Goal: Information Seeking & Learning: Learn about a topic

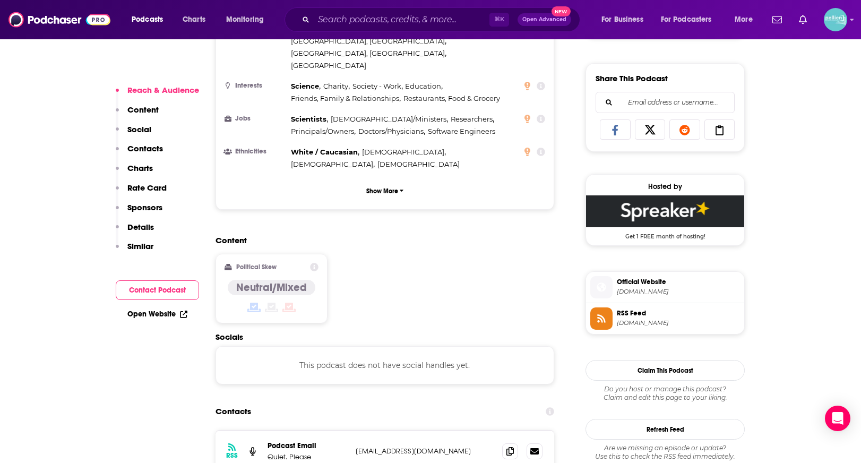
scroll to position [726, 0]
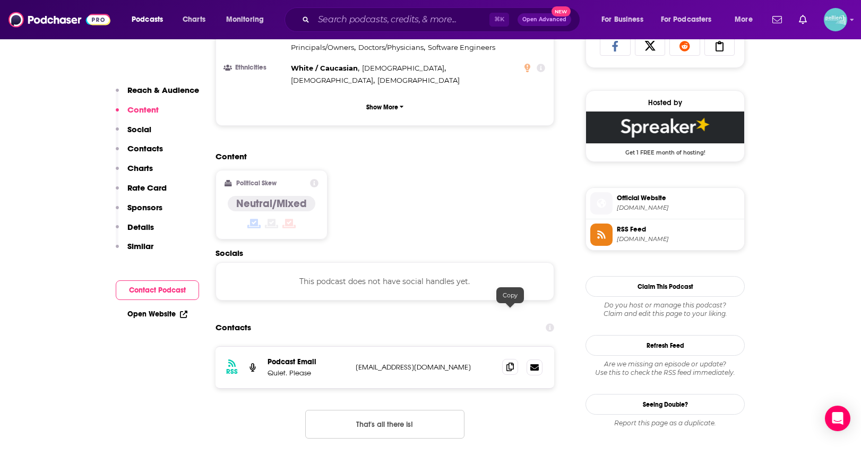
click at [504, 359] on span at bounding box center [510, 367] width 16 height 16
click at [455, 22] on input "Search podcasts, credits, & more..." at bounding box center [402, 19] width 176 height 17
paste input "Brain Inspired"
type input "Brain Inspired"
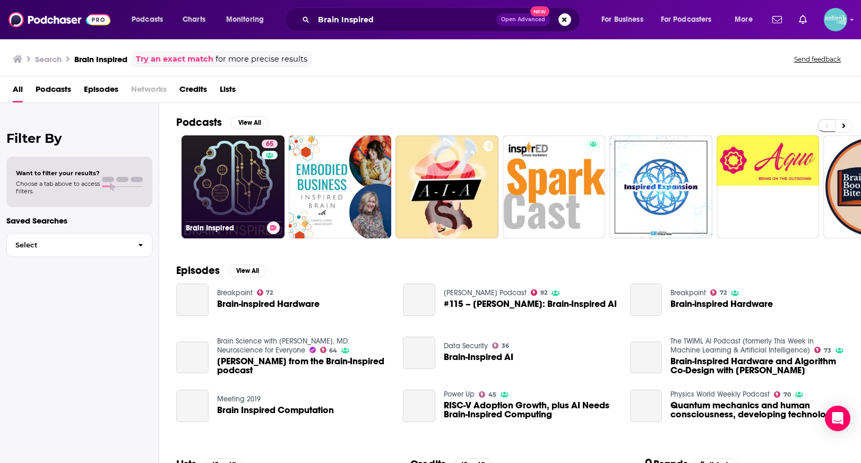
click at [219, 196] on link "65 Brain Inspired" at bounding box center [233, 186] width 103 height 103
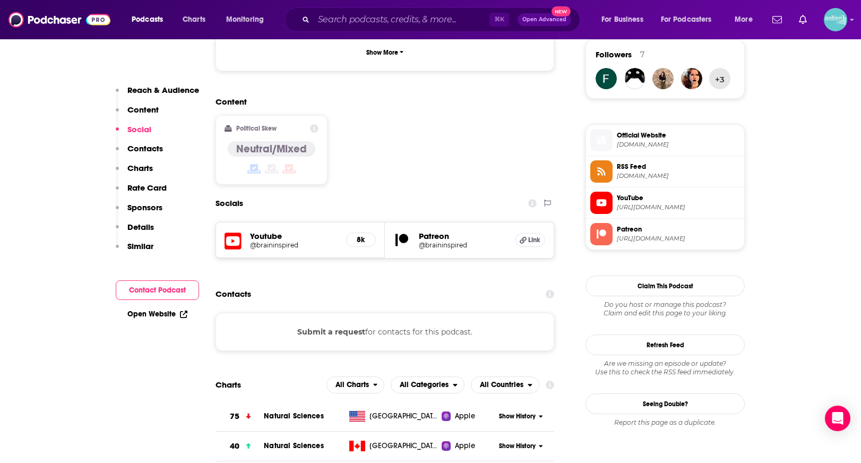
scroll to position [791, 0]
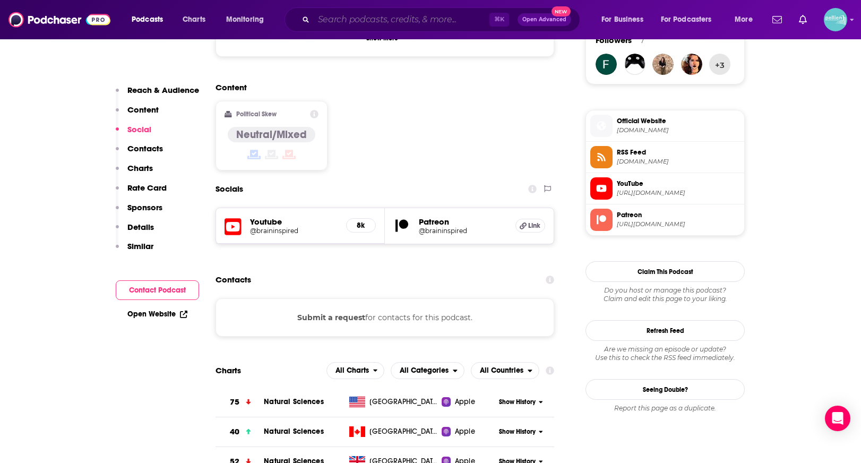
click at [419, 15] on input "Search podcasts, credits, & more..." at bounding box center [402, 19] width 176 height 17
paste input "Global Dispatches"
type input "Global Dispatches"
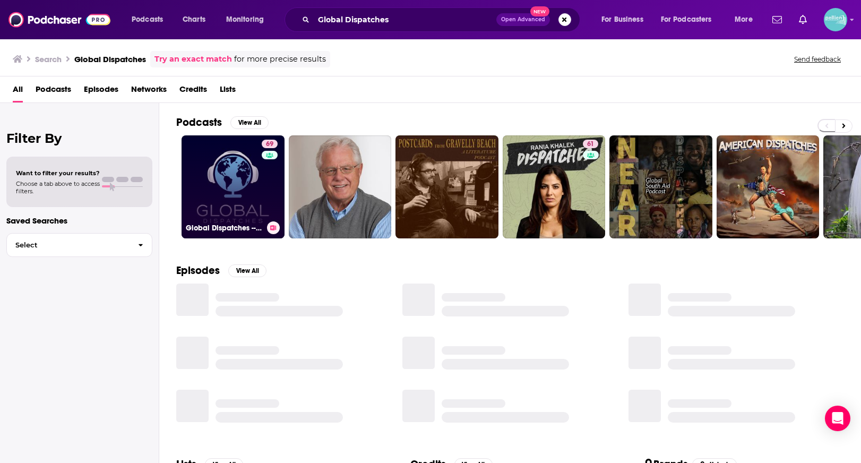
click at [235, 177] on link "69 Global Dispatches -- World News That Matters" at bounding box center [233, 186] width 103 height 103
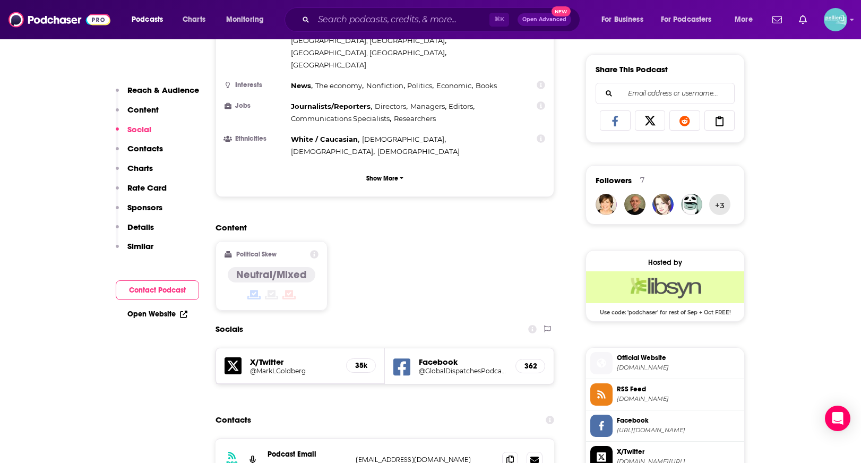
scroll to position [784, 0]
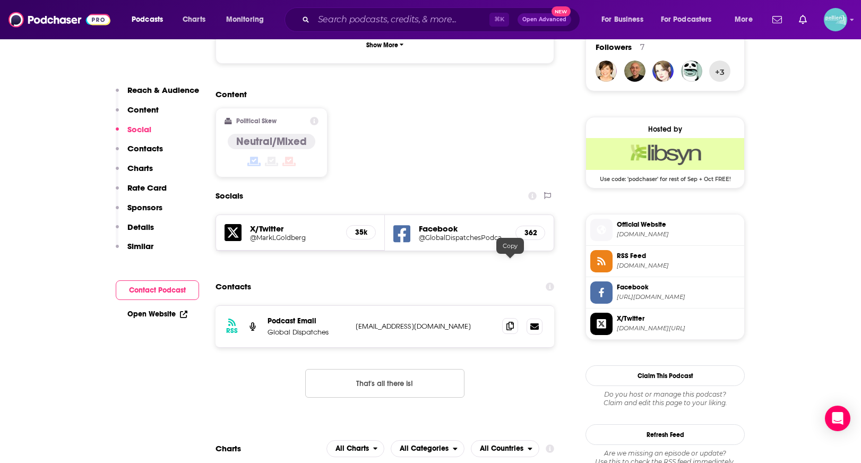
click at [505, 318] on span at bounding box center [510, 326] width 16 height 16
click at [518, 319] on div at bounding box center [522, 327] width 40 height 16
click at [509, 322] on icon at bounding box center [510, 326] width 7 height 8
click at [341, 18] on input "Search podcasts, credits, & more..." at bounding box center [402, 19] width 176 height 17
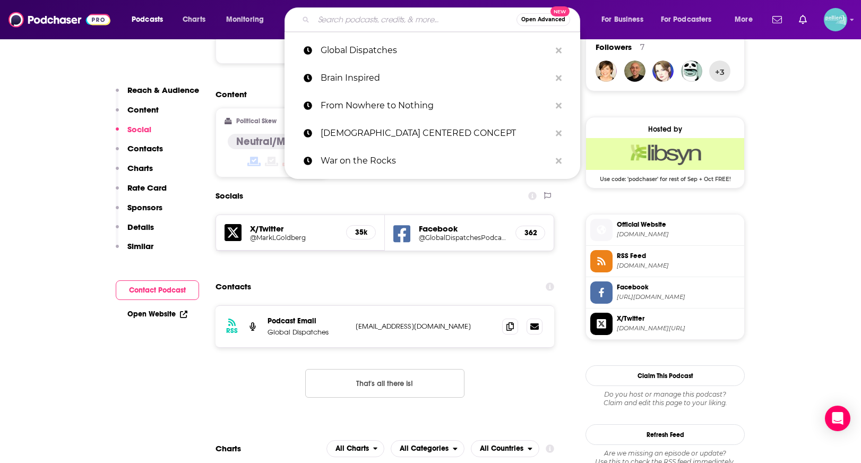
paste input "The [PERSON_NAME] Podcast"
type input "The [PERSON_NAME] Podcast"
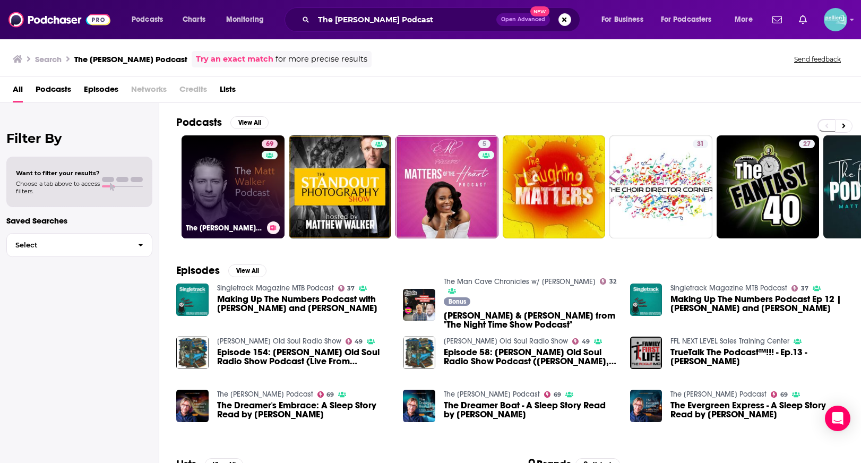
click at [218, 160] on link "69 The [PERSON_NAME] Podcast" at bounding box center [233, 186] width 103 height 103
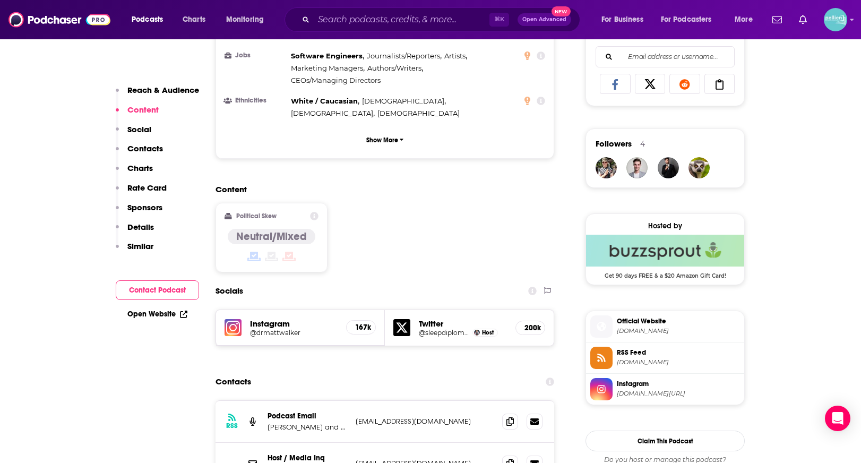
scroll to position [694, 0]
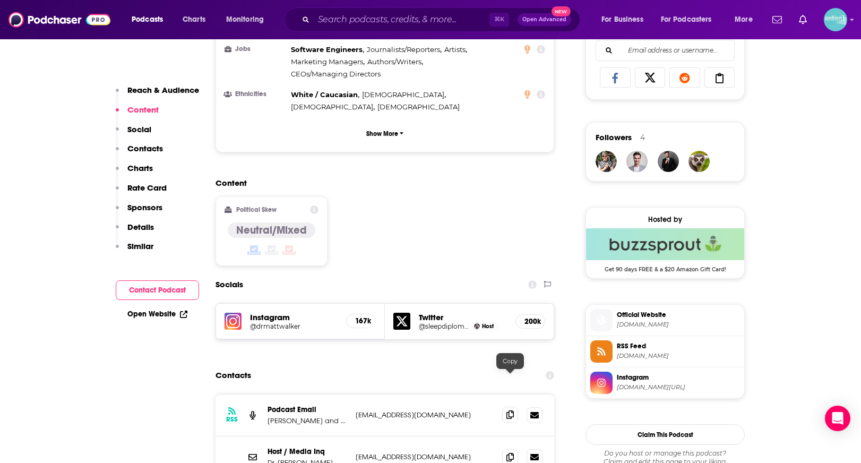
click at [510, 410] on icon at bounding box center [510, 414] width 7 height 8
click at [501, 394] on div "RSS Podcast Email [PERSON_NAME] and [PERSON_NAME] [PERSON_NAME][EMAIL_ADDRESS][…" at bounding box center [385, 415] width 339 height 42
click at [502, 407] on span at bounding box center [510, 415] width 16 height 16
click at [331, 14] on input "Search podcasts, credits, & more..." at bounding box center [402, 19] width 176 height 17
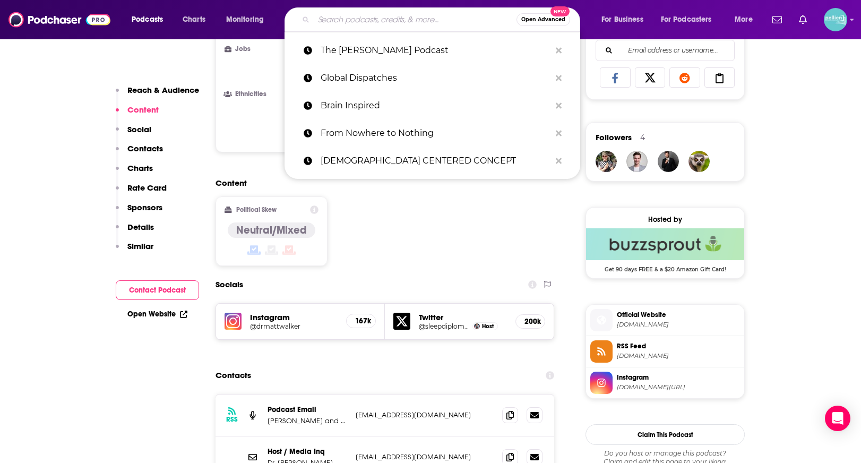
paste input "Talk Nerdy with [PERSON_NAME] [PERSON_NAME]"
type input "Talk Nerdy with [PERSON_NAME] [PERSON_NAME]"
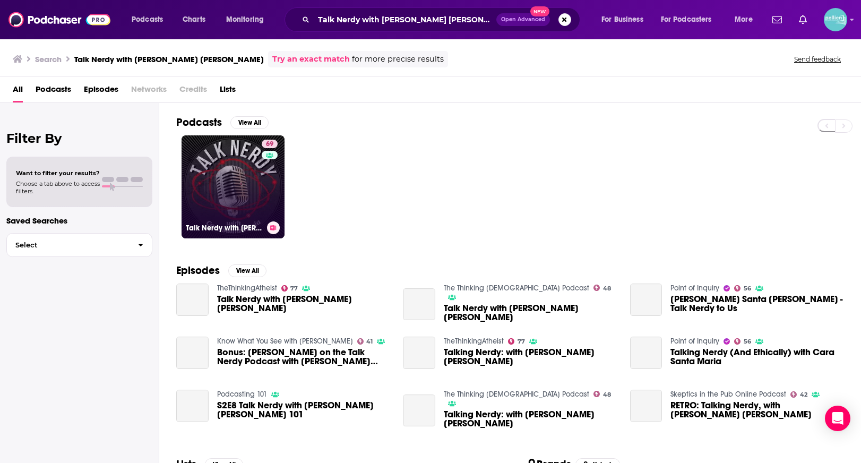
click at [225, 186] on link "69 Talk Nerdy with [PERSON_NAME] [PERSON_NAME]" at bounding box center [233, 186] width 103 height 103
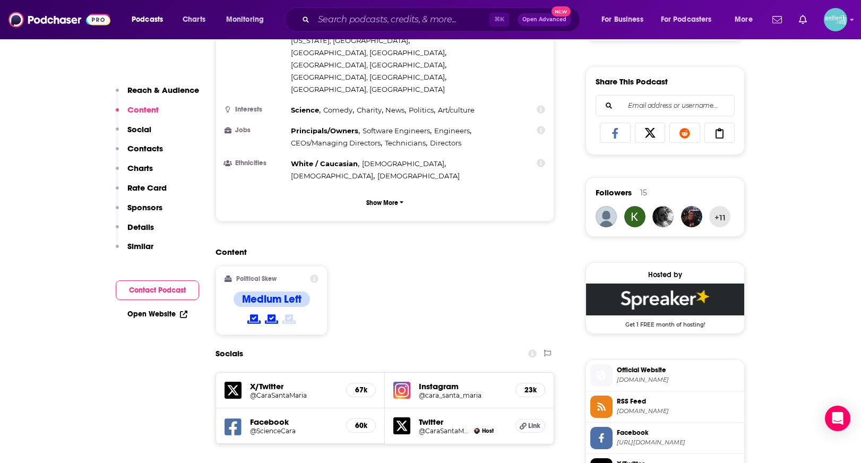
scroll to position [692, 0]
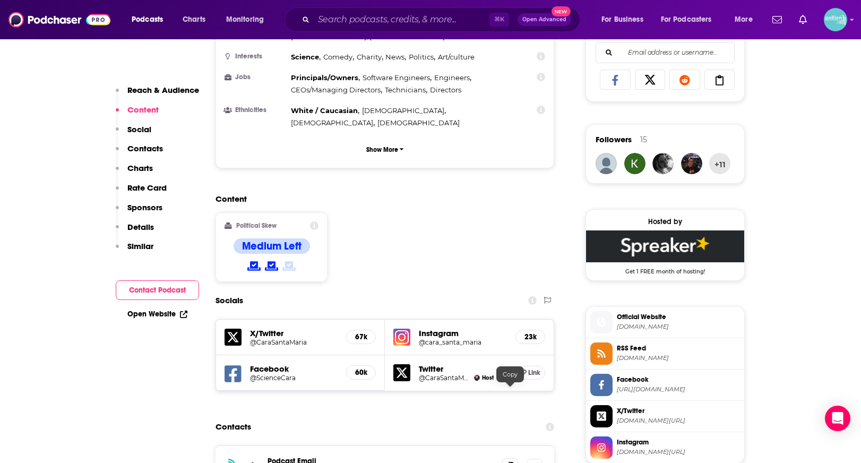
click at [510, 458] on span at bounding box center [510, 466] width 16 height 16
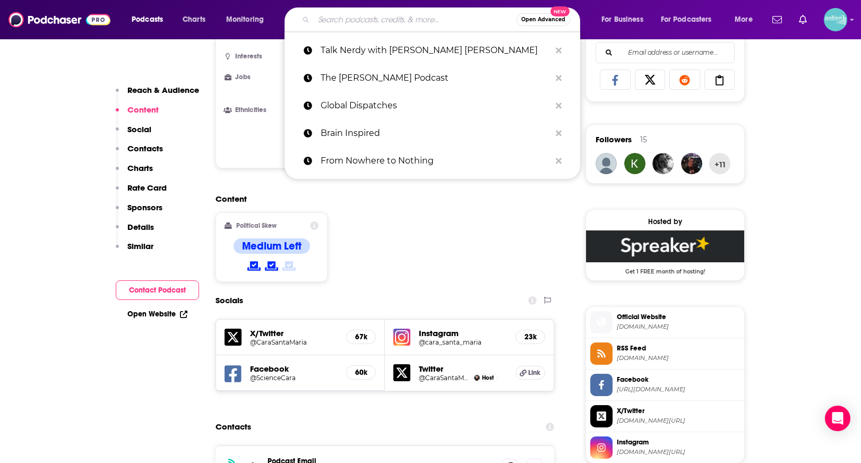
click at [367, 12] on input "Search podcasts, credits, & more..." at bounding box center [415, 19] width 203 height 17
paste input "The Origins Podcast with [PERSON_NAME]"
type input "The Origins Podcast with [PERSON_NAME]"
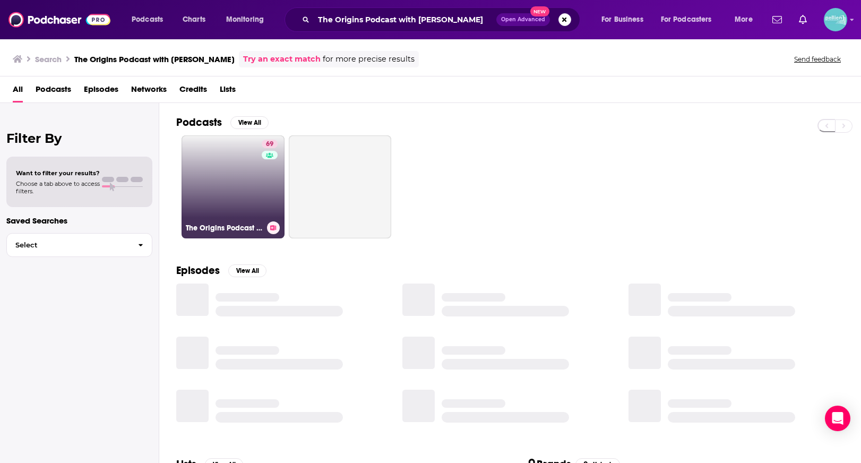
click at [225, 175] on link "69 The Origins Podcast with [PERSON_NAME]" at bounding box center [233, 186] width 103 height 103
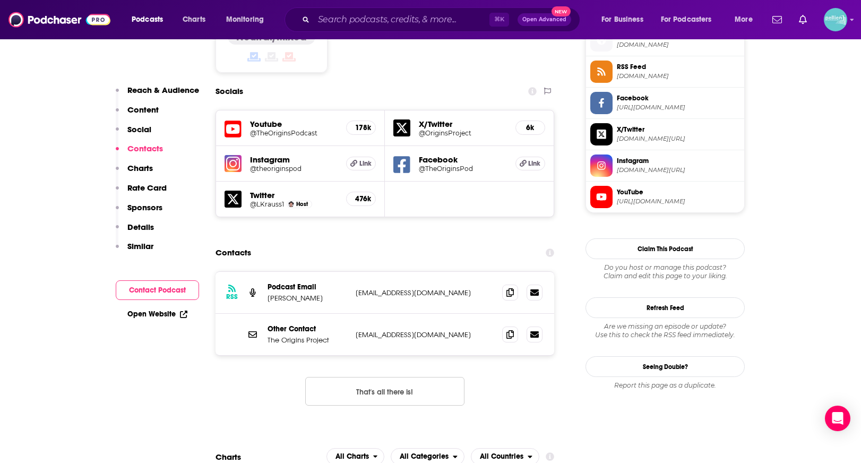
scroll to position [881, 0]
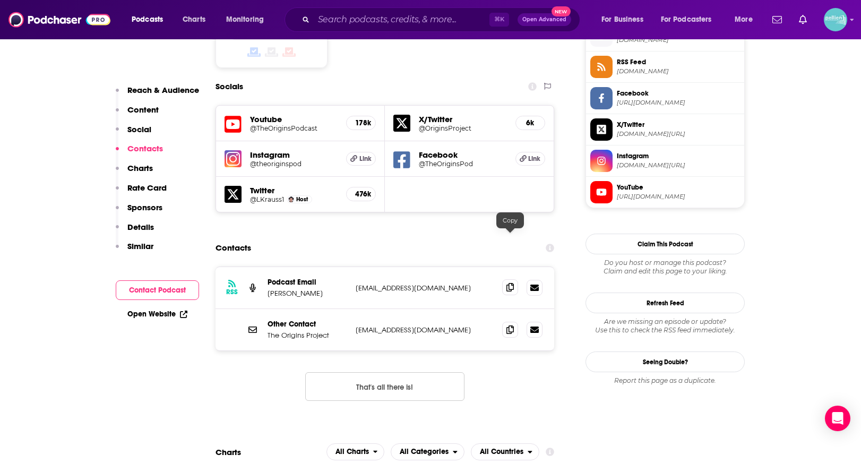
click at [509, 279] on span at bounding box center [510, 287] width 16 height 16
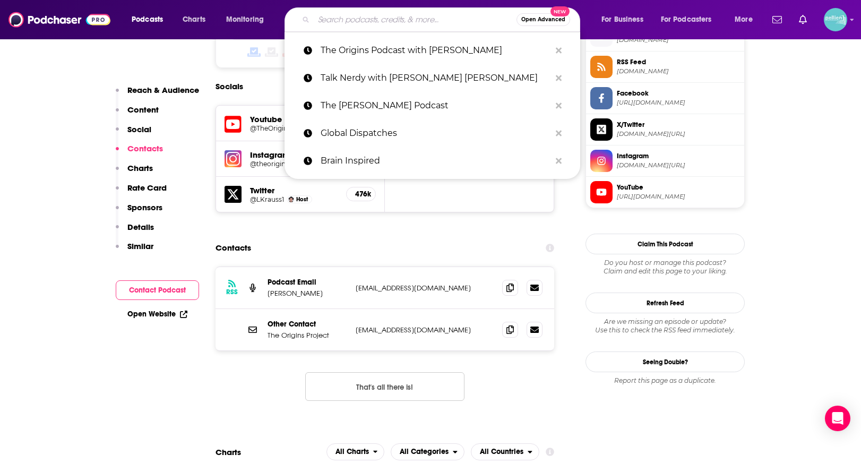
click at [355, 17] on input "Search podcasts, credits, & more..." at bounding box center [415, 19] width 203 height 17
paste input "The Pulse"
type input "The Pulse"
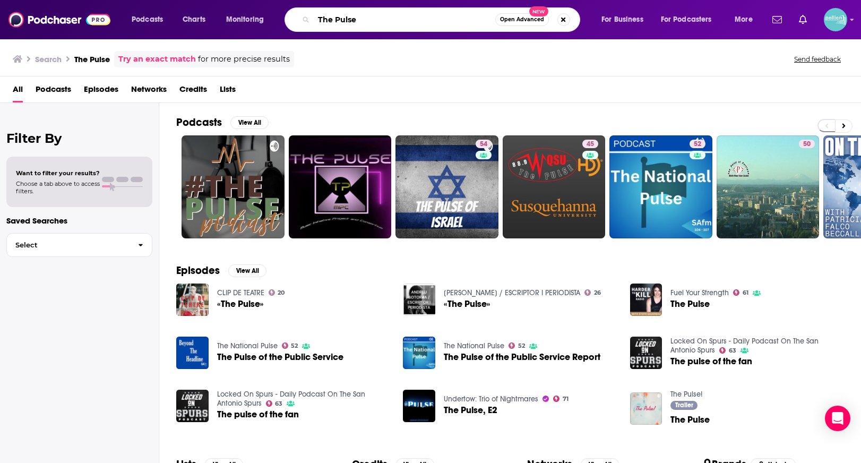
drag, startPoint x: 334, startPoint y: 22, endPoint x: 291, endPoint y: 19, distance: 43.7
click at [291, 19] on div "The Pulse Open Advanced New" at bounding box center [433, 19] width 296 height 24
type input "Pulse"
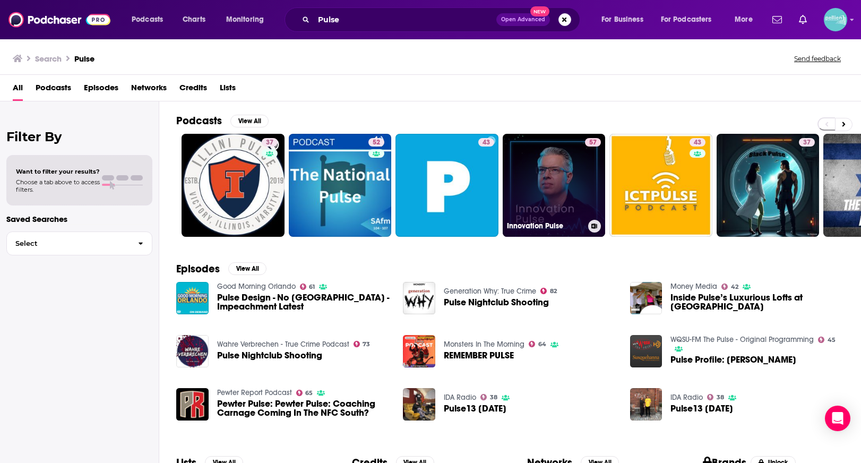
click at [528, 170] on link "57 Innovation Pulse" at bounding box center [554, 185] width 103 height 103
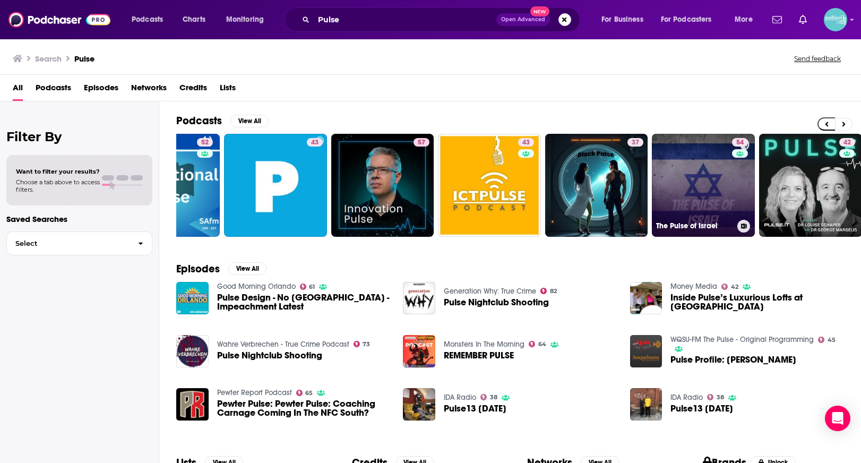
scroll to position [0, 290]
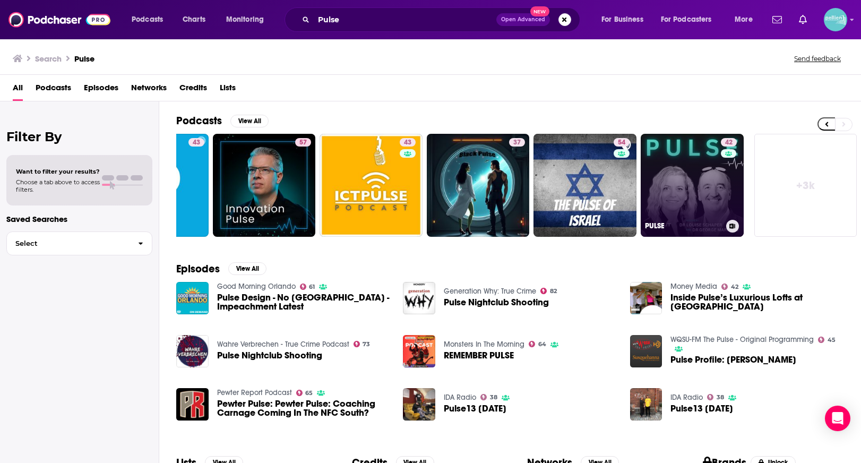
click at [717, 181] on link "42 PULSE" at bounding box center [692, 185] width 103 height 103
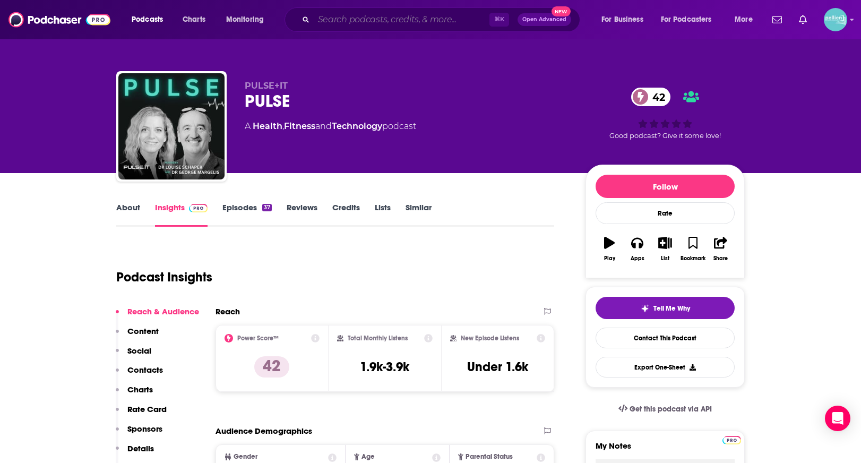
click at [353, 18] on input "Search podcasts, credits, & more..." at bounding box center [402, 19] width 176 height 17
paste input "The Story Collider"
type input "The Story Collider"
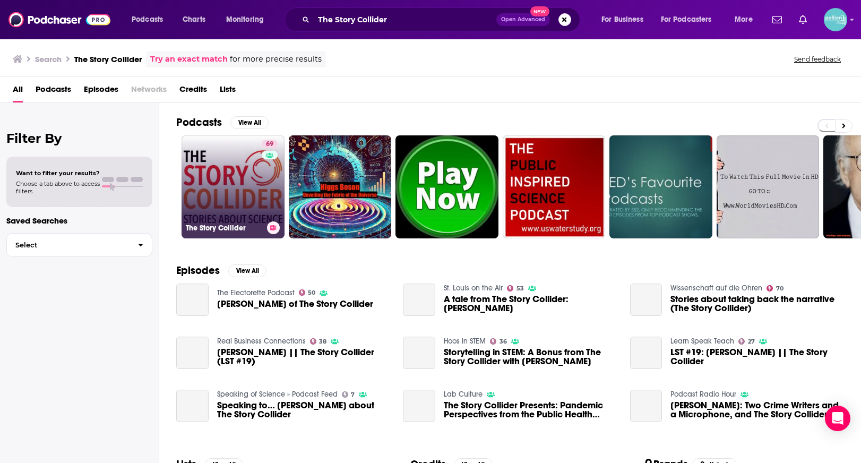
click at [241, 183] on link "69 The Story Collider" at bounding box center [233, 186] width 103 height 103
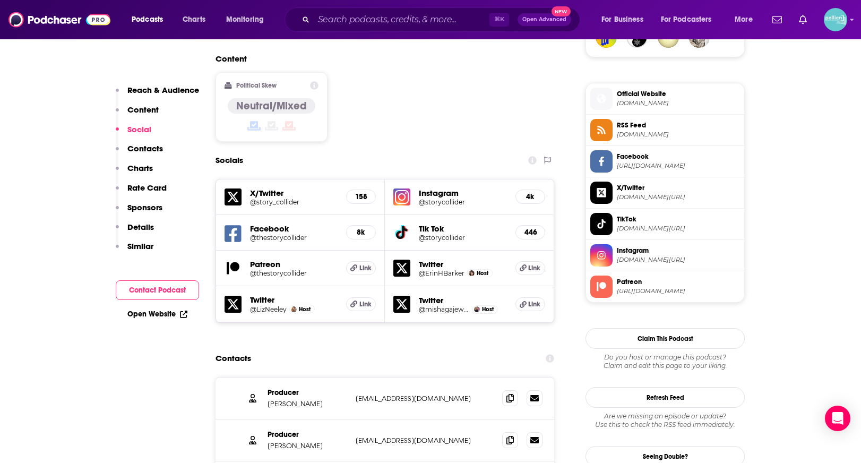
scroll to position [819, 0]
click at [505, 389] on span at bounding box center [510, 397] width 16 height 16
click at [504, 431] on span at bounding box center [510, 439] width 16 height 16
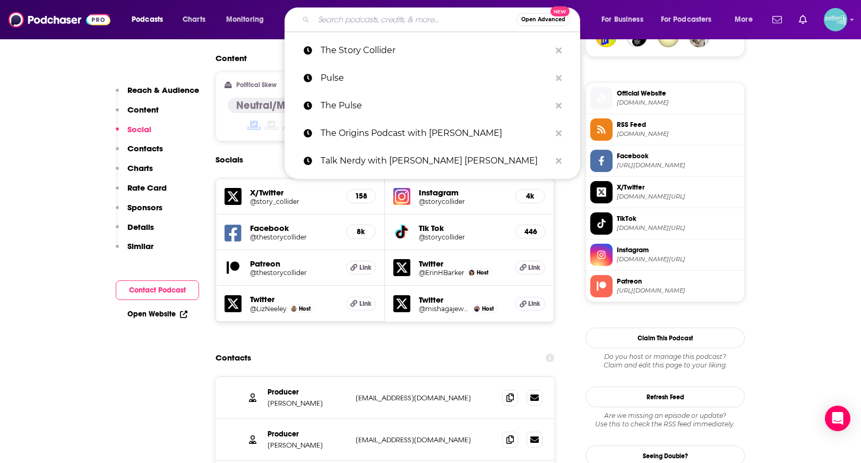
click at [333, 18] on input "Search podcasts, credits, & more..." at bounding box center [415, 19] width 203 height 17
paste input "Here We Are"
type input "Here We Are"
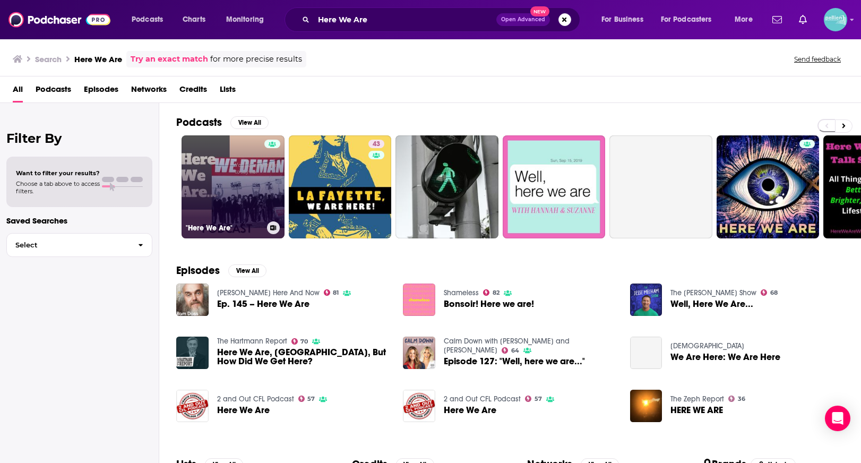
click at [216, 187] on link ""Here We Are"" at bounding box center [233, 186] width 103 height 103
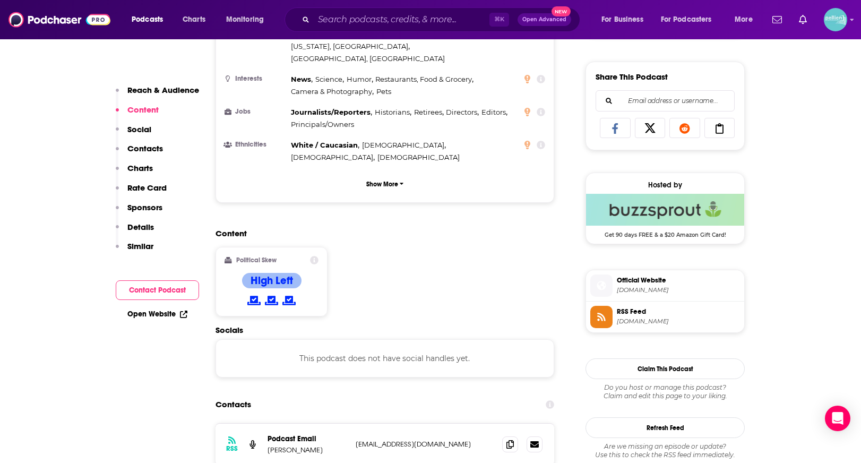
scroll to position [646, 0]
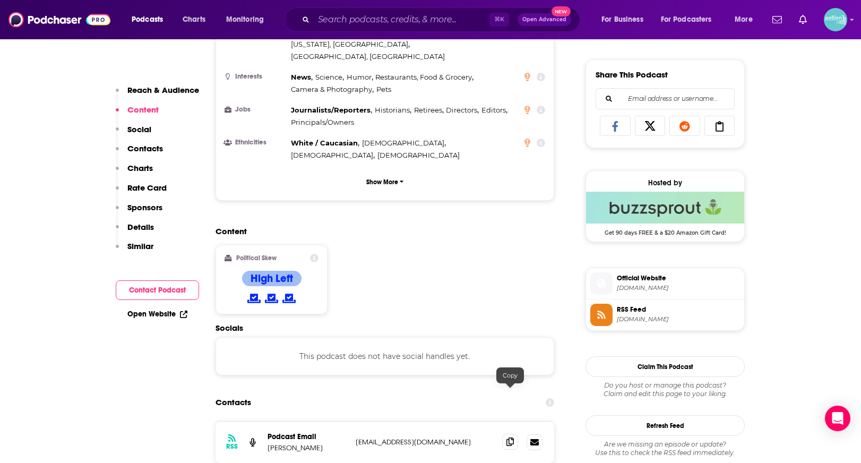
click at [517, 434] on span at bounding box center [510, 442] width 16 height 16
click at [356, 24] on input "Search podcasts, credits, & more..." at bounding box center [402, 19] width 176 height 17
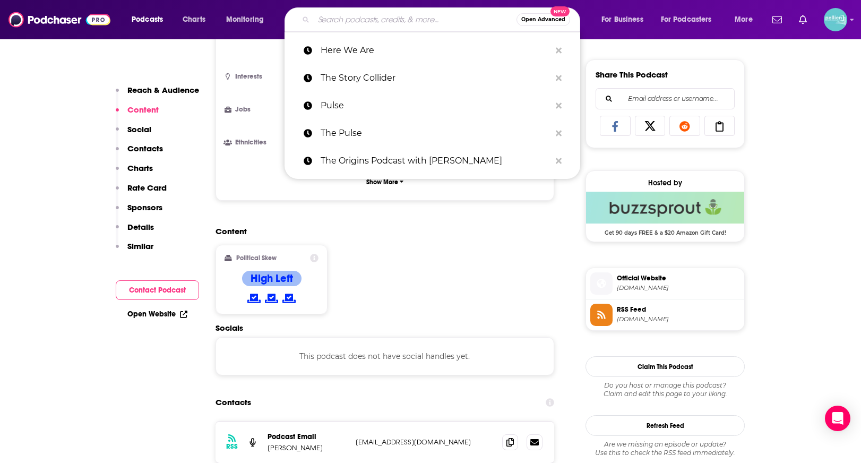
paste input "The Reality Check"
type input "The Reality Check"
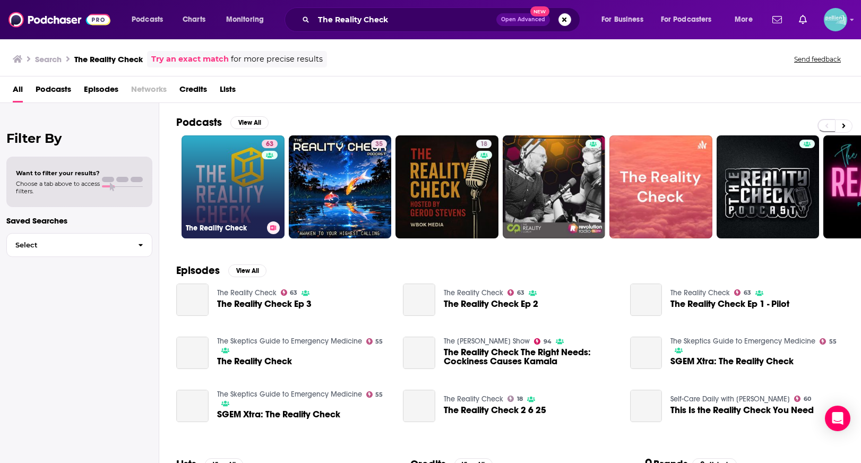
click at [247, 145] on link "63 The Reality Check" at bounding box center [233, 186] width 103 height 103
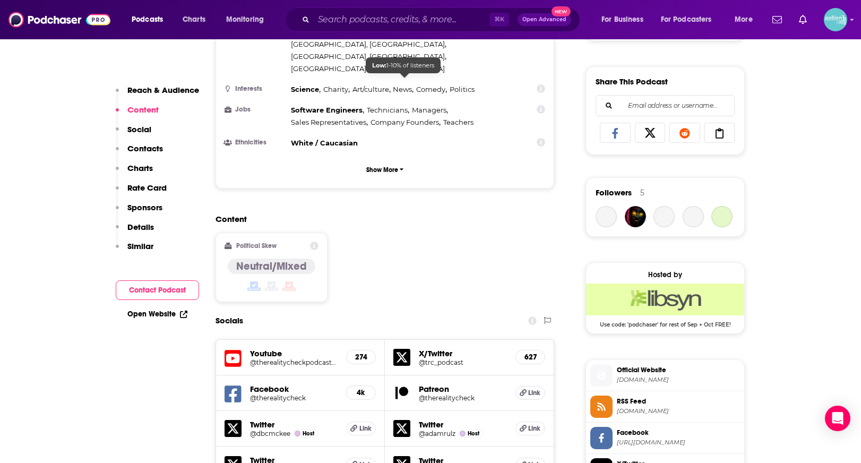
scroll to position [815, 0]
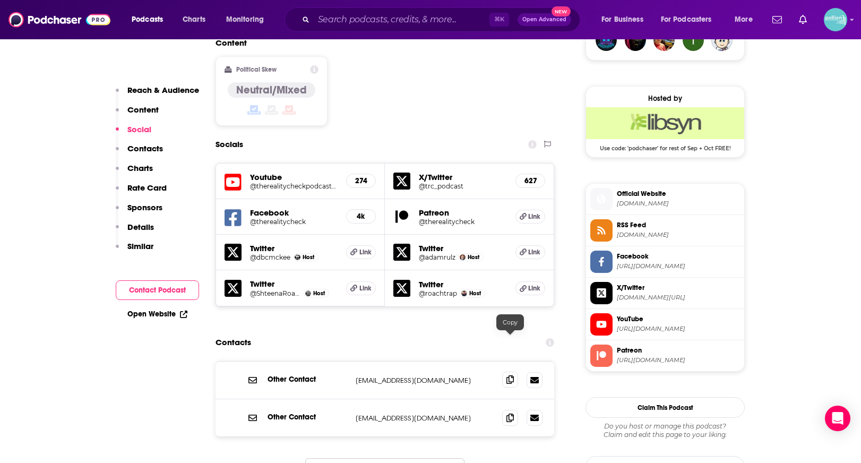
click at [512, 375] on icon at bounding box center [510, 379] width 7 height 8
click at [353, 22] on input "Search podcasts, credits, & more..." at bounding box center [402, 19] width 176 height 17
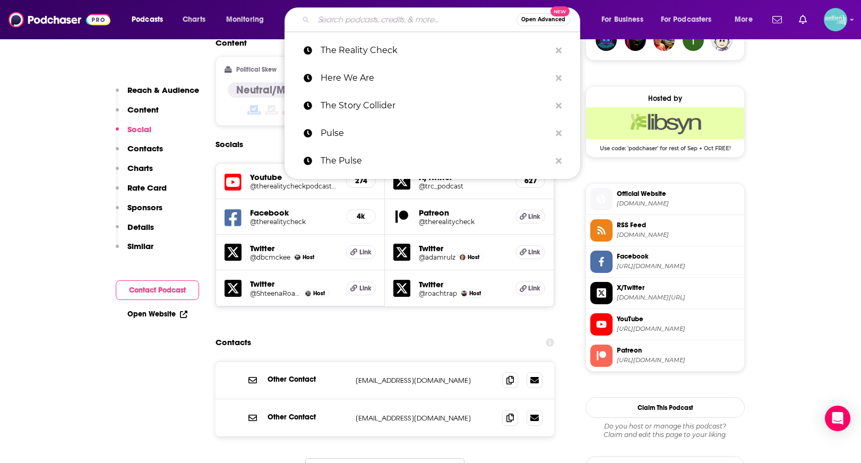
paste input "Council on Foreign Relations's The President’s Inbox"
type input "Council on Foreign Relations's The President’s Inbox"
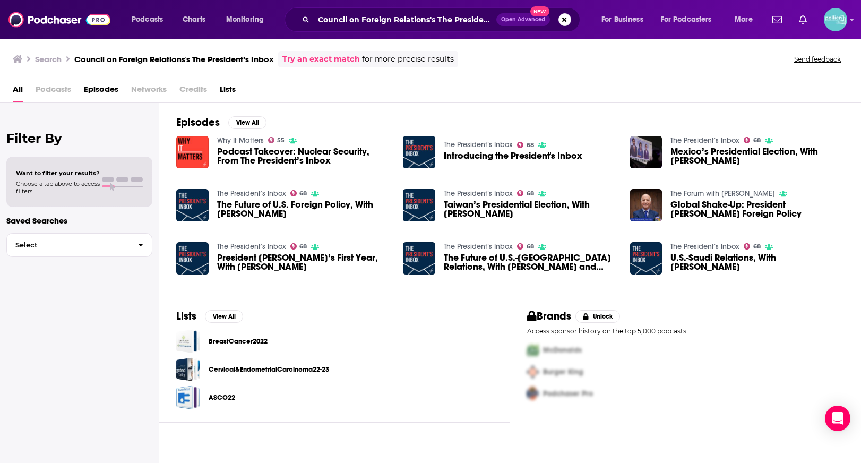
click at [470, 144] on link "The President’s Inbox" at bounding box center [478, 144] width 69 height 9
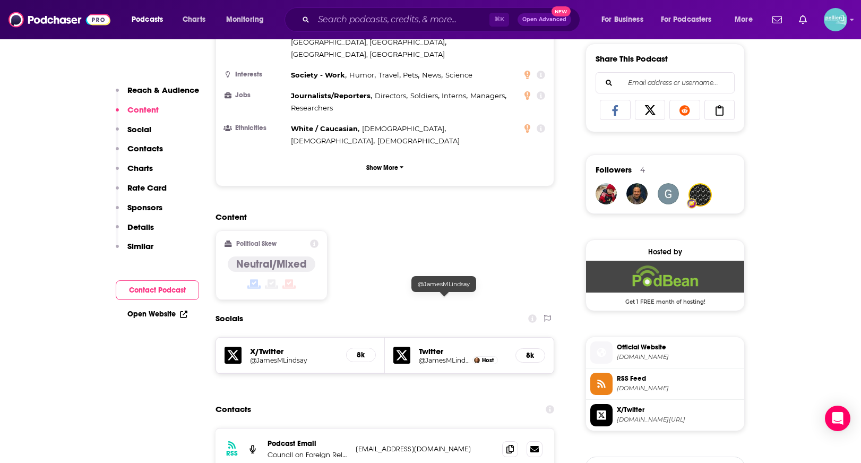
scroll to position [678, 0]
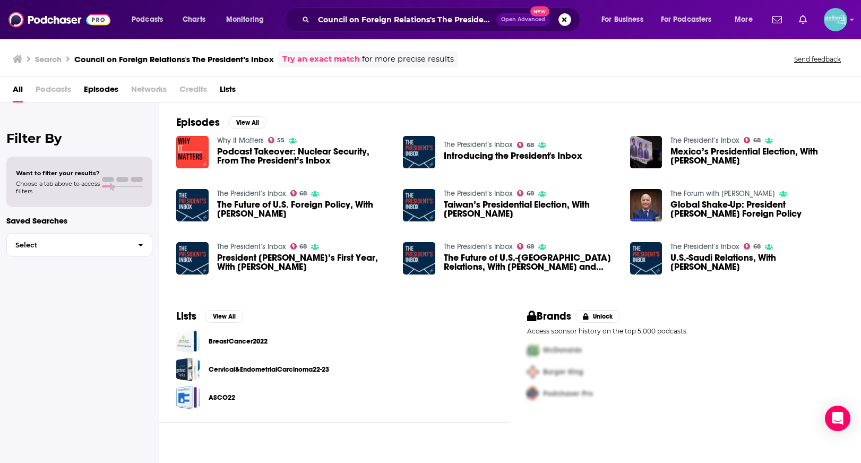
click at [248, 139] on link "Why It Matters" at bounding box center [240, 140] width 47 height 9
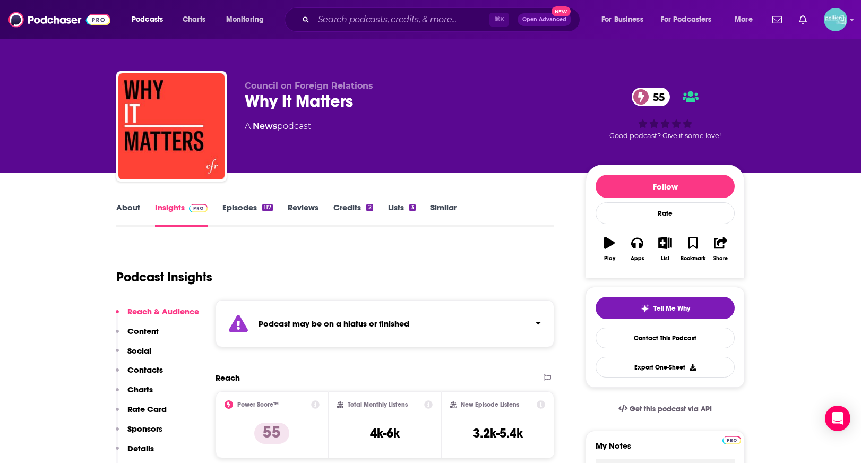
scroll to position [6, 0]
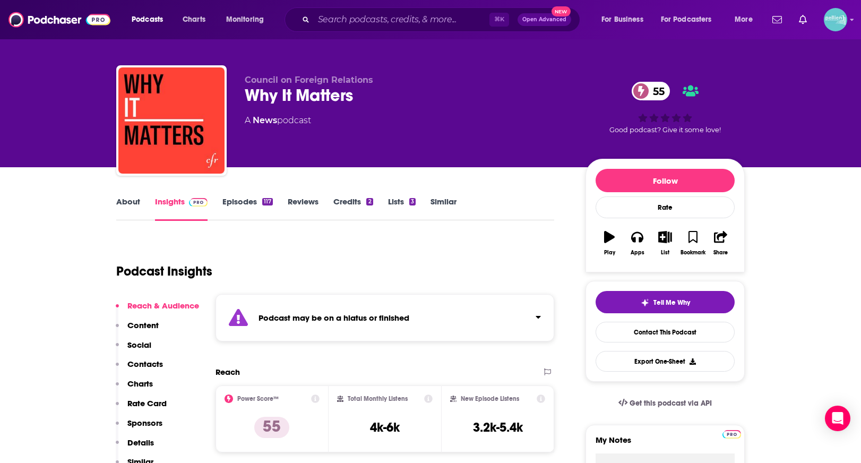
click at [247, 207] on link "Episodes 117" at bounding box center [247, 208] width 50 height 24
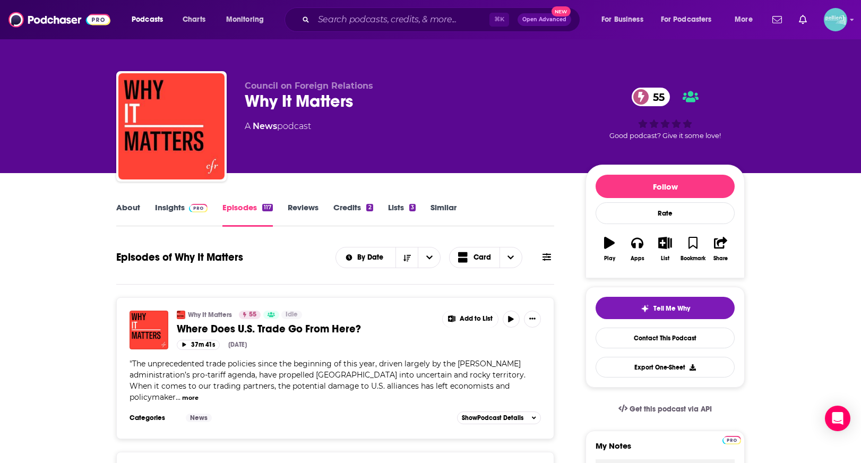
click at [183, 217] on link "Insights" at bounding box center [181, 214] width 53 height 24
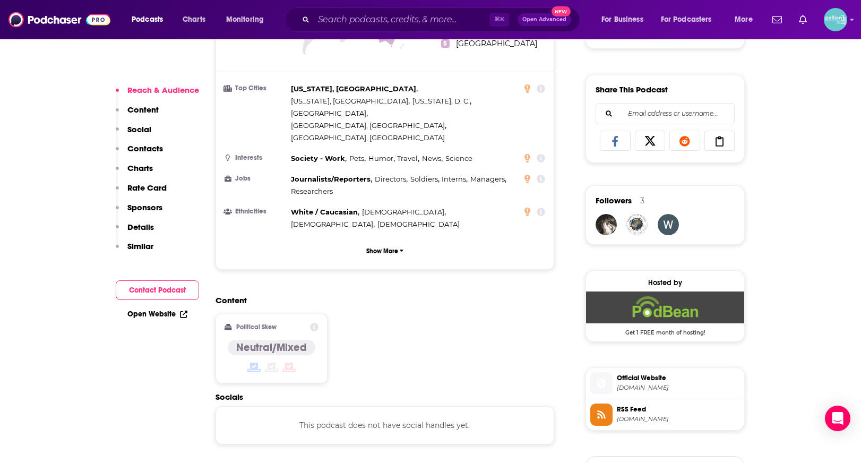
scroll to position [662, 0]
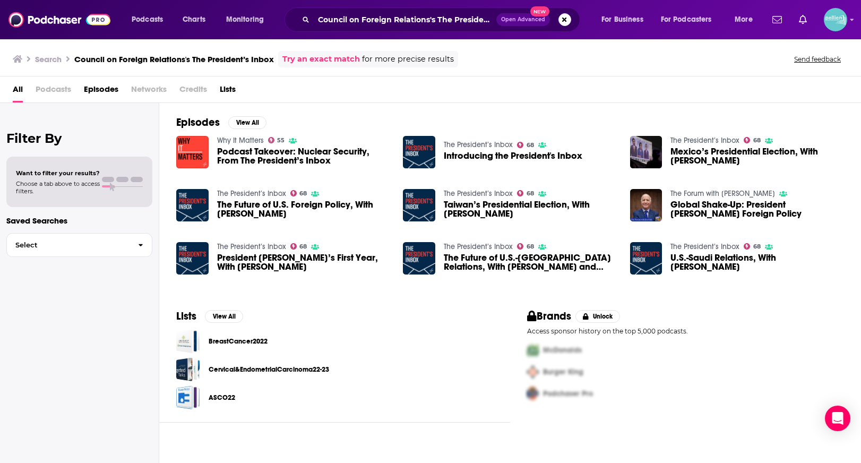
click at [465, 144] on link "The President’s Inbox" at bounding box center [478, 144] width 69 height 9
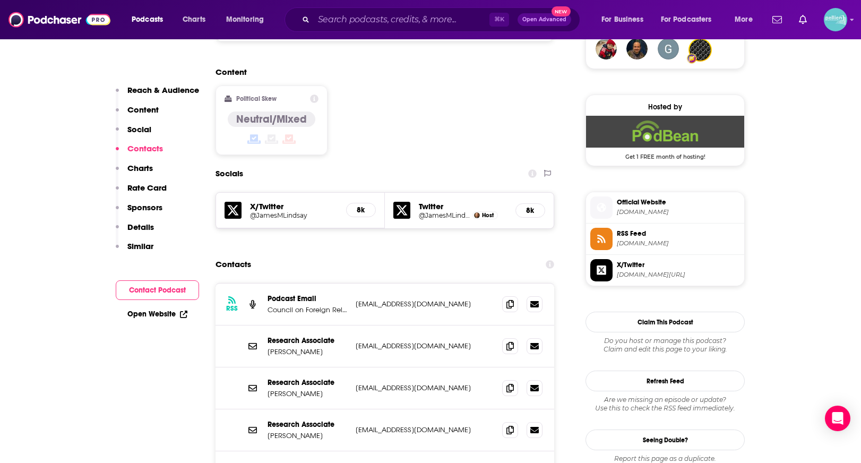
scroll to position [809, 0]
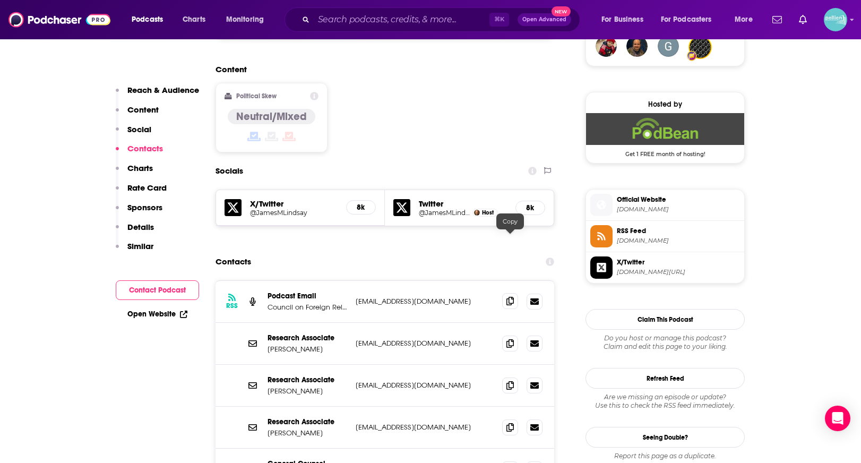
click at [514, 293] on span at bounding box center [510, 301] width 16 height 16
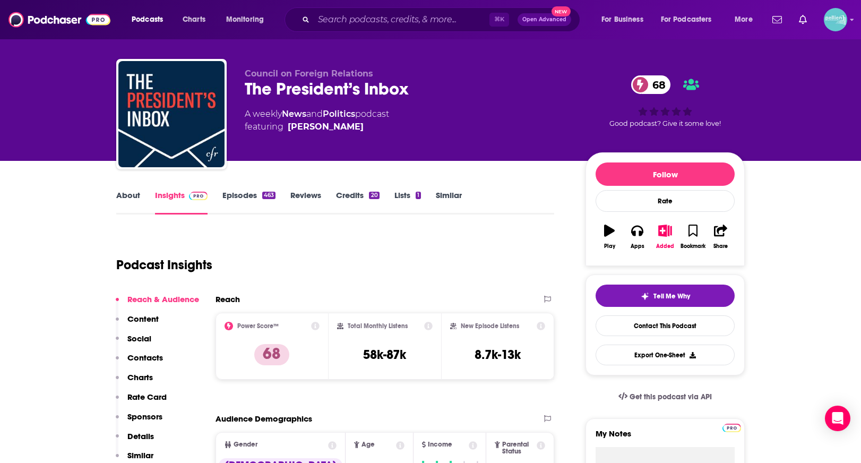
scroll to position [0, 0]
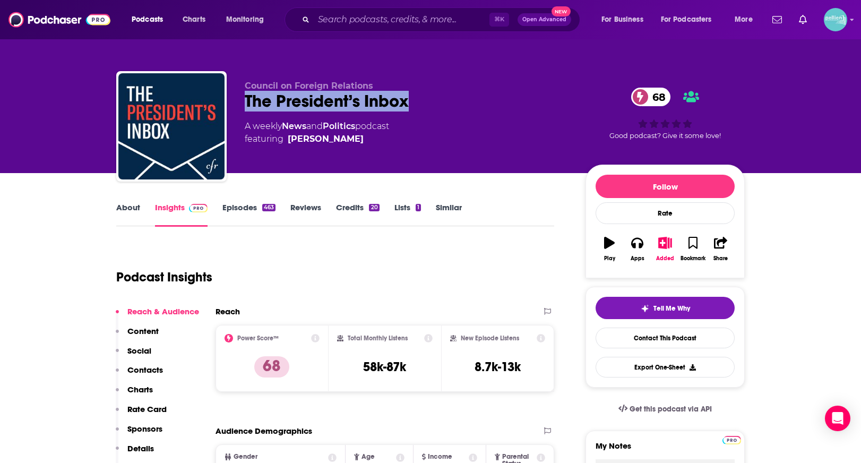
drag, startPoint x: 353, startPoint y: 107, endPoint x: 243, endPoint y: 107, distance: 110.4
click at [243, 107] on div "Council on Foreign Relations The President’s Inbox 68 A weekly News and Politic…" at bounding box center [430, 128] width 629 height 115
copy h2 "The President’s Inbox"
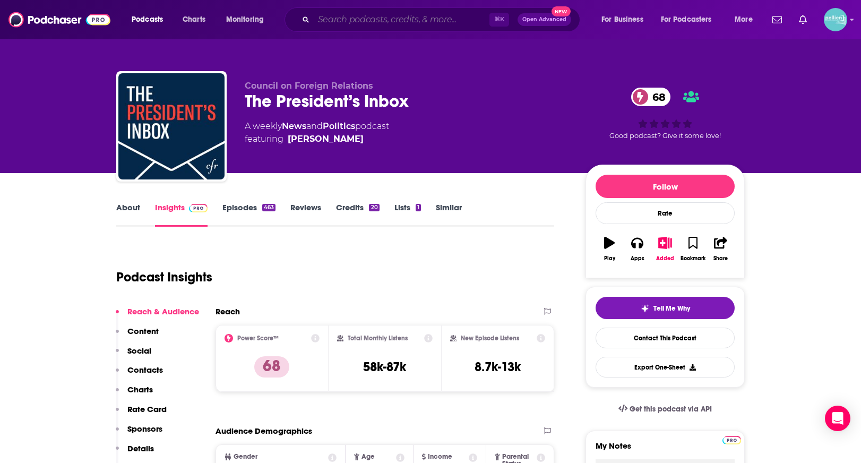
click at [373, 16] on input "Search podcasts, credits, & more..." at bounding box center [402, 19] width 176 height 17
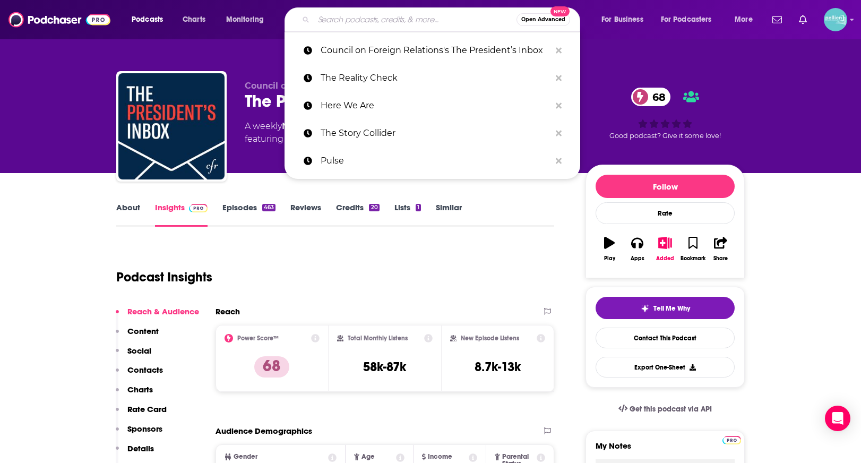
paste input "This Week in Science – The Kickass Science Podcast"
type input "This Week in Science – The Kickass Science Podcast"
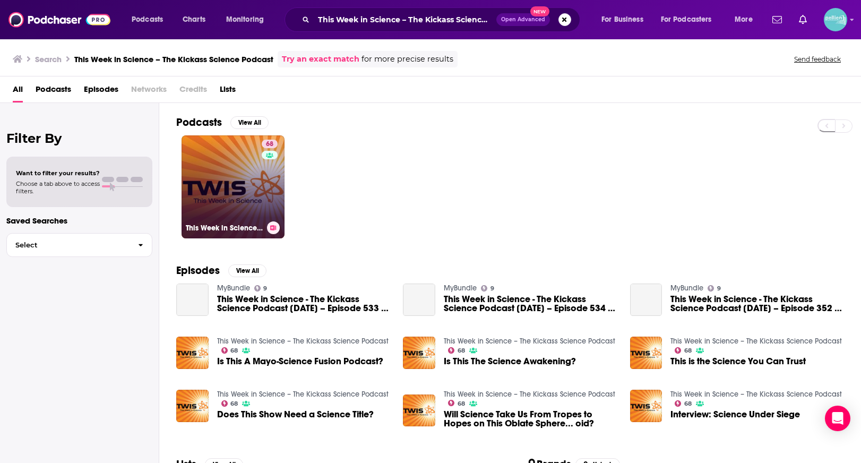
click at [226, 186] on link "68 This Week in Science – The Kickass Science Podcast" at bounding box center [233, 186] width 103 height 103
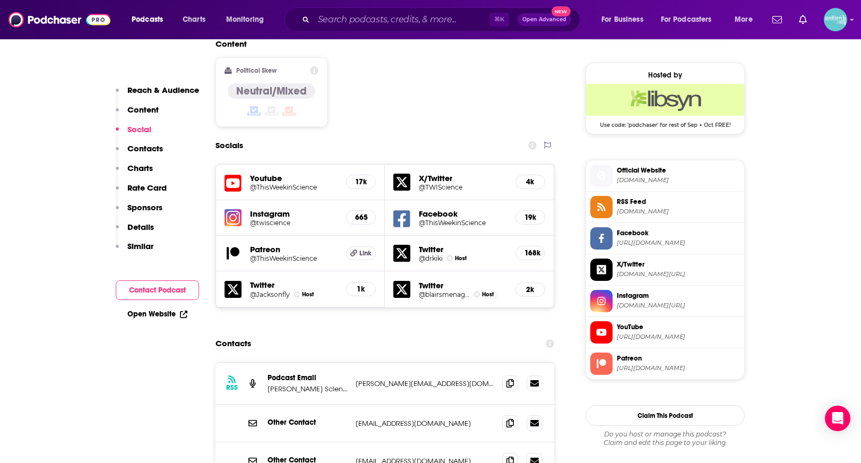
scroll to position [847, 0]
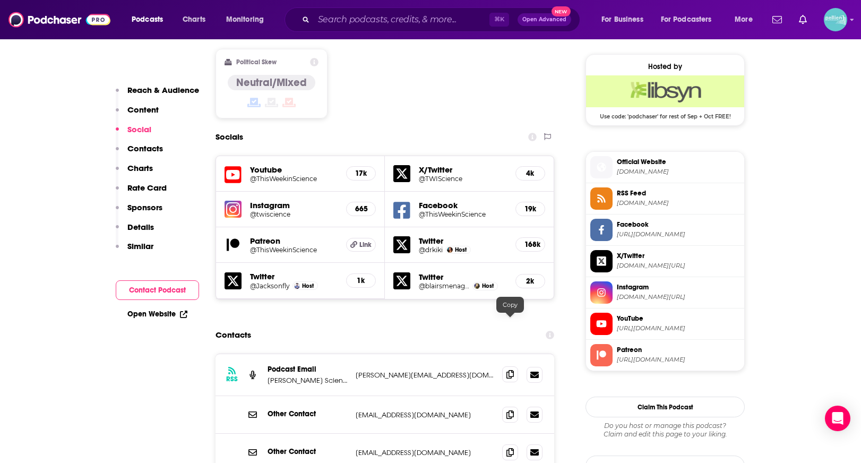
click at [514, 366] on span at bounding box center [510, 374] width 16 height 16
click at [353, 20] on input "Search podcasts, credits, & more..." at bounding box center [402, 19] width 176 height 17
paste input "Your Brain On"
type input "Your Brain On"
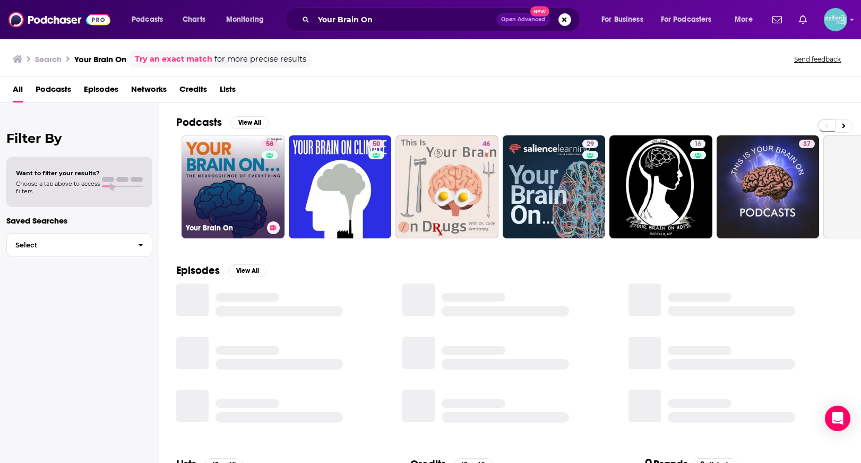
click at [213, 179] on link "58 Your Brain On" at bounding box center [233, 186] width 103 height 103
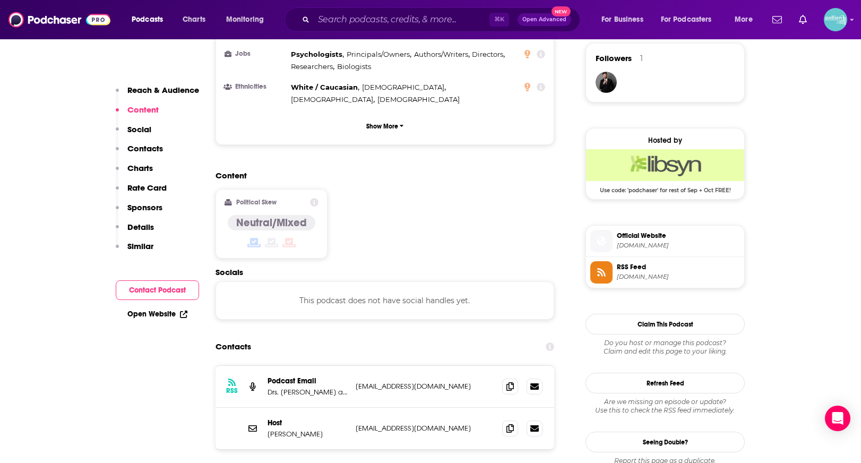
scroll to position [775, 0]
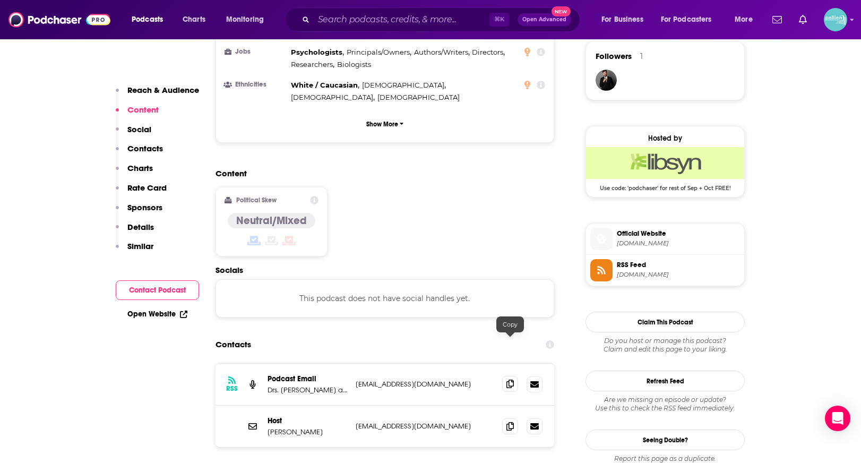
click at [508, 380] on icon at bounding box center [510, 384] width 7 height 8
click at [340, 17] on input "Search podcasts, credits, & more..." at bounding box center [402, 19] width 176 height 17
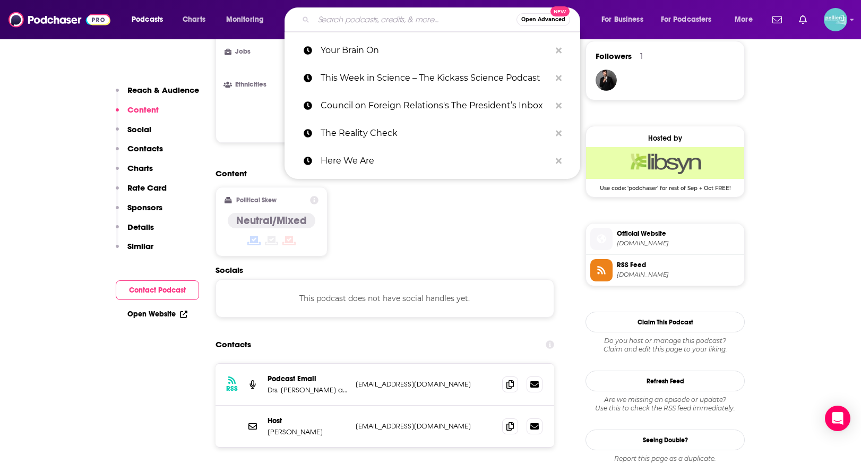
paste input "That Neuroscience Guy"
type input "That Neuroscience Guy"
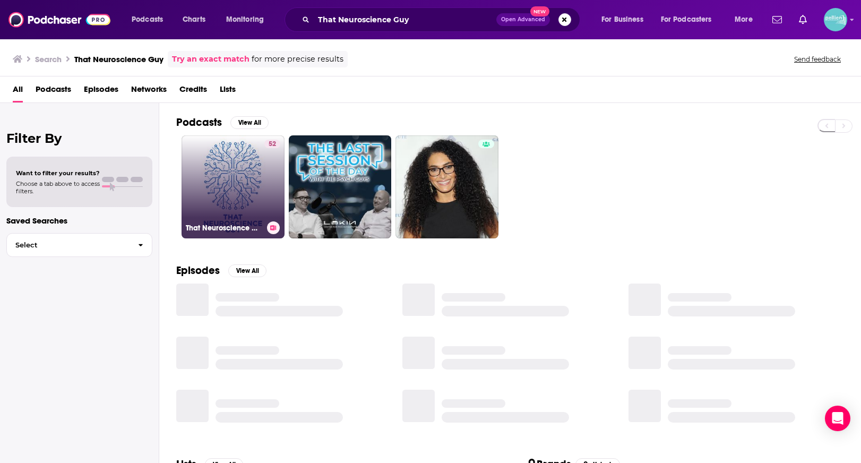
click at [252, 138] on link "52 That Neuroscience Guy" at bounding box center [233, 186] width 103 height 103
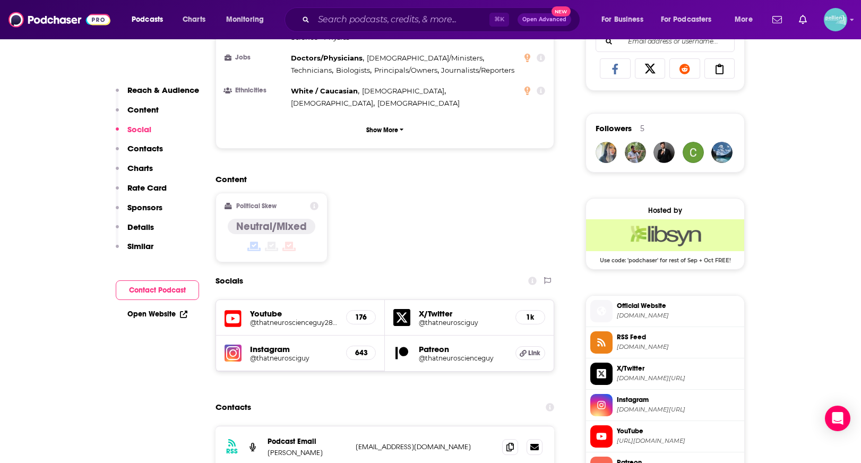
scroll to position [741, 0]
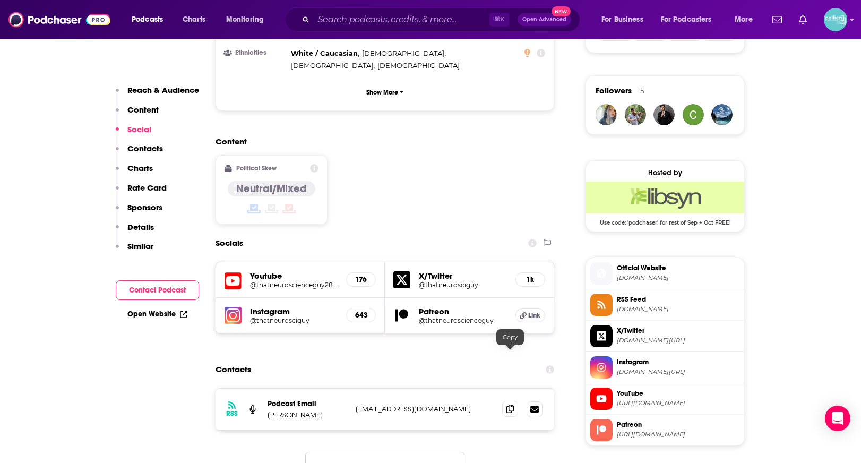
click at [505, 401] on span at bounding box center [510, 409] width 16 height 16
click at [342, 13] on input "Search podcasts, credits, & more..." at bounding box center [402, 19] width 176 height 17
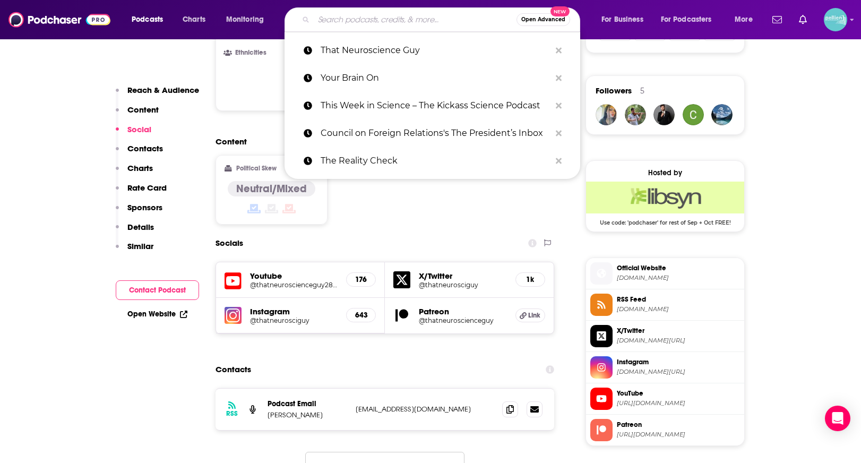
paste input "This Week in Neuroscience"
type input "This Week in Neuroscience"
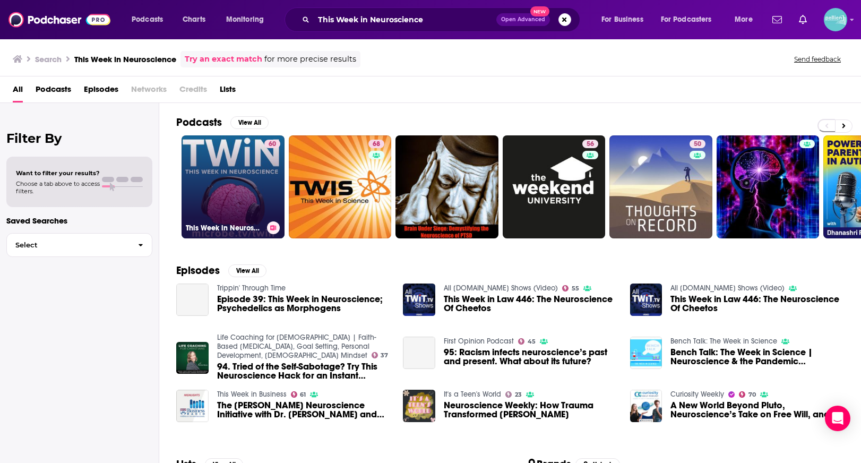
click at [182, 173] on link "60 This Week in Neuroscience" at bounding box center [233, 186] width 103 height 103
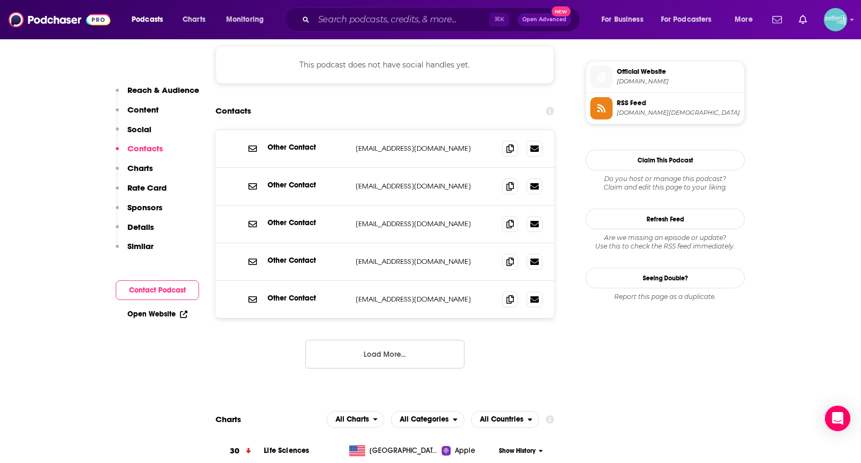
scroll to position [969, 0]
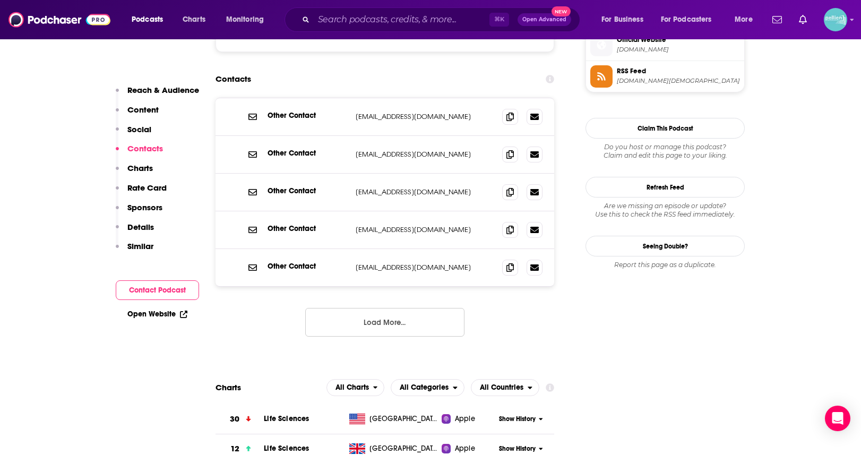
click at [432, 308] on button "Load More..." at bounding box center [384, 322] width 159 height 29
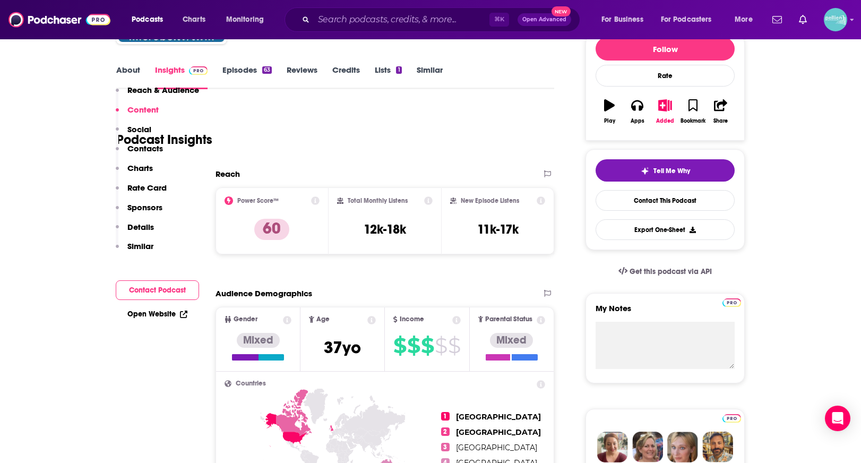
scroll to position [0, 0]
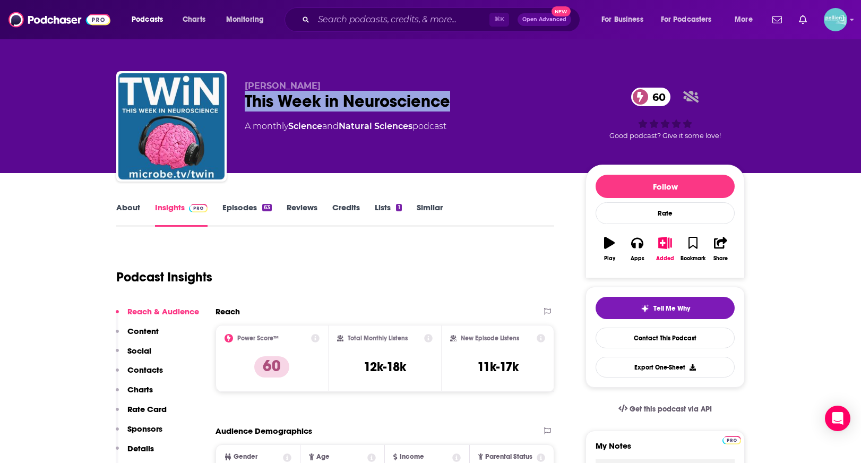
drag, startPoint x: 461, startPoint y: 102, endPoint x: 242, endPoint y: 104, distance: 219.3
click at [242, 104] on div "[PERSON_NAME] This Week in Neuroscience 60 A monthly Science and Natural Scienc…" at bounding box center [430, 128] width 629 height 115
copy h2 "This Week in Neuroscience"
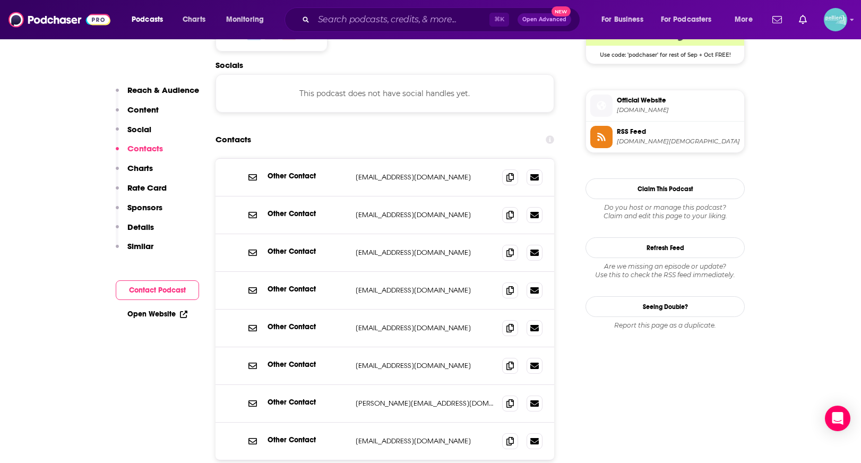
scroll to position [912, 0]
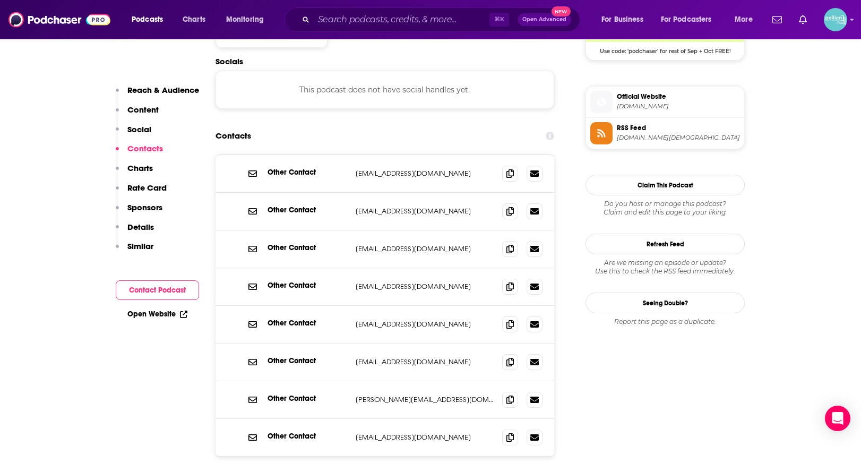
click at [159, 313] on link "Open Website" at bounding box center [157, 314] width 60 height 9
click at [381, 27] on input "Search podcasts, credits, & more..." at bounding box center [402, 19] width 176 height 17
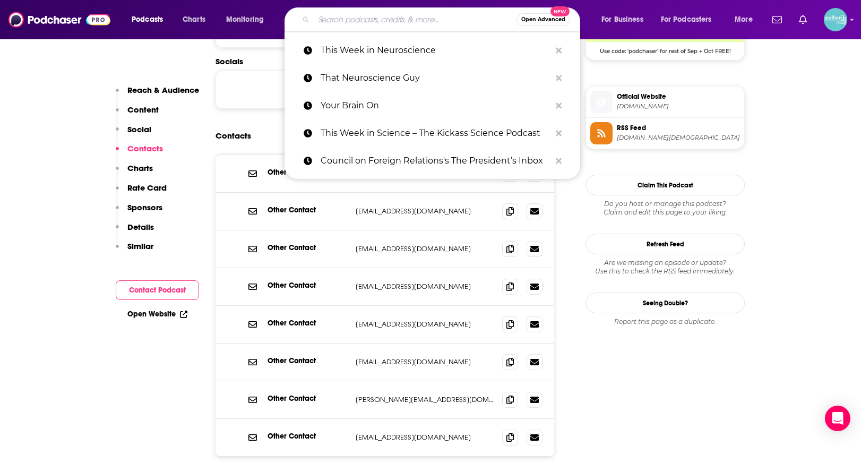
paste input "The Red Line"
type input "The Red Line"
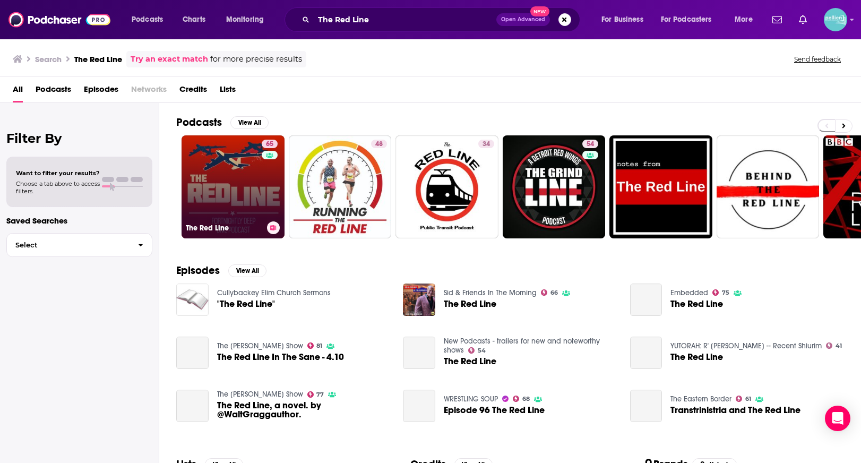
click at [216, 166] on link "65 The Red Line" at bounding box center [233, 186] width 103 height 103
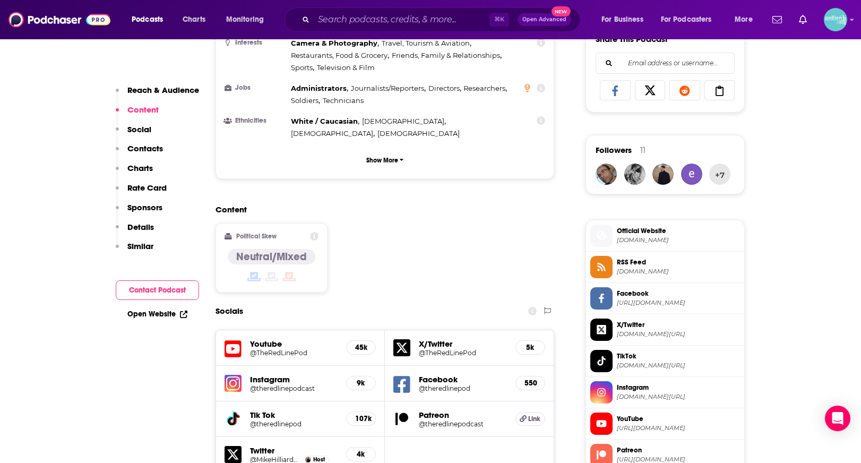
scroll to position [838, 0]
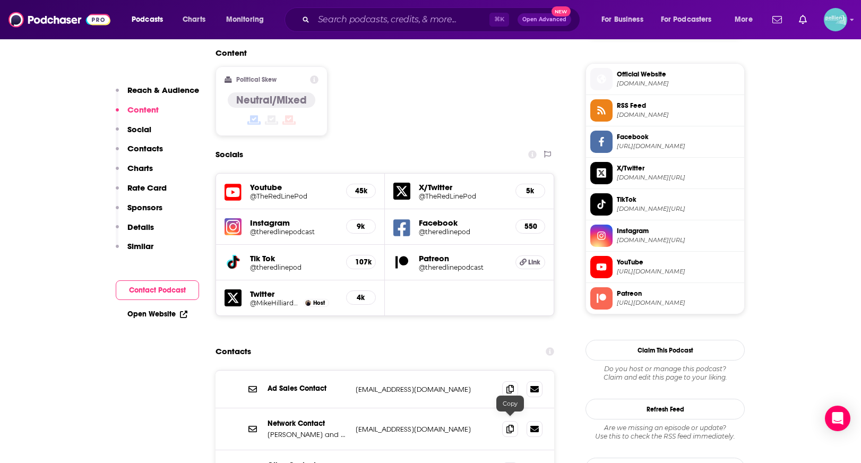
click at [508, 462] on icon at bounding box center [510, 470] width 7 height 8
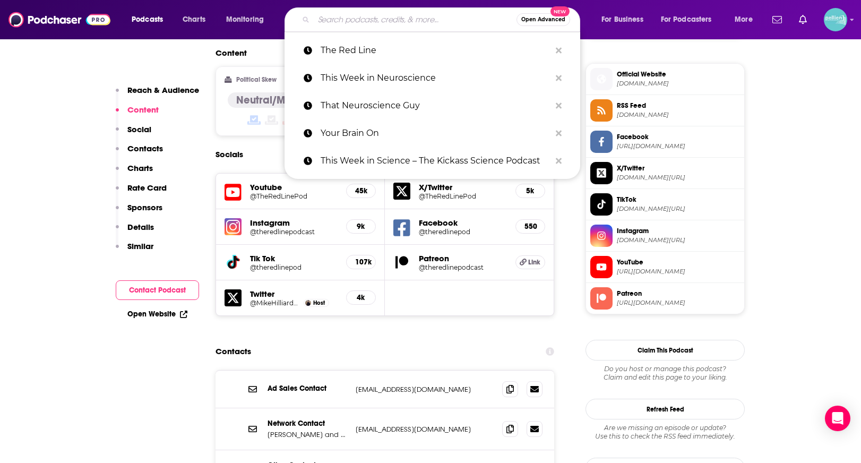
click at [364, 21] on input "Search podcasts, credits, & more..." at bounding box center [415, 19] width 203 height 17
paste input "To The Best Of Our Knowledge"
type input "To The Best Of Our Knowledge"
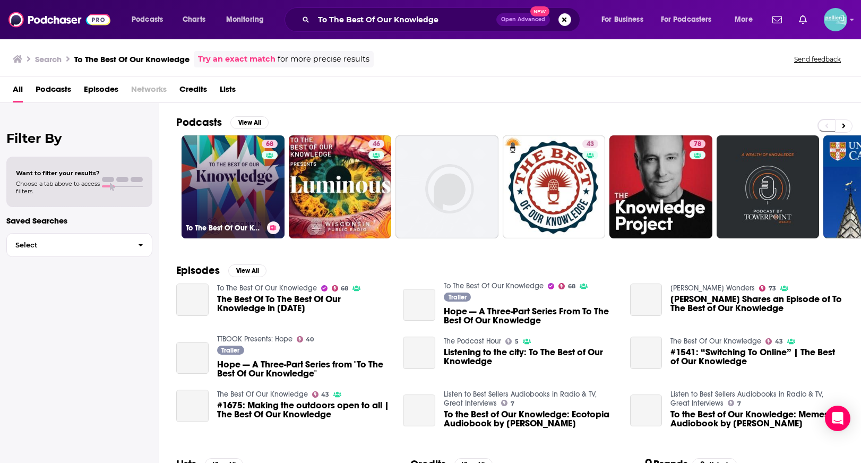
click at [229, 185] on link "68 To The Best Of Our Knowledge" at bounding box center [233, 186] width 103 height 103
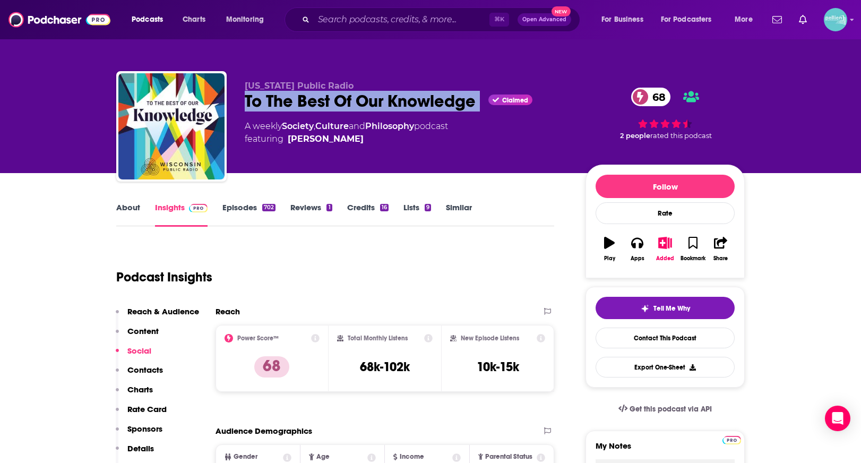
drag, startPoint x: 485, startPoint y: 100, endPoint x: 233, endPoint y: 100, distance: 251.7
click at [233, 100] on div "[US_STATE] Public Radio To The Best Of Our Knowledge Claimed 68 A weekly Societ…" at bounding box center [430, 128] width 629 height 115
copy div "To The Best Of Our Knowledge"
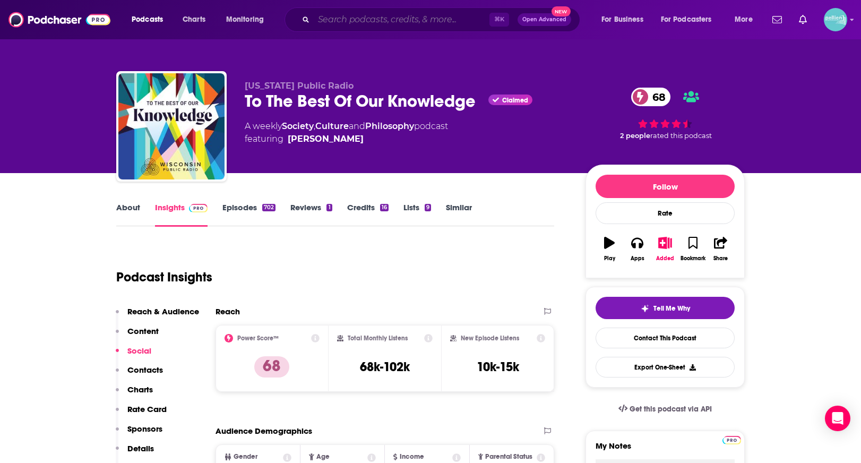
click at [384, 18] on input "Search podcasts, credits, & more..." at bounding box center [402, 19] width 176 height 17
paste input "Distillations | Science History Institute"
type input "Distillations | Science History Institute"
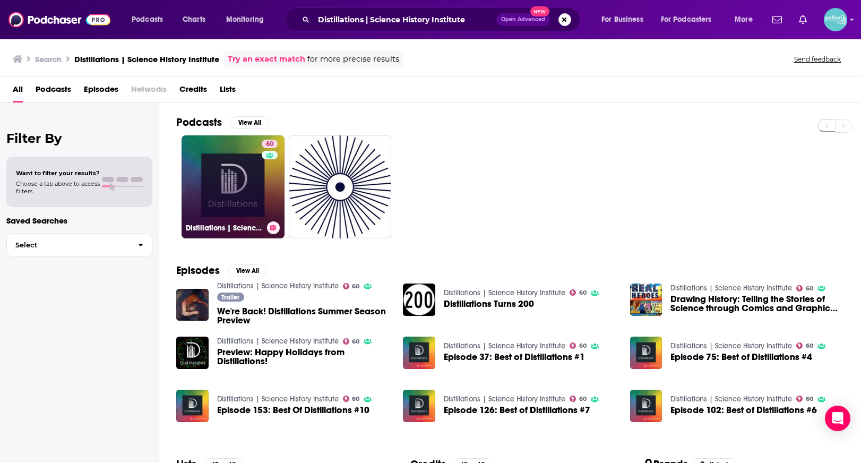
click at [256, 160] on link "60 Distillations | Science History Institute" at bounding box center [233, 186] width 103 height 103
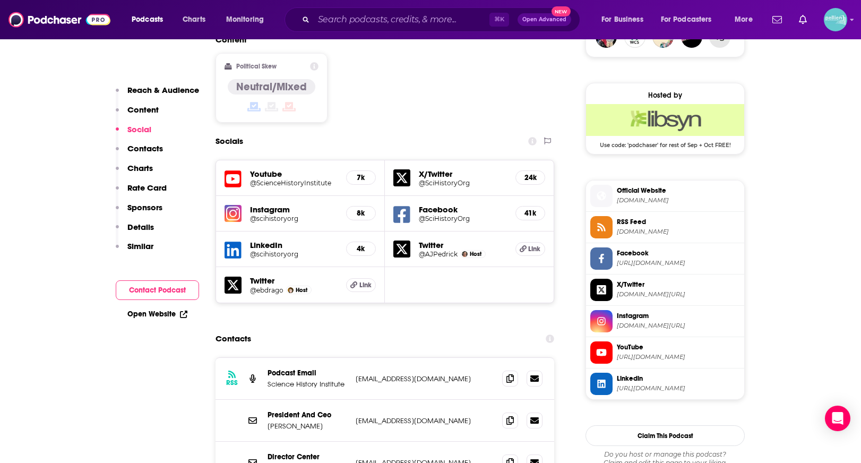
scroll to position [820, 0]
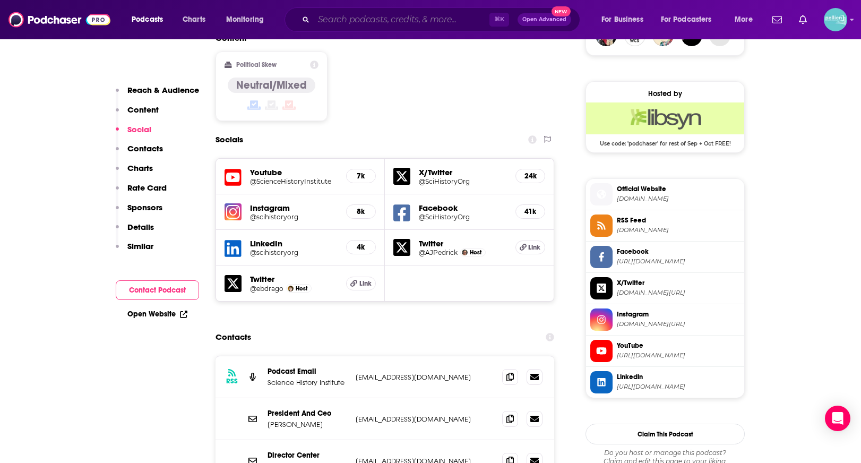
click at [367, 16] on input "Search podcasts, credits, & more..." at bounding box center [402, 19] width 176 height 17
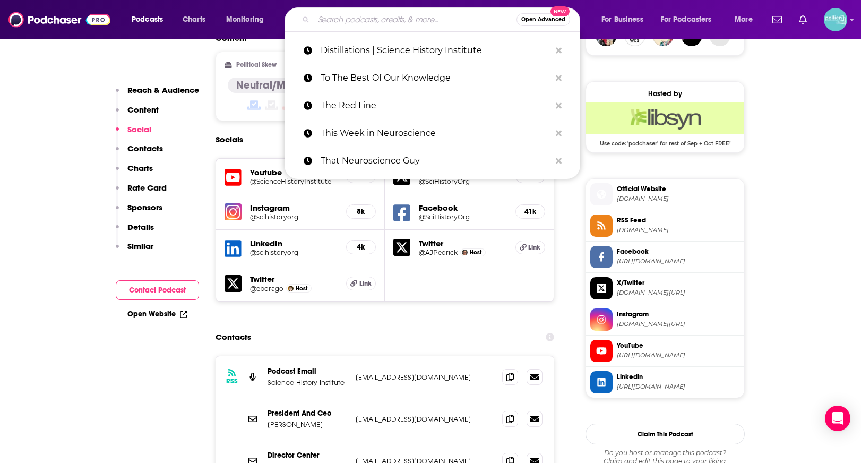
paste input "Cool Science Radio"
type input "Cool Science Radio"
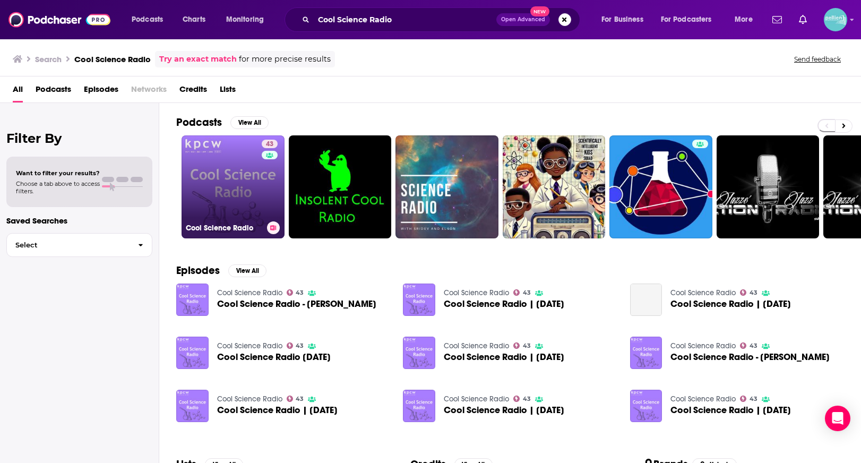
click at [234, 167] on link "43 Cool Science Radio" at bounding box center [233, 186] width 103 height 103
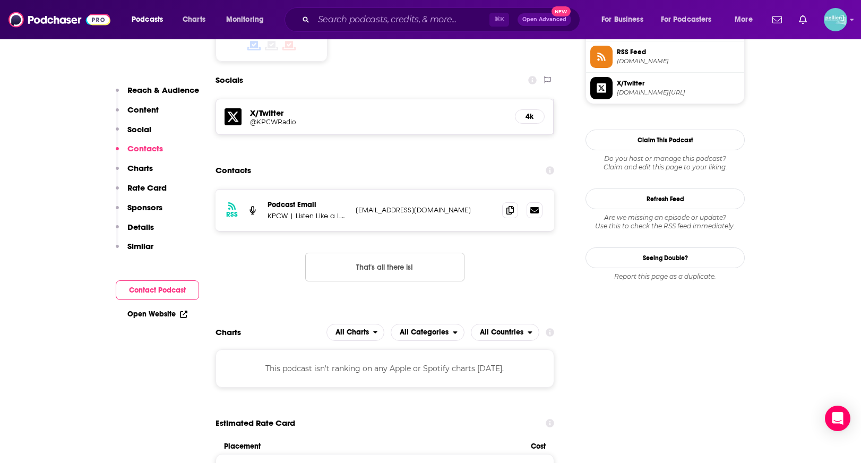
scroll to position [900, 0]
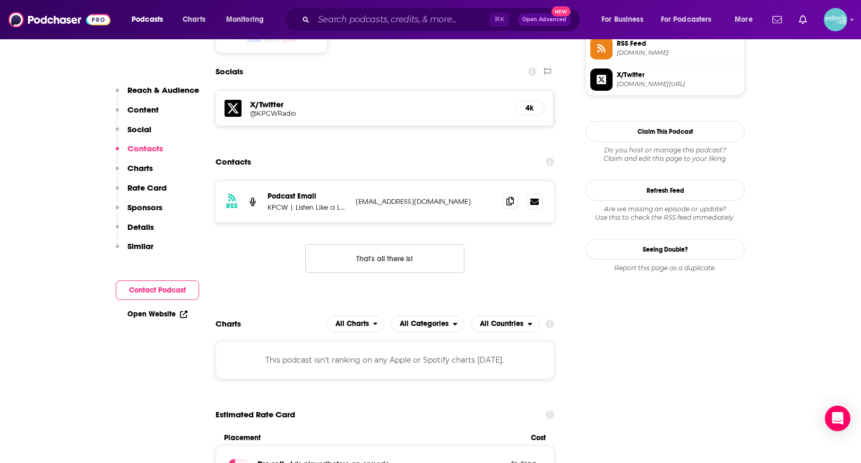
click at [502, 193] on span at bounding box center [510, 201] width 16 height 16
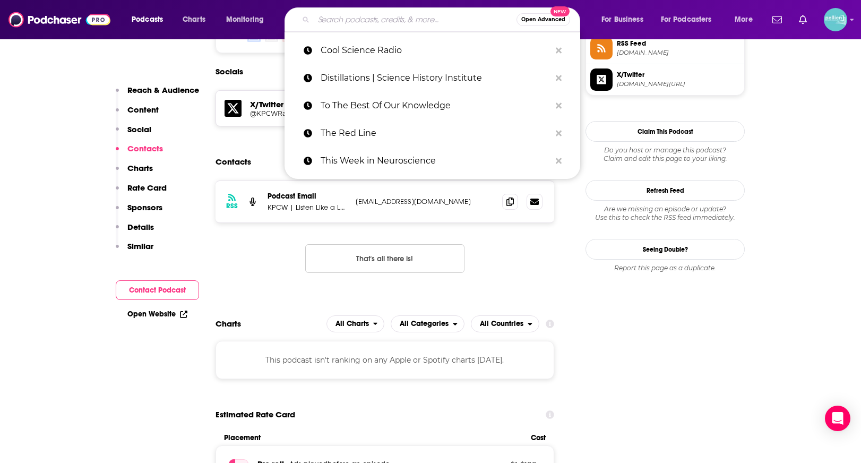
click at [340, 18] on input "Search podcasts, credits, & more..." at bounding box center [415, 19] width 203 height 17
paste input "Behavioral Grooves"
type input "Behavioral Grooves"
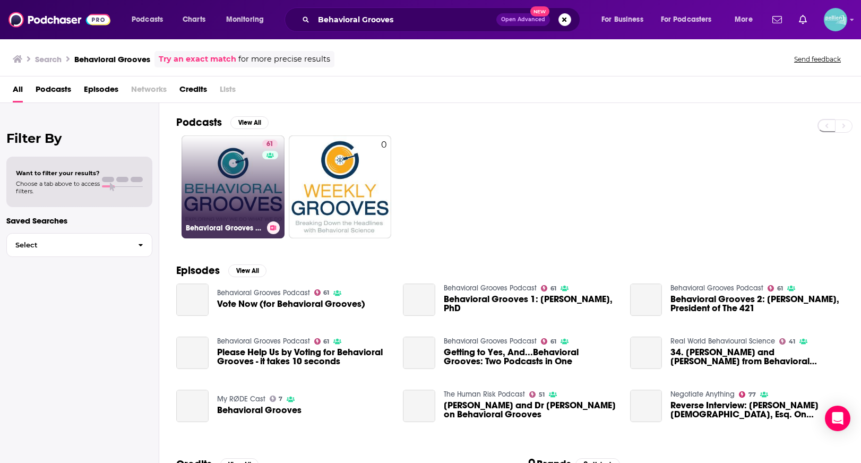
click at [232, 158] on link "61 Behavioral Grooves Podcast" at bounding box center [233, 186] width 103 height 103
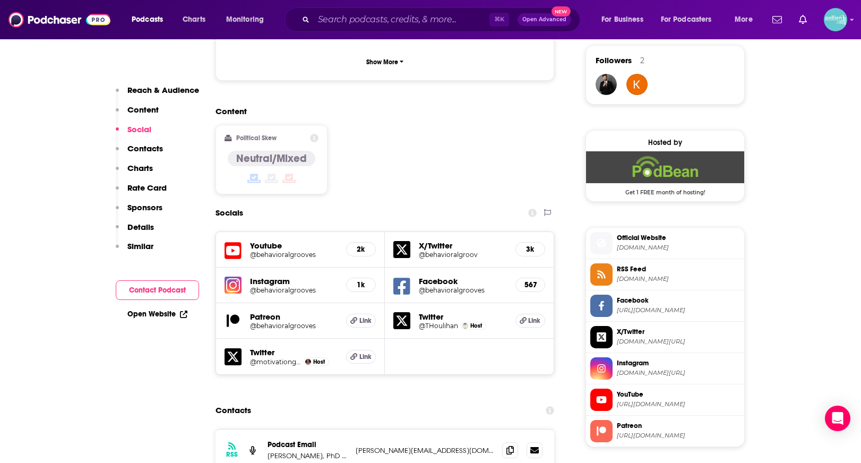
scroll to position [775, 0]
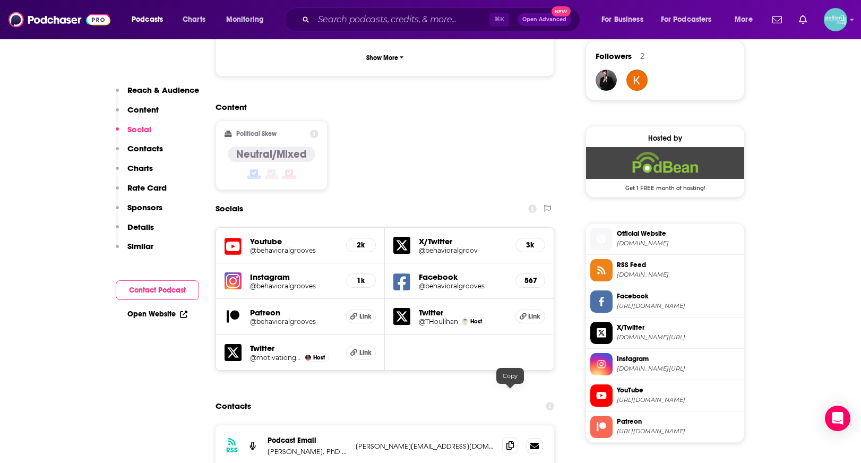
click at [514, 437] on span at bounding box center [510, 445] width 16 height 16
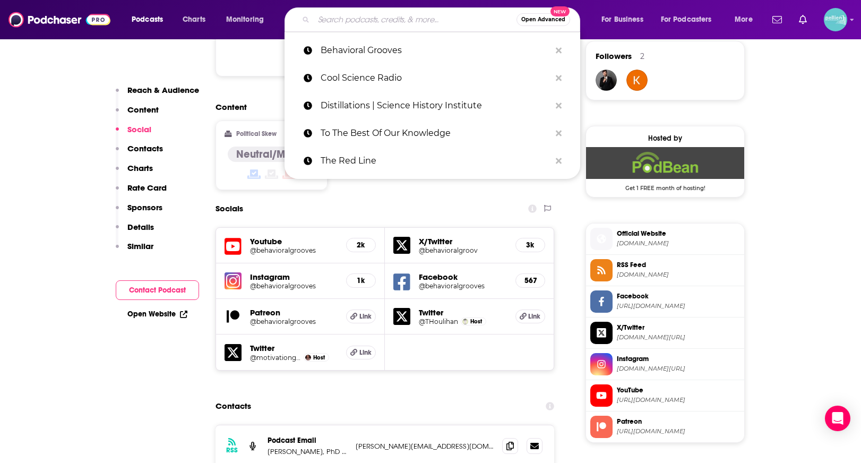
click at [346, 13] on input "Search podcasts, credits, & more..." at bounding box center [415, 19] width 203 height 17
paste input "Brain Science with [PERSON_NAME], MD: Neuroscience for Everyone"
type input "Brain Science with [PERSON_NAME], MD: Neuroscience for Everyone"
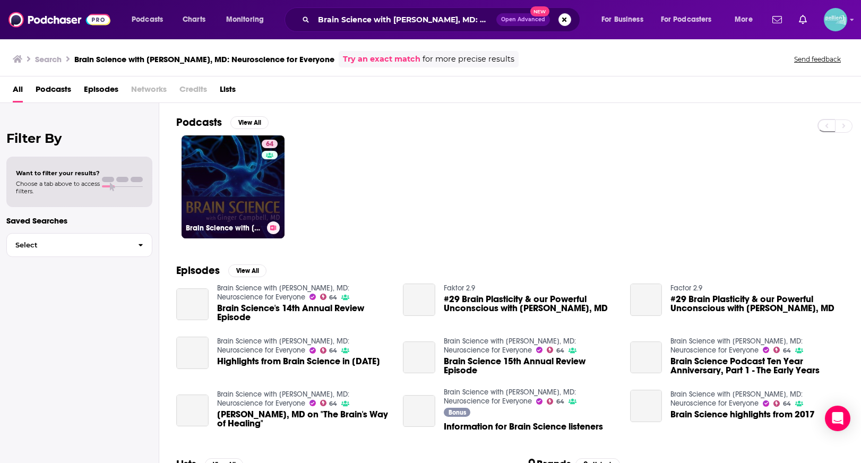
click at [227, 182] on link "64 Brain Science with [PERSON_NAME], MD: Neuroscience for Everyone" at bounding box center [233, 186] width 103 height 103
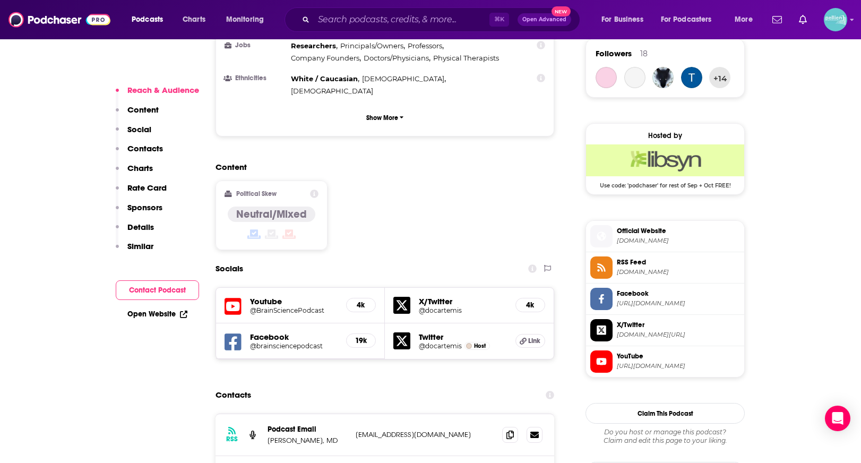
scroll to position [875, 0]
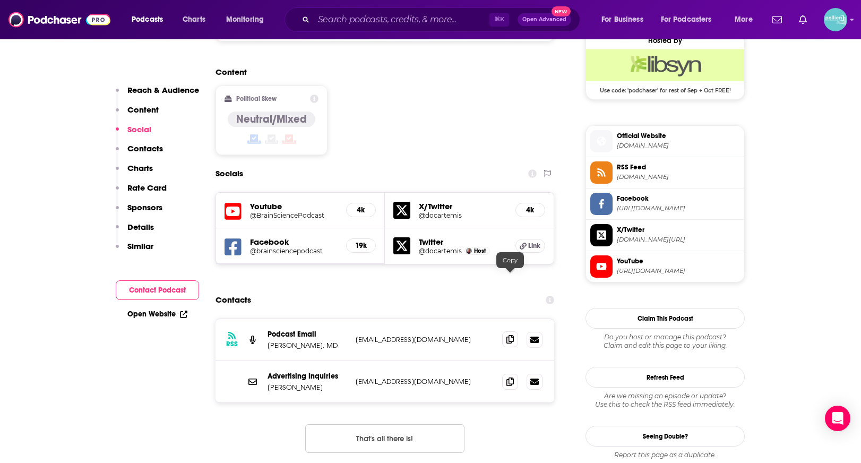
click at [510, 331] on span at bounding box center [510, 339] width 16 height 16
click at [354, 21] on input "Search podcasts, credits, & more..." at bounding box center [402, 19] width 176 height 17
paste input "The Language Neuroscience Podcast"
type input "The Language Neuroscience Podcast"
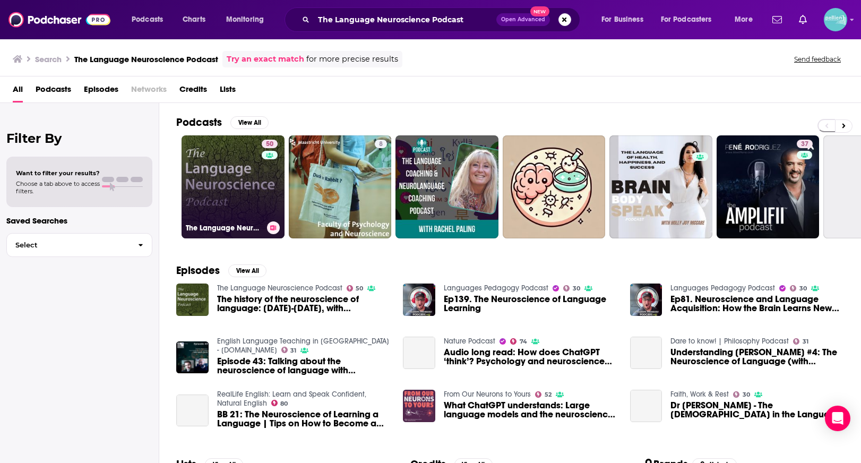
click at [238, 168] on link "50 The Language Neuroscience Podcast" at bounding box center [233, 186] width 103 height 103
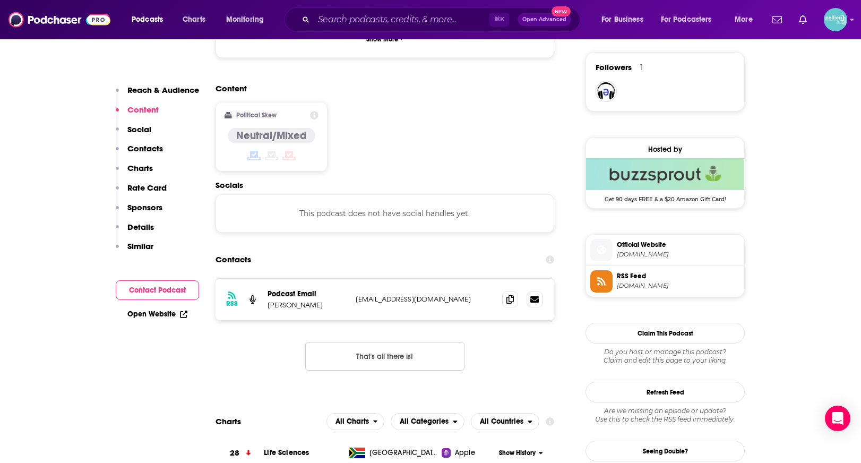
scroll to position [780, 0]
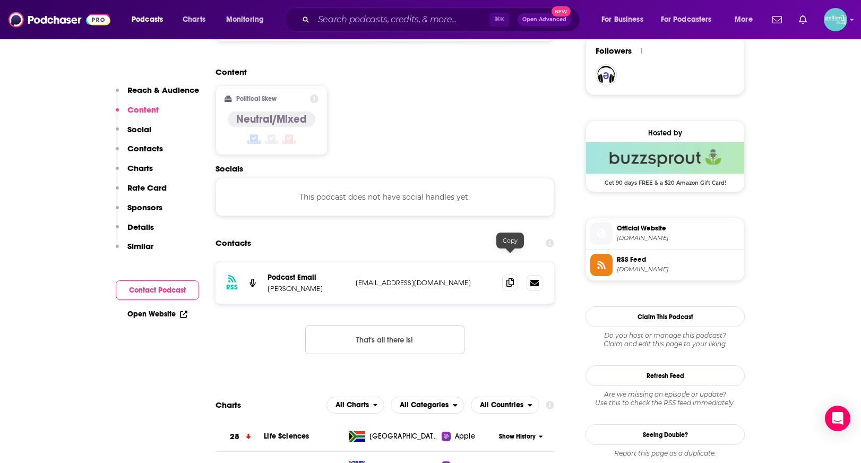
click at [509, 278] on icon at bounding box center [510, 282] width 7 height 8
click at [358, 18] on input "Search podcasts, credits, & more..." at bounding box center [402, 19] width 176 height 17
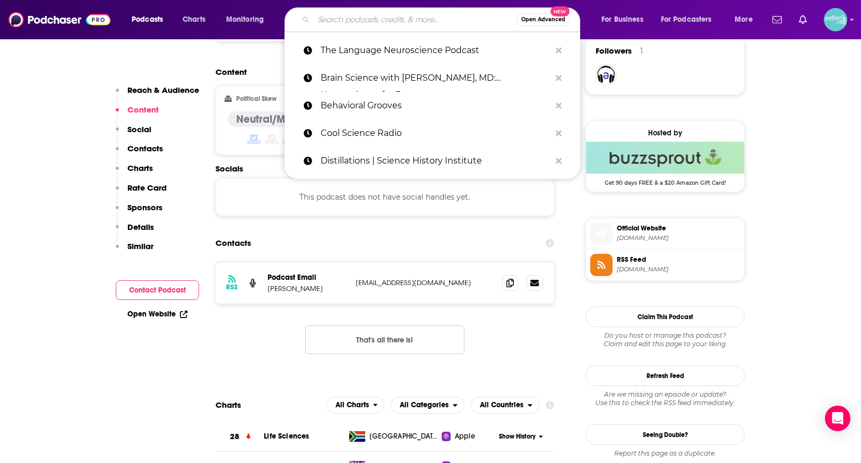
paste input "Mind & Life"
type input "Mind & Life"
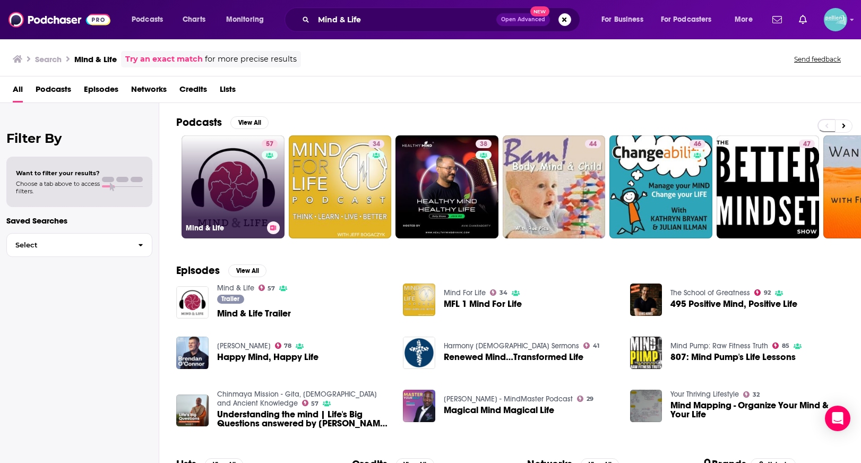
click at [216, 183] on link "57 Mind & Life" at bounding box center [233, 186] width 103 height 103
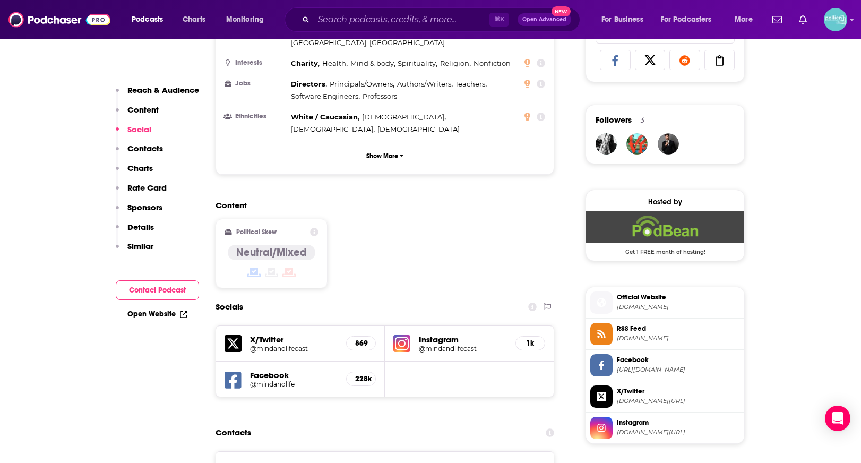
scroll to position [783, 0]
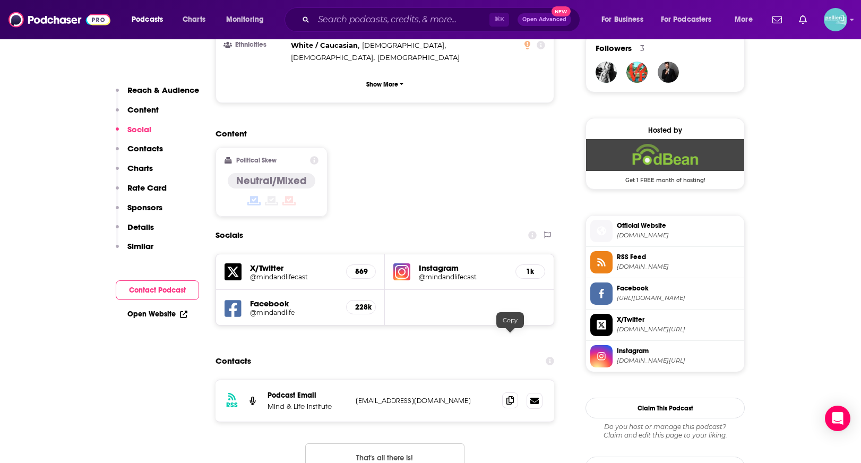
click at [517, 392] on span at bounding box center [510, 400] width 16 height 16
click at [369, 20] on input "Search podcasts, credits, & more..." at bounding box center [402, 19] width 176 height 17
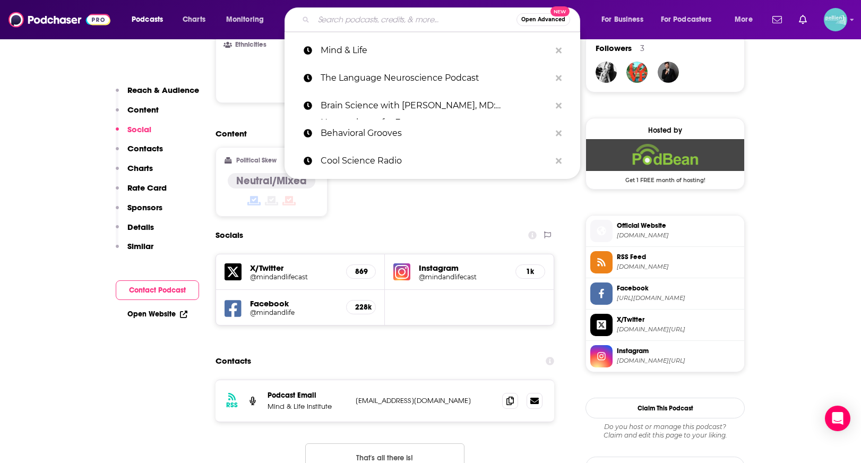
paste input "The New Man"
type input "The New Man"
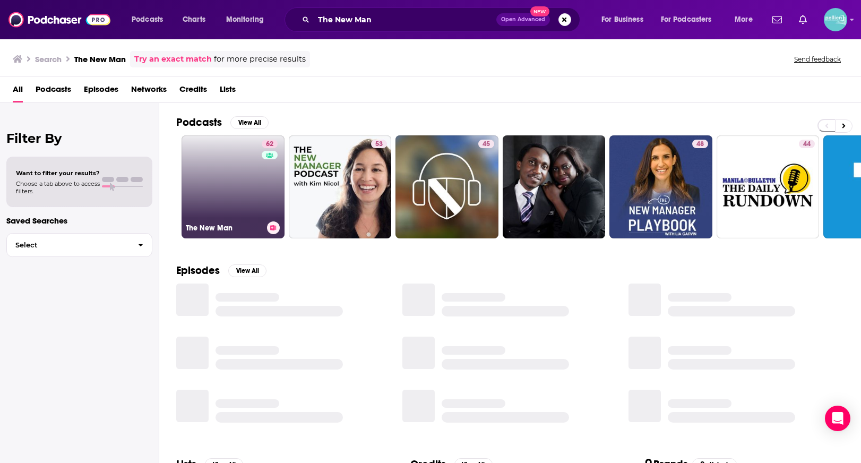
click at [239, 194] on link "62 The New Man" at bounding box center [233, 186] width 103 height 103
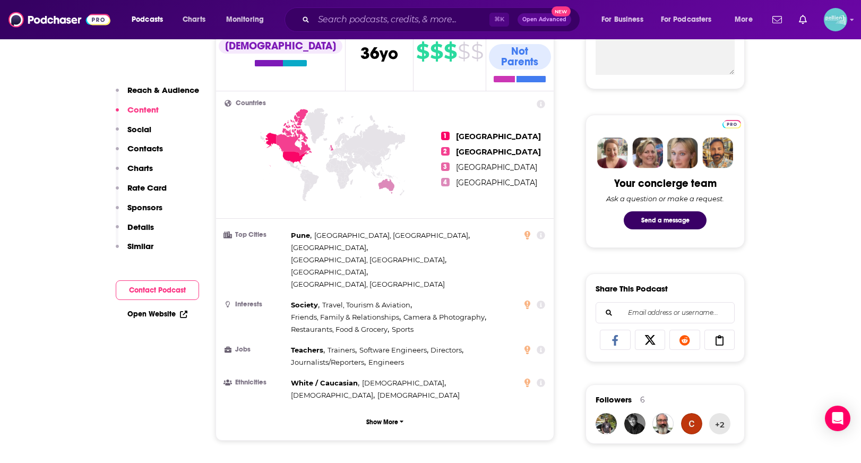
scroll to position [758, 0]
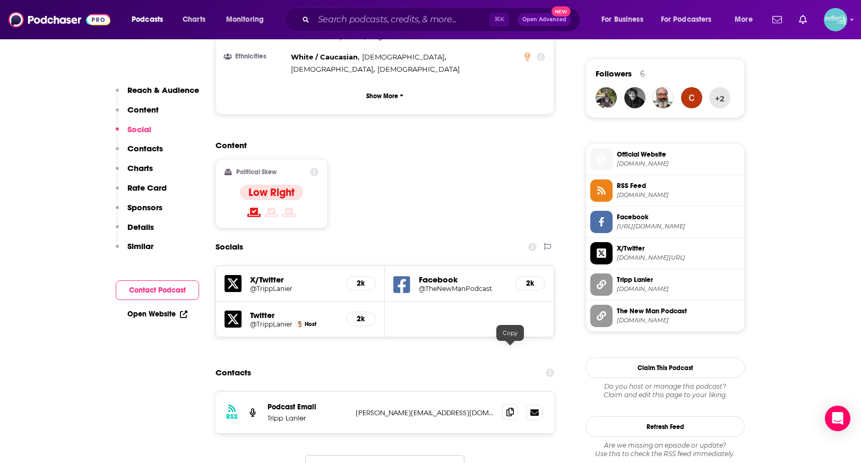
click at [509, 404] on span at bounding box center [510, 412] width 16 height 16
click at [349, 17] on input "Search podcasts, credits, & more..." at bounding box center [402, 19] width 176 height 17
paste input "Groks Science Radio Show and Podcast"
type input "Groks Science Radio Show and Podcast"
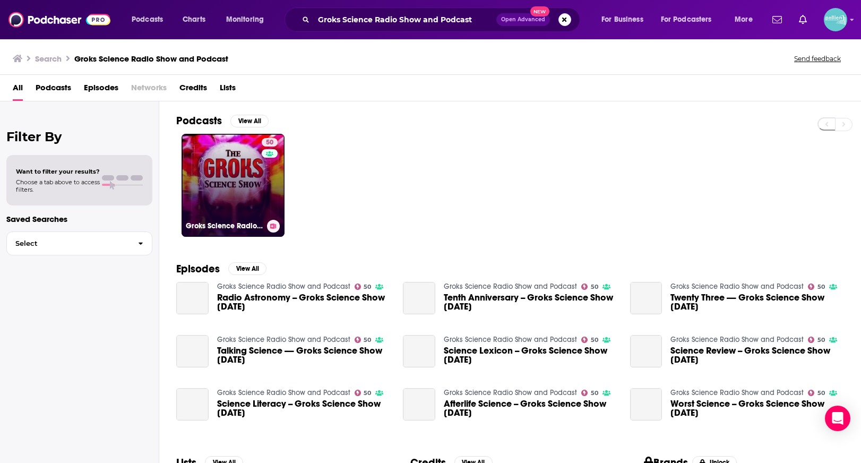
click at [220, 166] on link "50 Groks Science Radio Show and Podcast" at bounding box center [233, 185] width 103 height 103
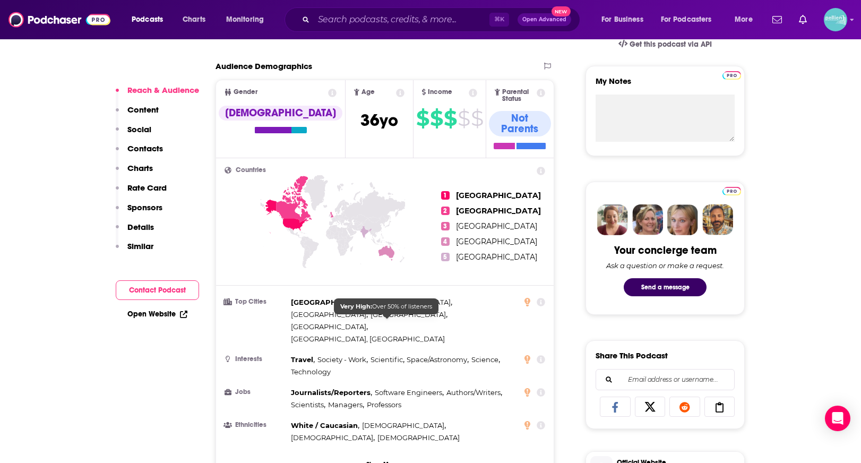
scroll to position [839, 0]
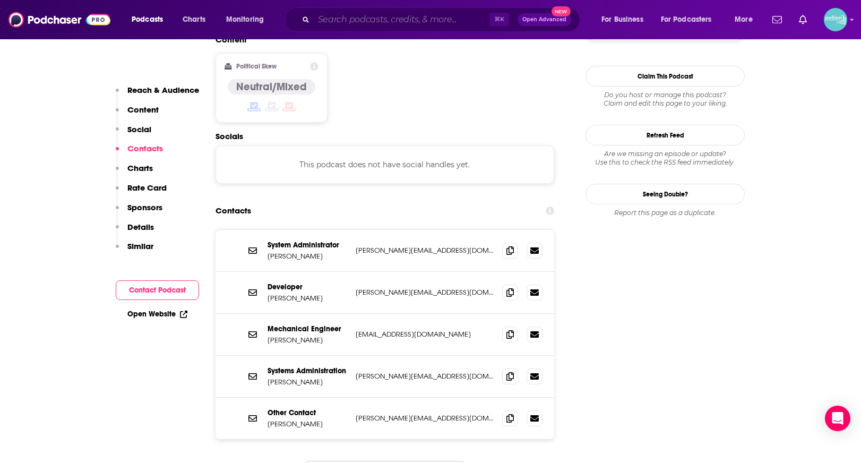
click at [332, 27] on input "Search podcasts, credits, & more..." at bounding box center [402, 19] width 176 height 17
paste input "Neuroscience of Everything"
type input "Neuroscience of Everything"
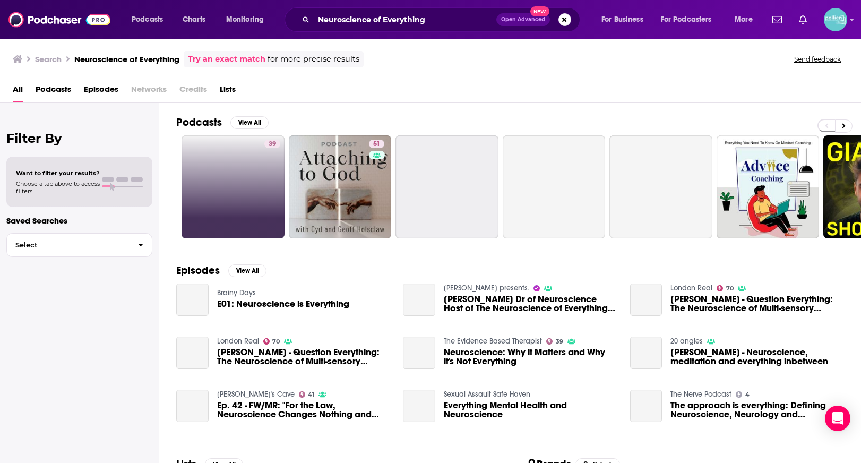
click at [231, 175] on link "39" at bounding box center [233, 186] width 103 height 103
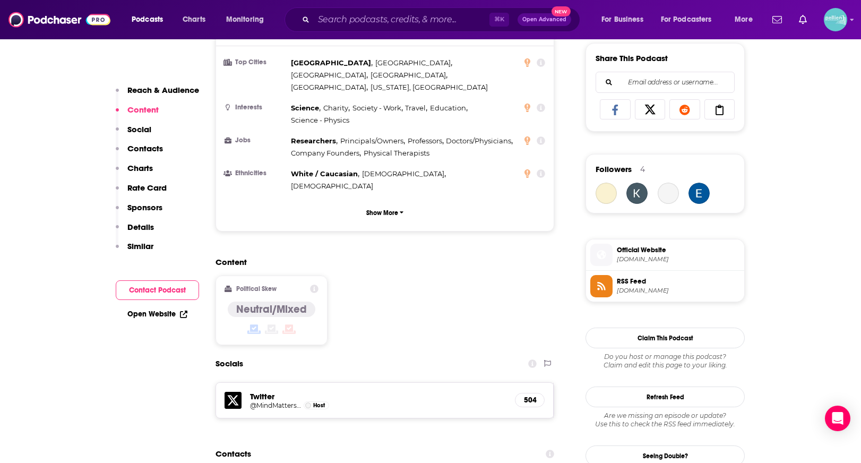
scroll to position [751, 0]
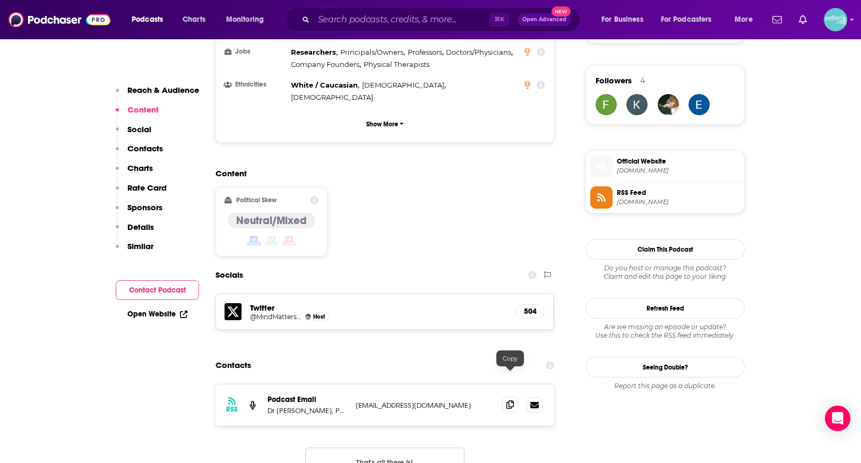
click at [511, 397] on span at bounding box center [510, 405] width 16 height 16
click at [328, 16] on input "Search podcasts, credits, & more..." at bounding box center [402, 19] width 176 height 17
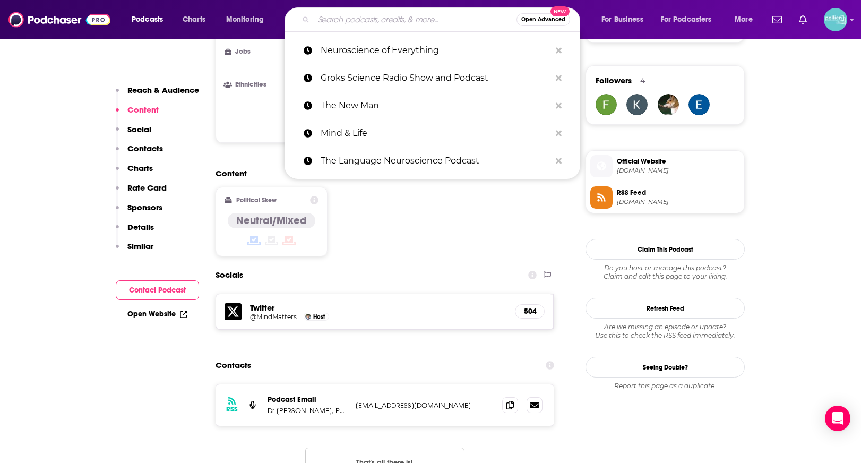
paste input "Science for the People"
type input "Science for the People"
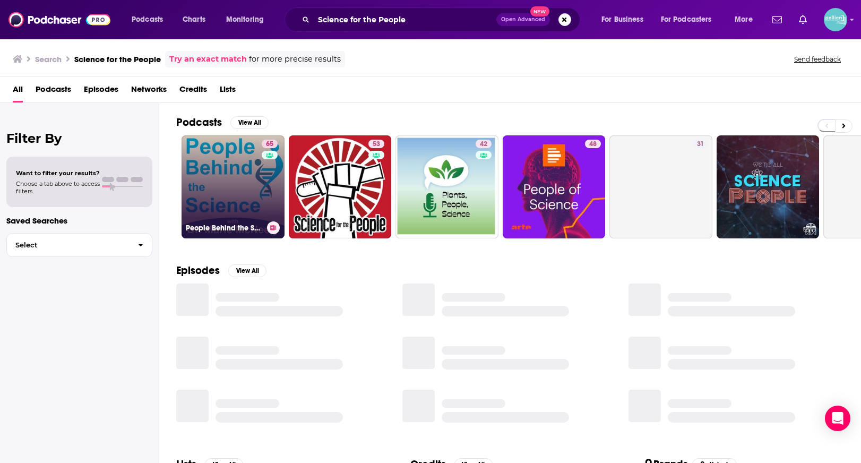
click at [231, 184] on link "65 People Behind the Science Podcast Stories from Scientists about Science, Lif…" at bounding box center [233, 186] width 103 height 103
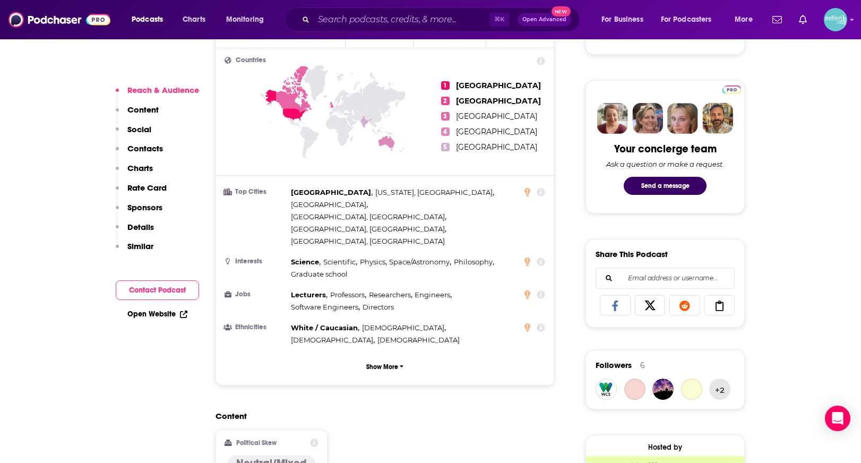
scroll to position [979, 0]
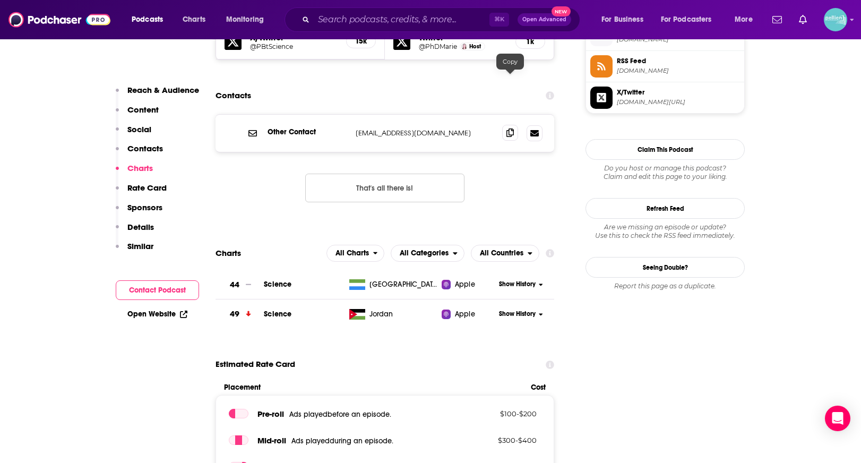
click at [514, 125] on span at bounding box center [510, 133] width 16 height 16
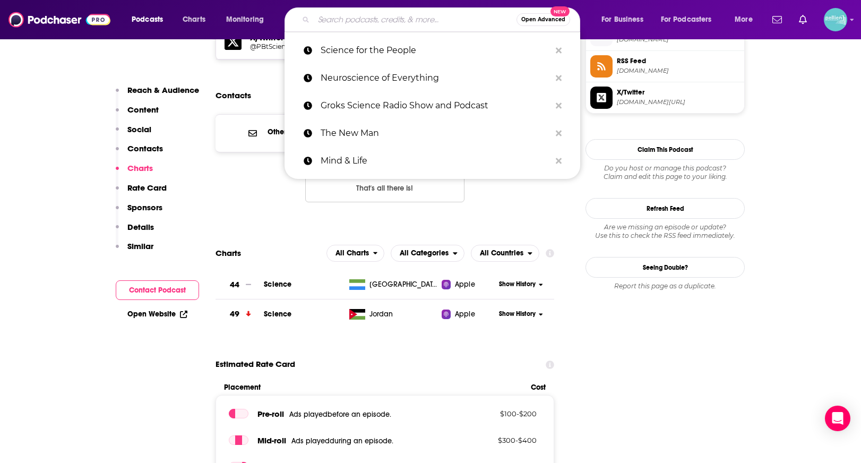
click at [374, 19] on input "Search podcasts, credits, & more..." at bounding box center [415, 19] width 203 height 17
paste input "National Security Podcast"
type input "National Security Podcast"
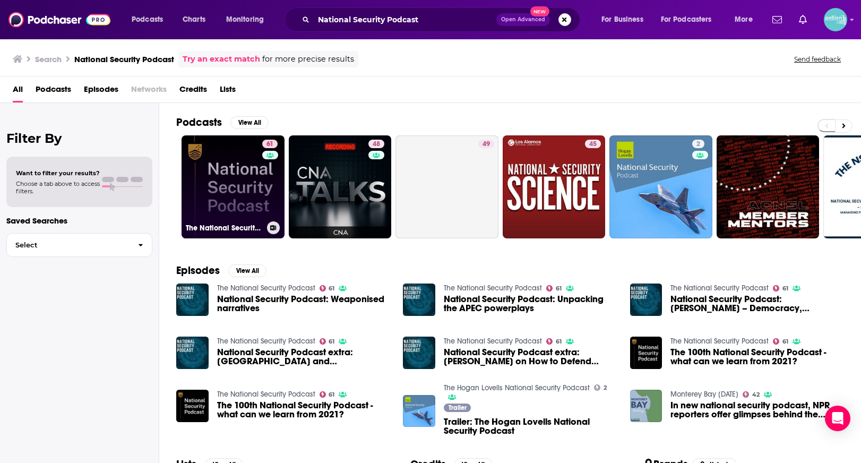
click at [247, 175] on link "61 The National Security Podcast" at bounding box center [233, 186] width 103 height 103
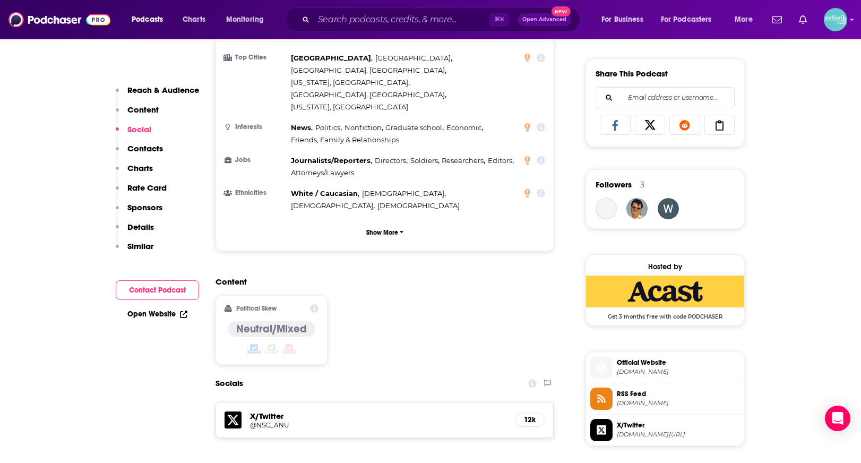
scroll to position [812, 0]
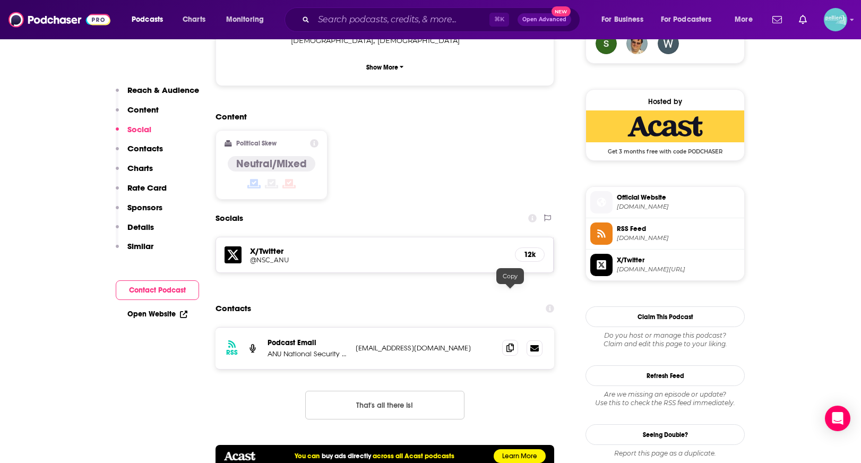
click at [503, 340] on span at bounding box center [510, 348] width 16 height 16
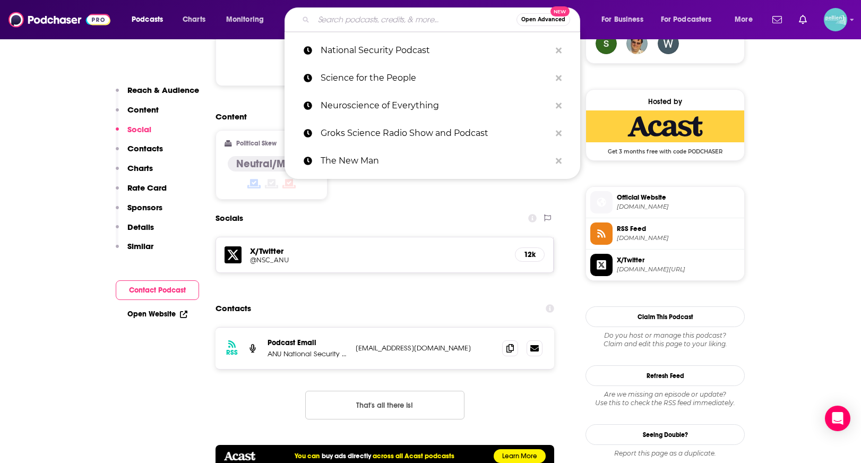
click at [362, 18] on input "Search podcasts, credits, & more..." at bounding box center [415, 19] width 203 height 17
paste input "Neuroverse"
type input "Neuroverse"
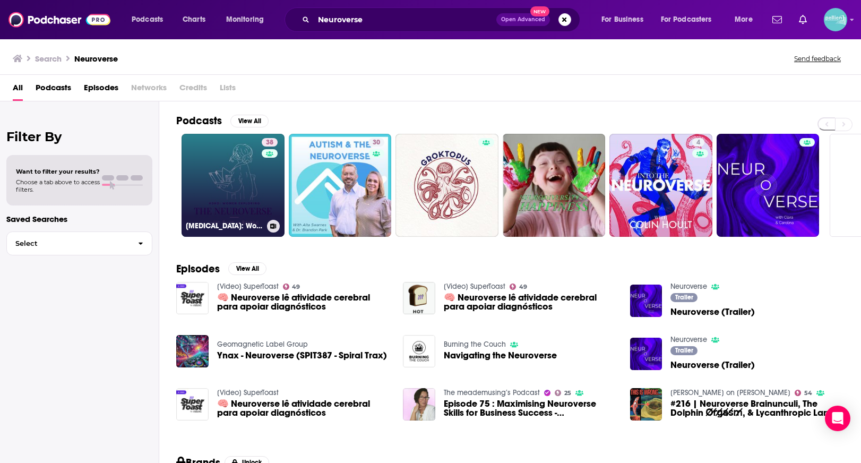
click at [236, 165] on link "38 [MEDICAL_DATA]: Women Exploring the Neuroverse" at bounding box center [233, 185] width 103 height 103
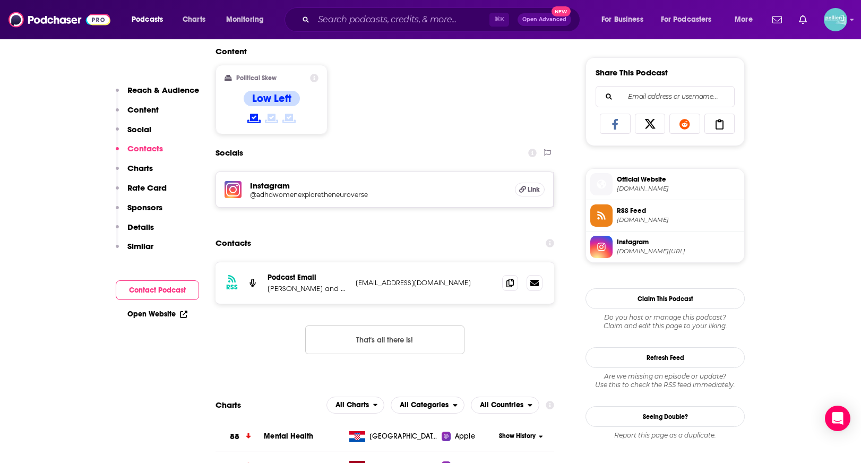
scroll to position [736, 0]
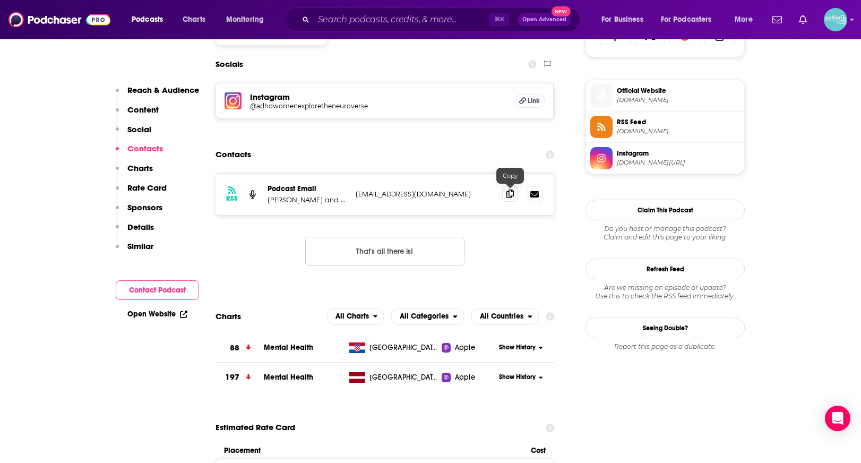
click at [514, 196] on span at bounding box center [510, 194] width 16 height 16
click at [347, 27] on input "Search podcasts, credits, & more..." at bounding box center [402, 19] width 176 height 17
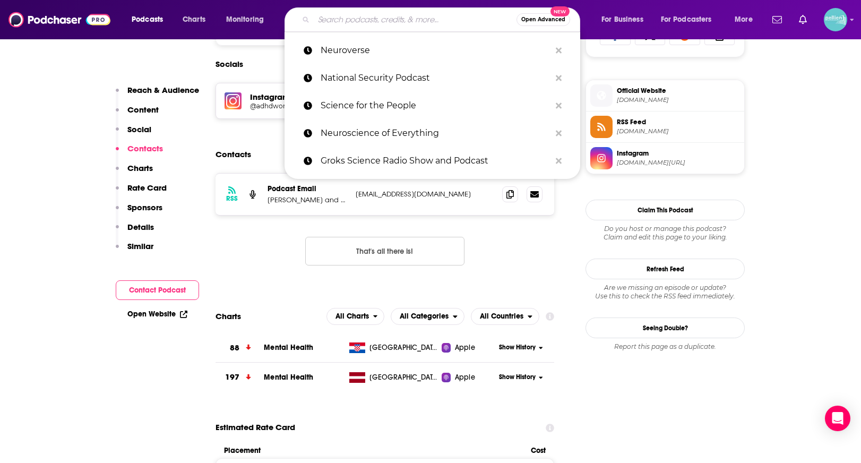
paste input "RUSI Journal Radio"
type input "RUSI Journal Radio"
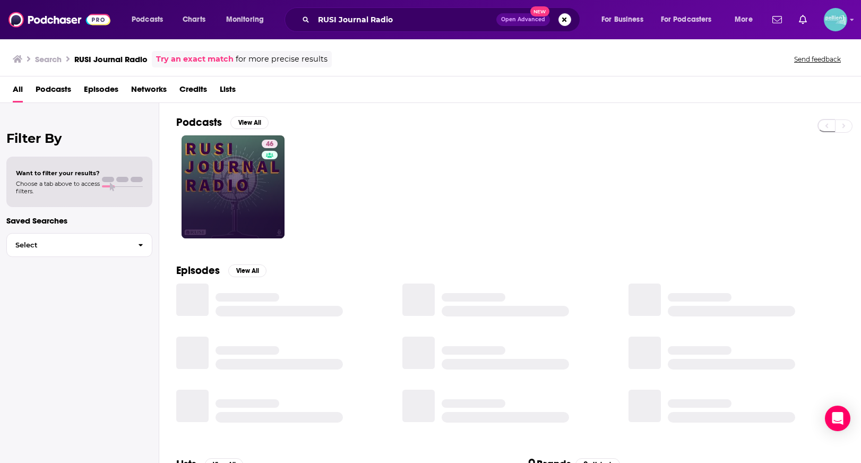
click at [241, 172] on link "46" at bounding box center [233, 186] width 103 height 103
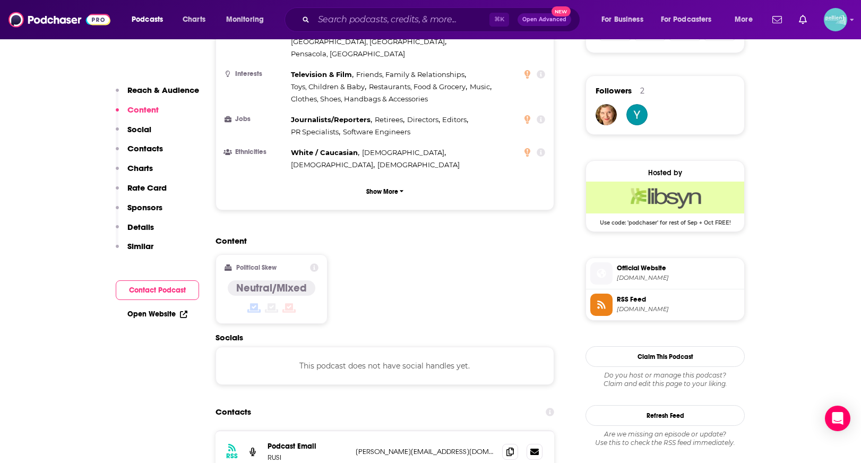
scroll to position [741, 0]
click at [508, 443] on span at bounding box center [510, 451] width 16 height 16
click at [363, 19] on input "Search podcasts, credits, & more..." at bounding box center [402, 19] width 176 height 17
paste input "Echoes of War (Formerly The Pacific War Channel Podcast)"
type input "Echoes of War (Formerly The Pacific War Channel Podcast)"
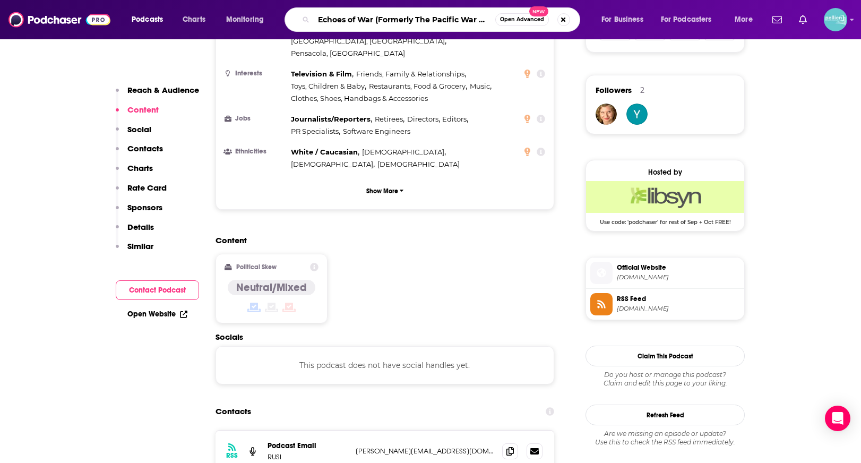
scroll to position [0, 58]
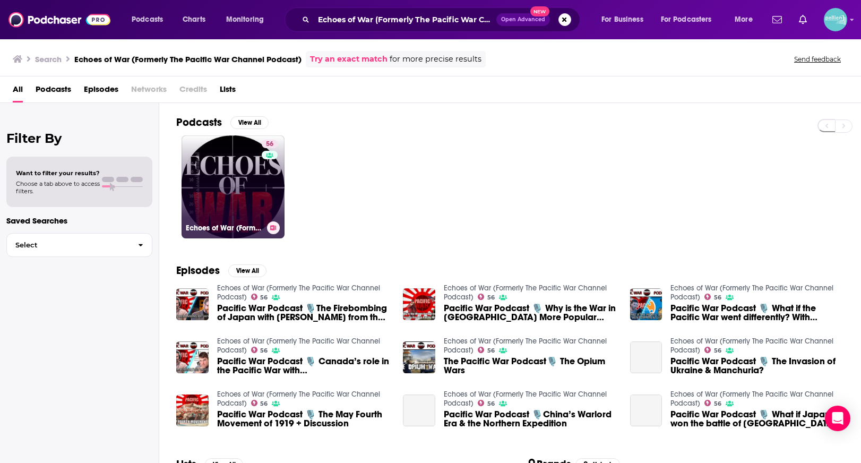
click at [196, 188] on link "56 Echoes of War (Formerly The Pacific War Channel Podcast)" at bounding box center [233, 186] width 103 height 103
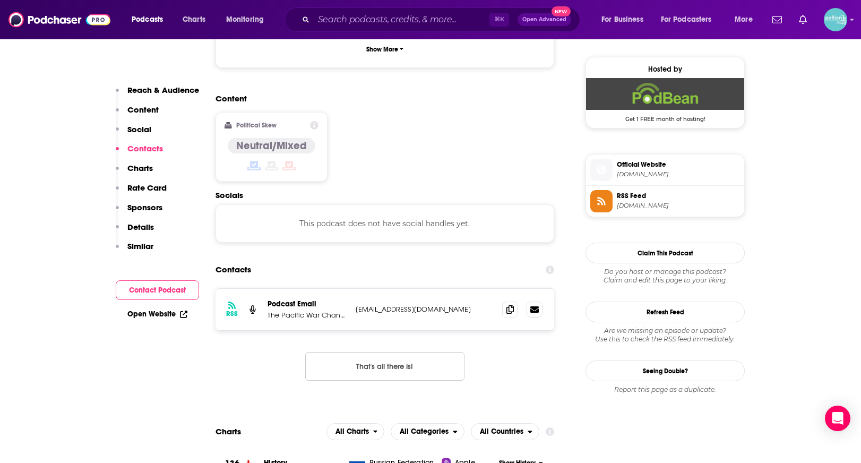
scroll to position [794, 0]
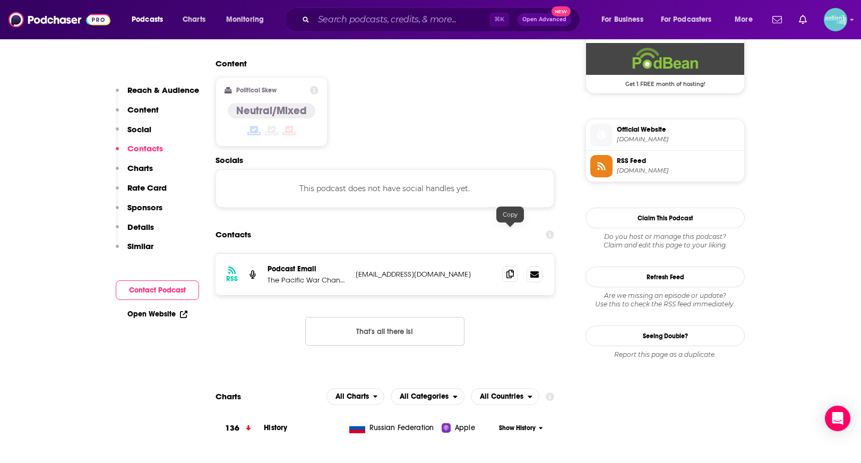
click at [511, 270] on icon at bounding box center [510, 274] width 7 height 8
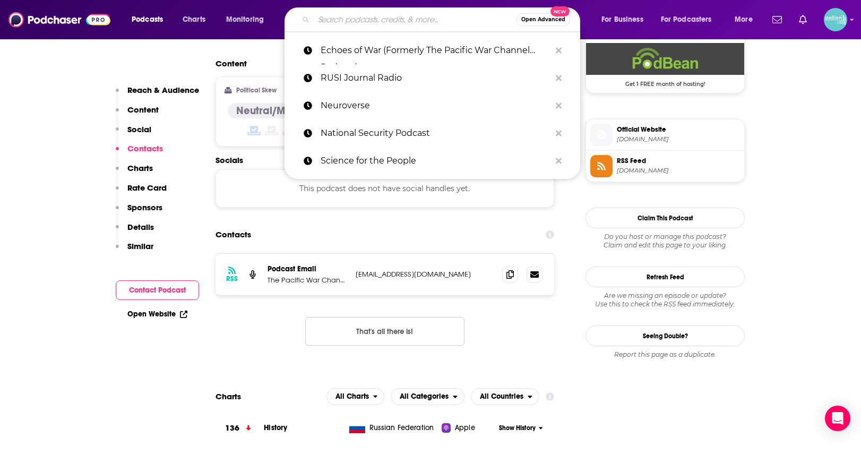
click at [406, 18] on input "Search podcasts, credits, & more..." at bounding box center [415, 19] width 203 height 17
paste input "Smart People Podcast"
type input "Smart People Podcast"
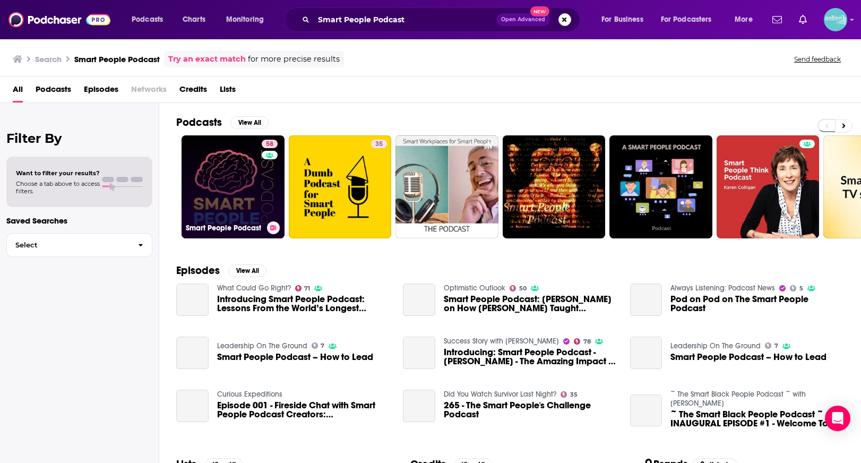
click at [236, 186] on link "58 Smart People Podcast" at bounding box center [233, 186] width 103 height 103
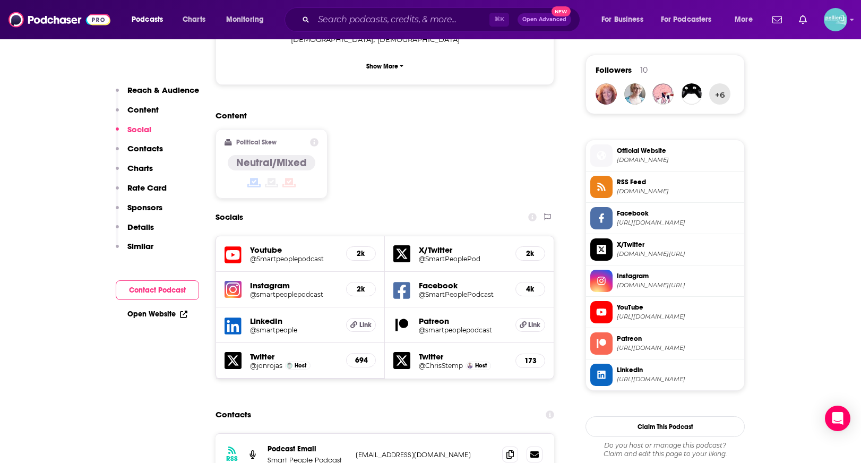
scroll to position [790, 0]
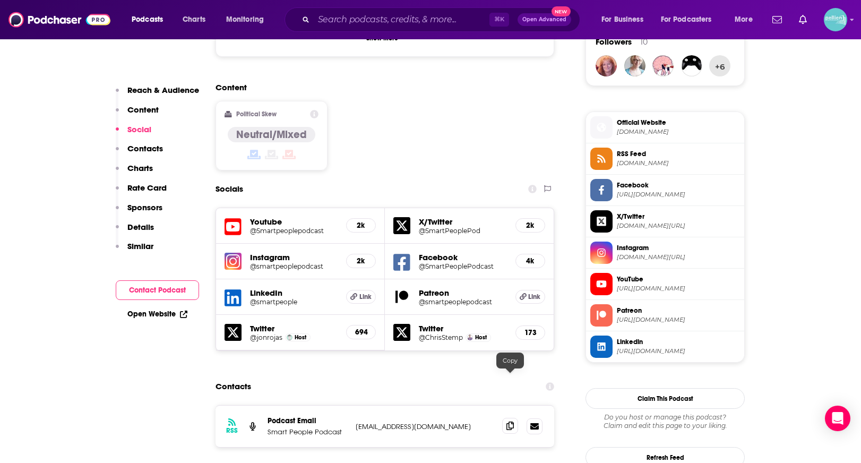
click at [507, 422] on icon at bounding box center [510, 426] width 7 height 8
click at [350, 14] on input "Search podcasts, credits, & more..." at bounding box center [402, 19] width 176 height 17
paste input "Pain Science Education"
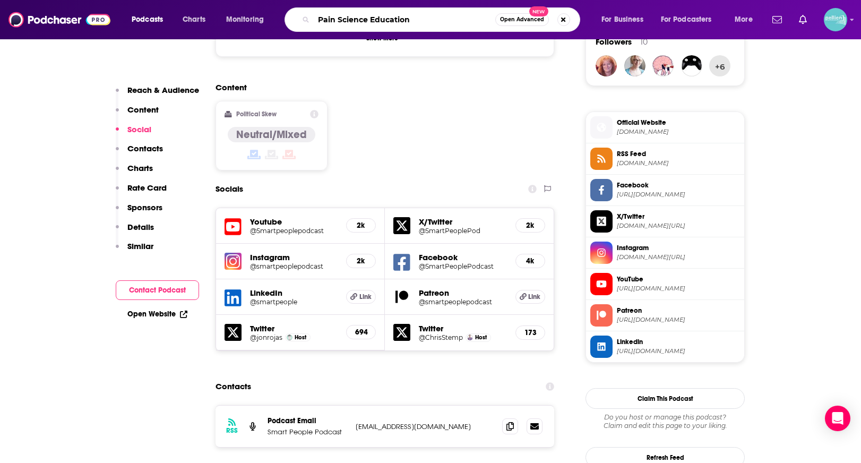
type input "Pain Science Education"
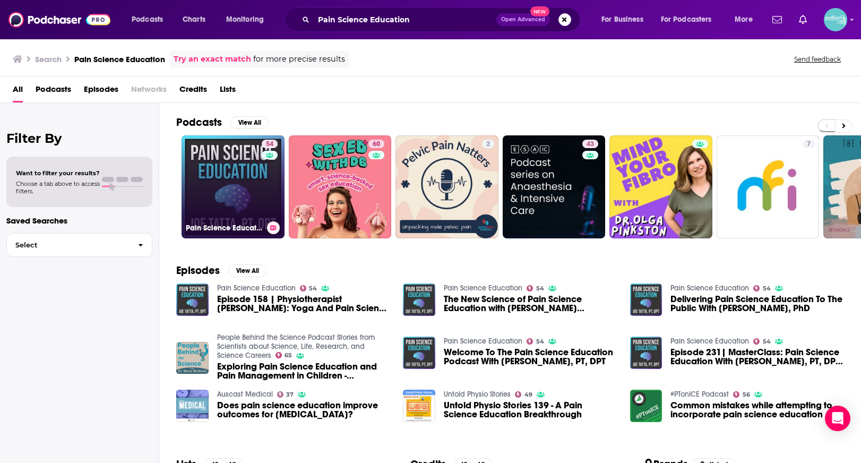
click at [217, 181] on link "54 Pain Science Education" at bounding box center [233, 186] width 103 height 103
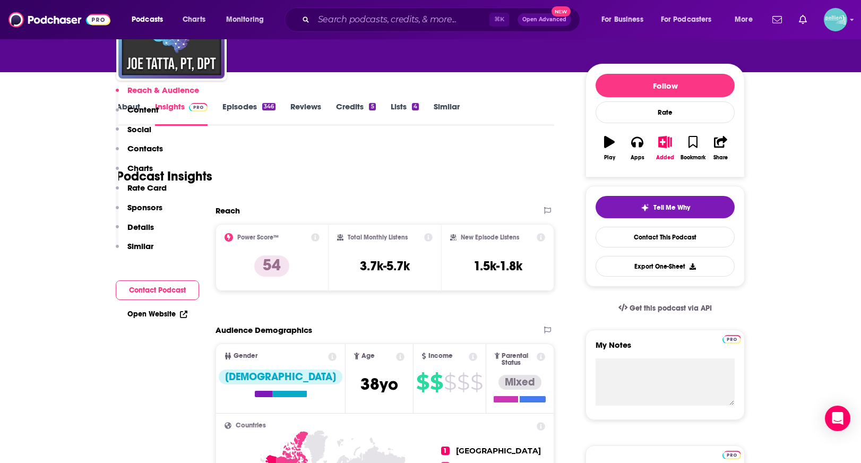
scroll to position [892, 0]
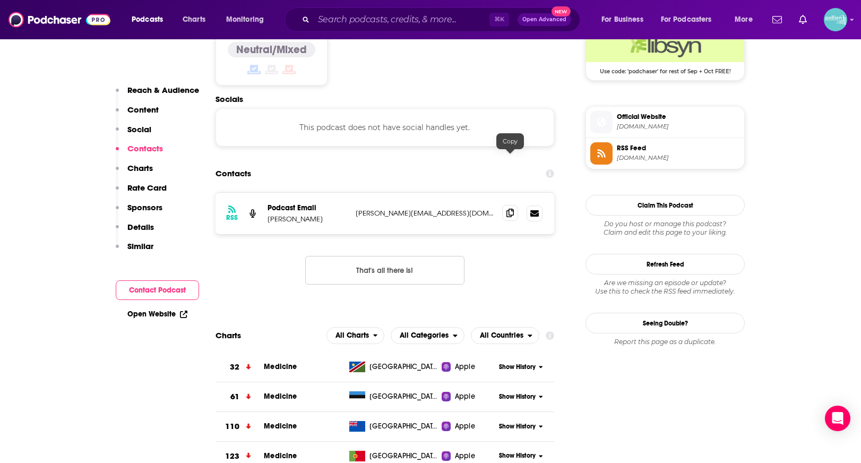
click at [511, 209] on icon at bounding box center [510, 213] width 7 height 8
click at [387, 13] on input "Search podcasts, credits, & more..." at bounding box center [402, 19] width 176 height 17
paste input "Brain Hacks: Learn Faster, Get Smarter"
type input "Brain Hacks: Learn Faster, Get Smarter"
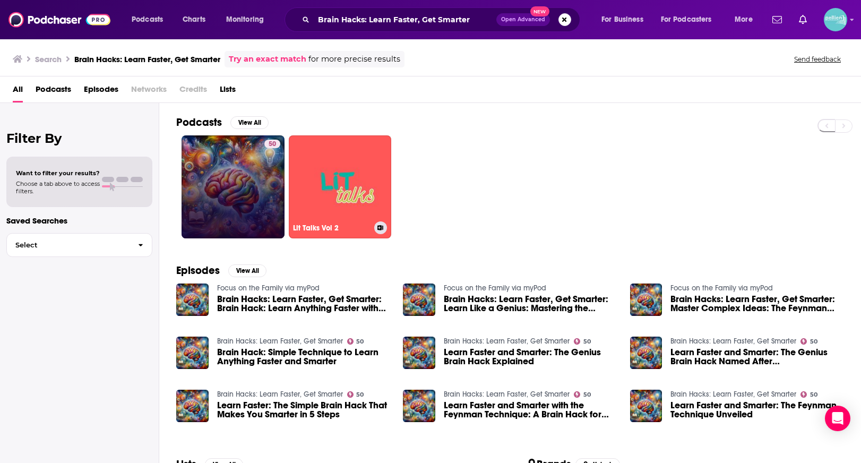
click at [242, 168] on link "50" at bounding box center [233, 186] width 103 height 103
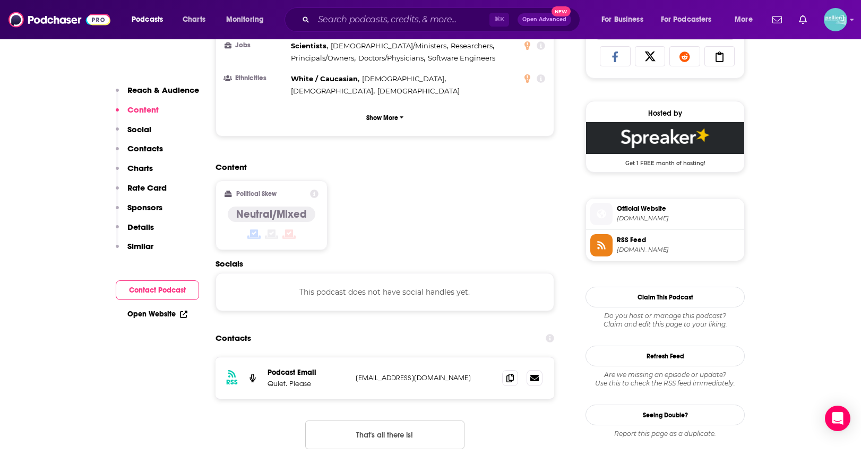
scroll to position [737, 0]
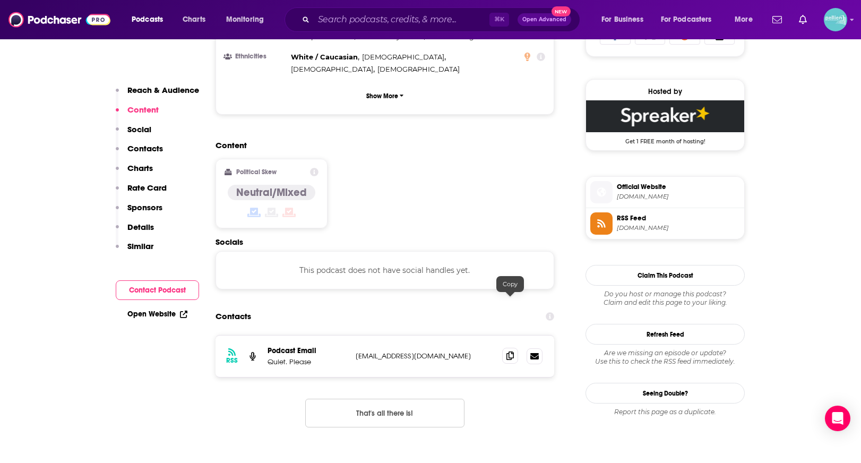
click at [512, 348] on span at bounding box center [510, 356] width 16 height 16
click at [364, 16] on input "Search podcasts, credits, & more..." at bounding box center [402, 19] width 176 height 17
paste input "NEI Podcast"
type input "NEI Podcast"
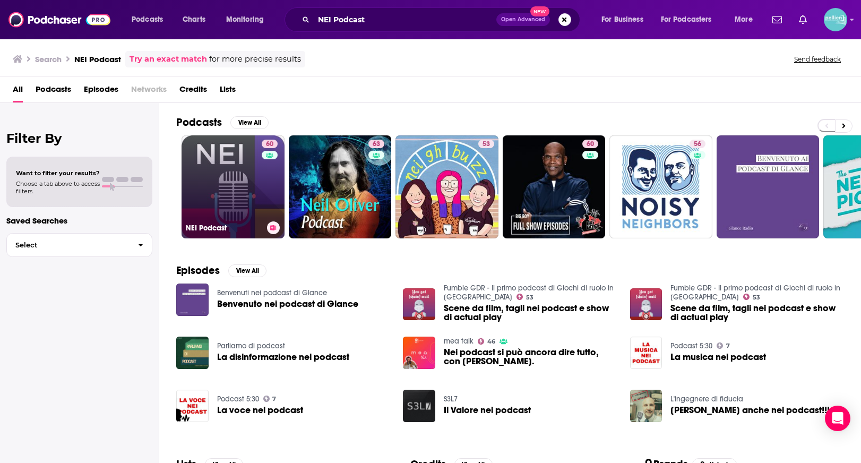
click at [238, 165] on link "60 NEI Podcast" at bounding box center [233, 186] width 103 height 103
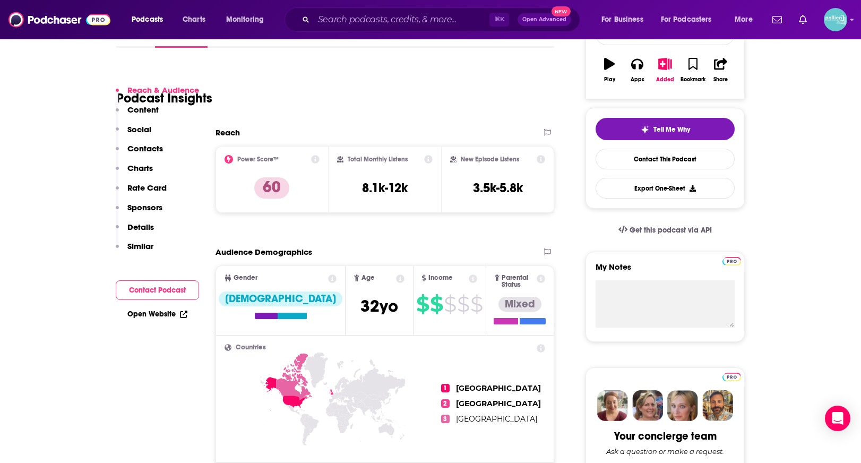
scroll to position [659, 0]
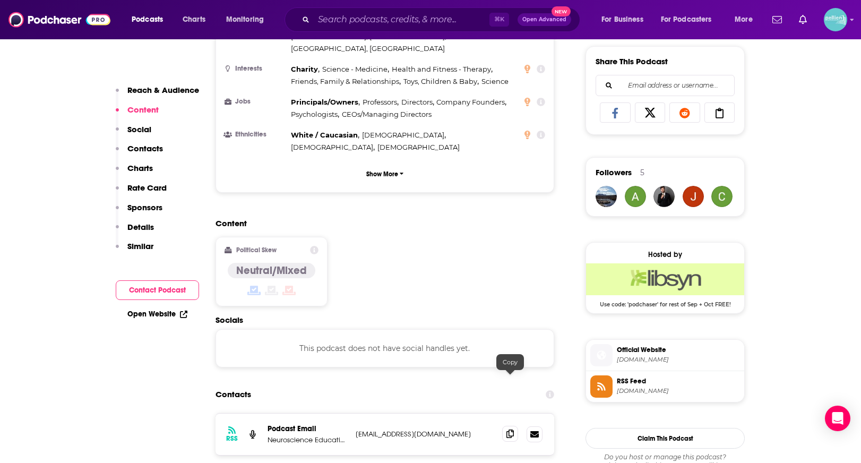
click at [508, 430] on icon at bounding box center [510, 434] width 7 height 8
click at [349, 10] on div "⌘ K Open Advanced New" at bounding box center [433, 19] width 296 height 24
click at [359, 20] on input "Search podcasts, credits, & more..." at bounding box center [402, 19] width 176 height 17
paste input "Adventures Through The Mind"
type input "Adventures Through The Mind"
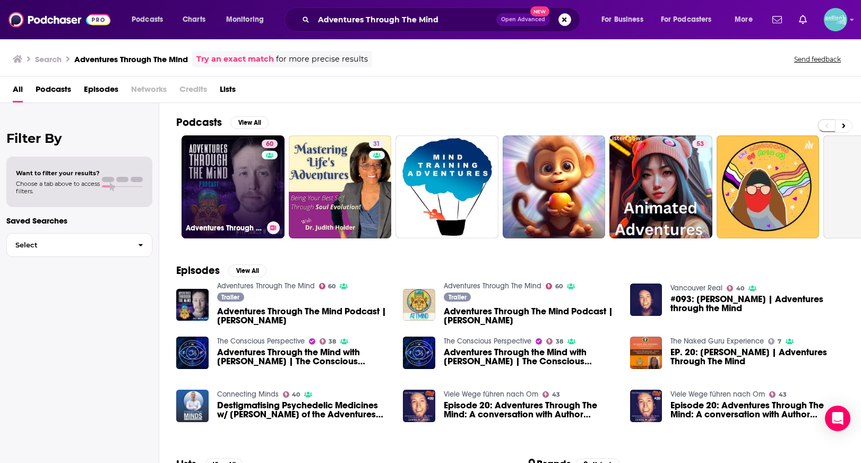
click at [235, 177] on link "60 Adventures Through The Mind" at bounding box center [233, 186] width 103 height 103
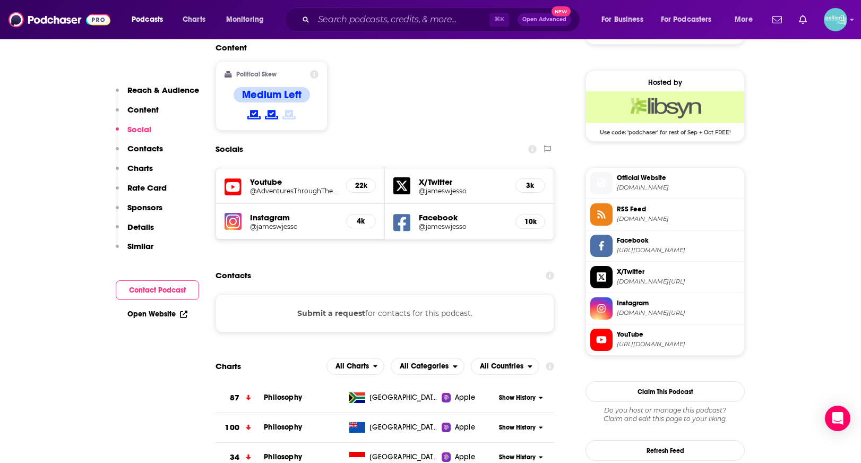
scroll to position [818, 0]
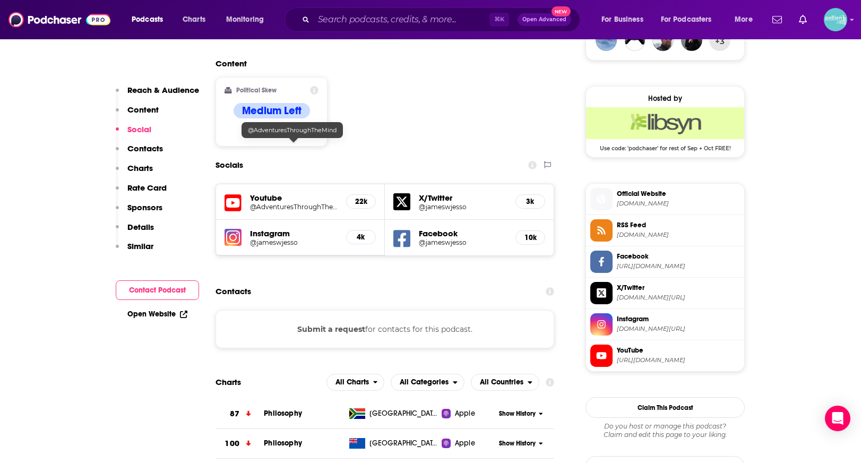
click at [290, 203] on h5 "@AdventuresThroughTheMind" at bounding box center [294, 207] width 88 height 8
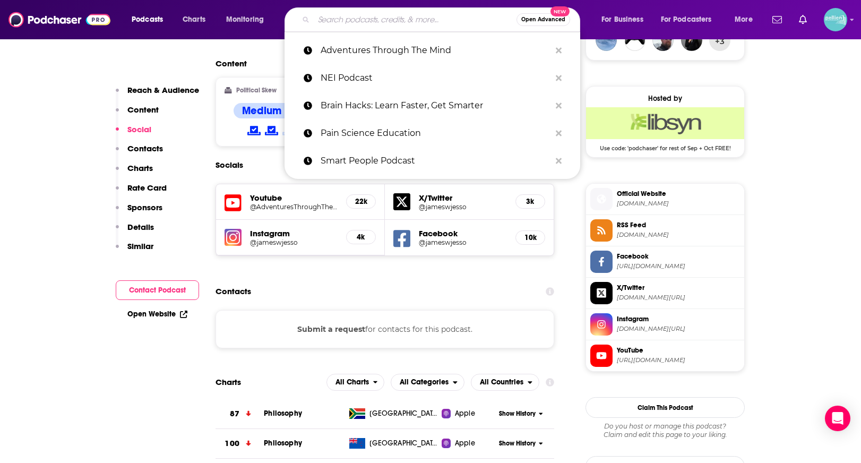
click at [359, 15] on input "Search podcasts, credits, & more..." at bounding box center [415, 19] width 203 height 17
paste input "The Neuro Times"
type input "The Neuro Times"
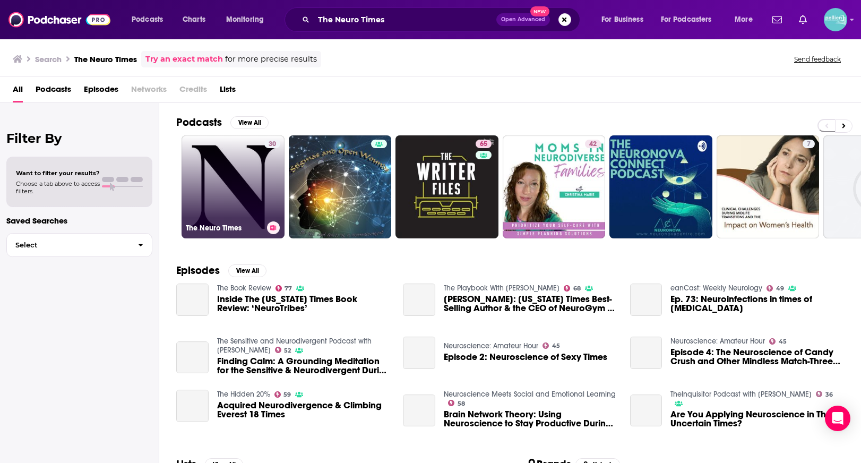
click at [235, 150] on link "30 The Neuro Times" at bounding box center [233, 186] width 103 height 103
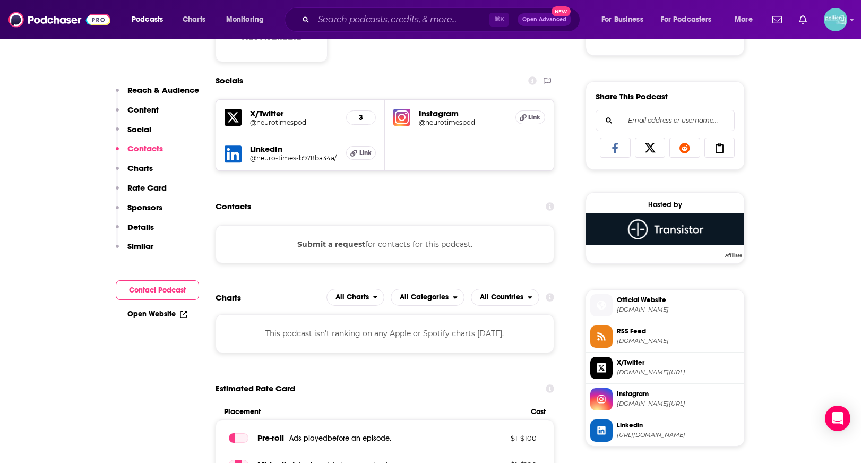
scroll to position [676, 0]
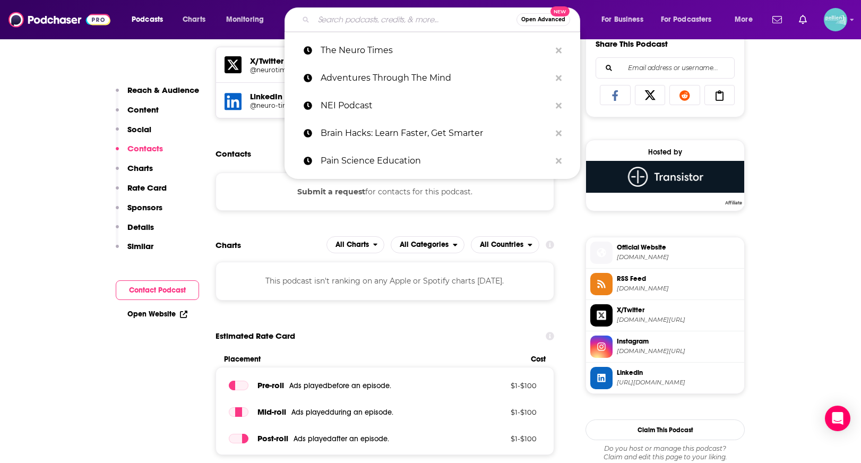
click at [351, 12] on input "Search podcasts, credits, & more..." at bounding box center [415, 19] width 203 height 17
paste input "The World of Intelligence"
type input "The World of Intelligence"
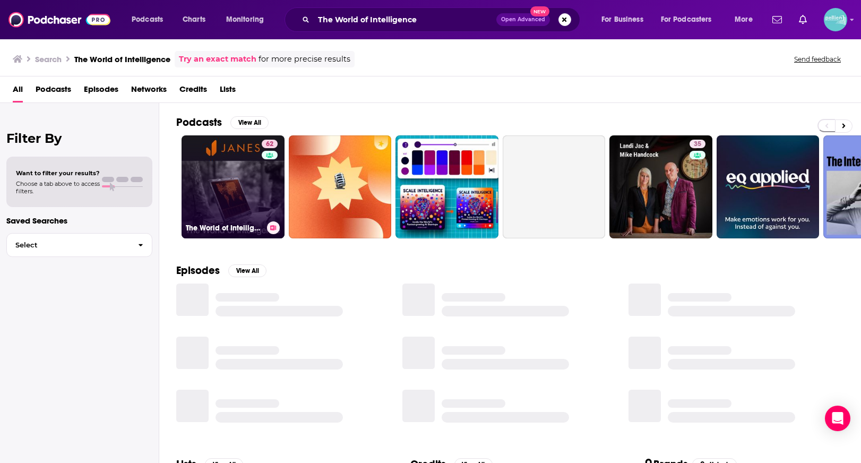
click at [239, 199] on link "62 The World of Intelligence" at bounding box center [233, 186] width 103 height 103
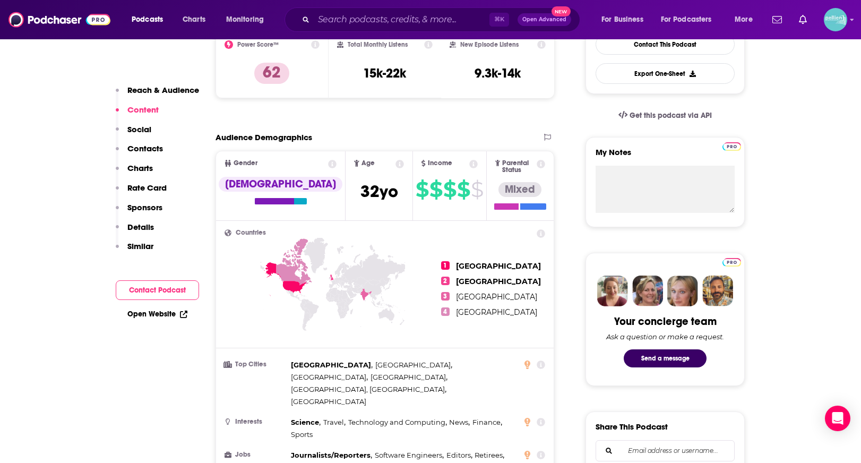
scroll to position [813, 0]
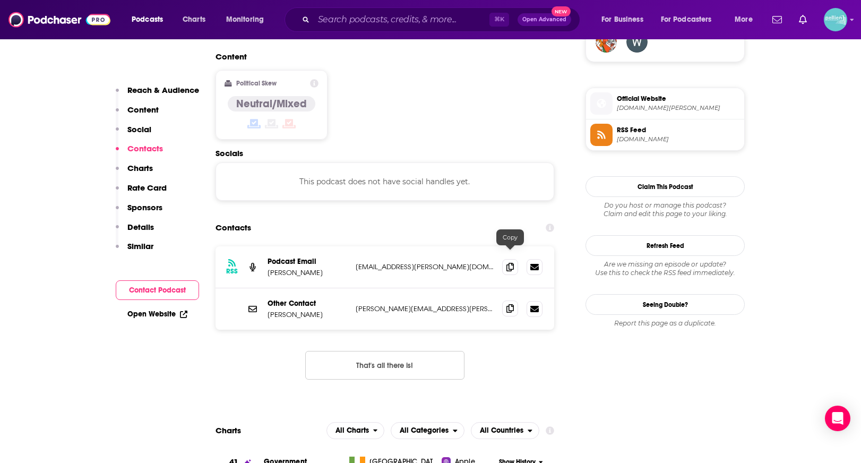
click at [507, 304] on icon at bounding box center [510, 308] width 7 height 8
click at [512, 262] on icon at bounding box center [510, 266] width 7 height 8
click at [343, 12] on input "Search podcasts, credits, & more..." at bounding box center [402, 19] width 176 height 17
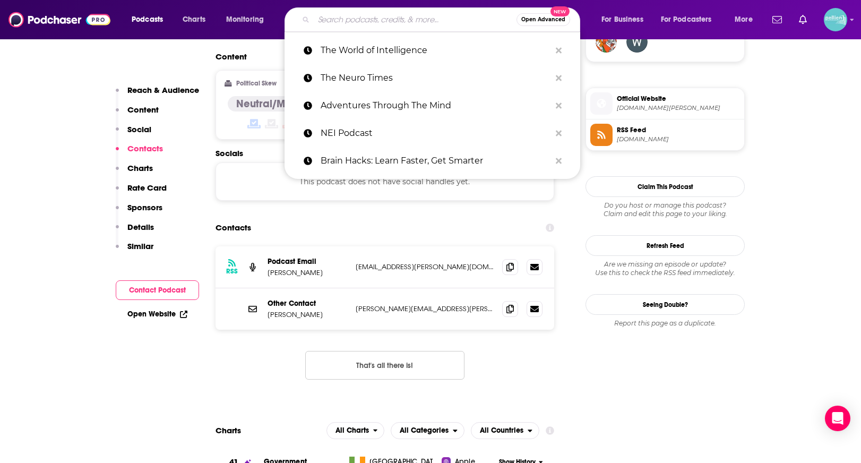
paste input "The Impossible State"
type input "The Impossible State"
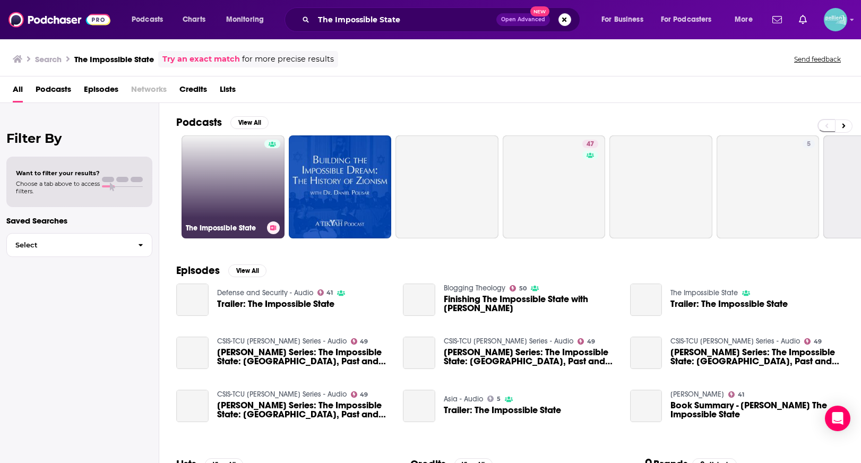
click at [229, 176] on link "The Impossible State" at bounding box center [233, 186] width 103 height 103
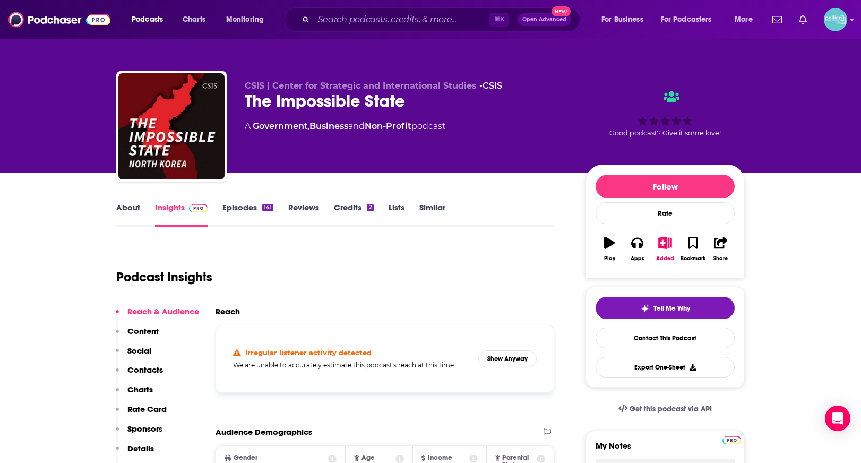
click at [248, 205] on link "Episodes 141" at bounding box center [247, 214] width 51 height 24
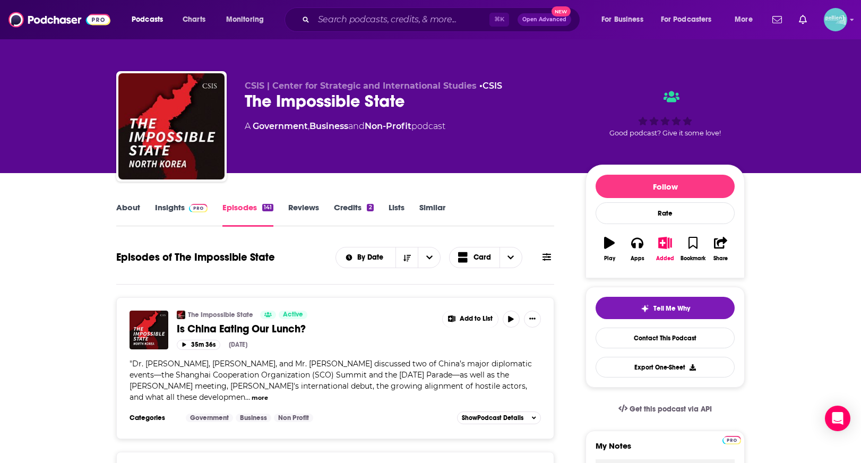
click at [200, 214] on link "Insights" at bounding box center [181, 214] width 53 height 24
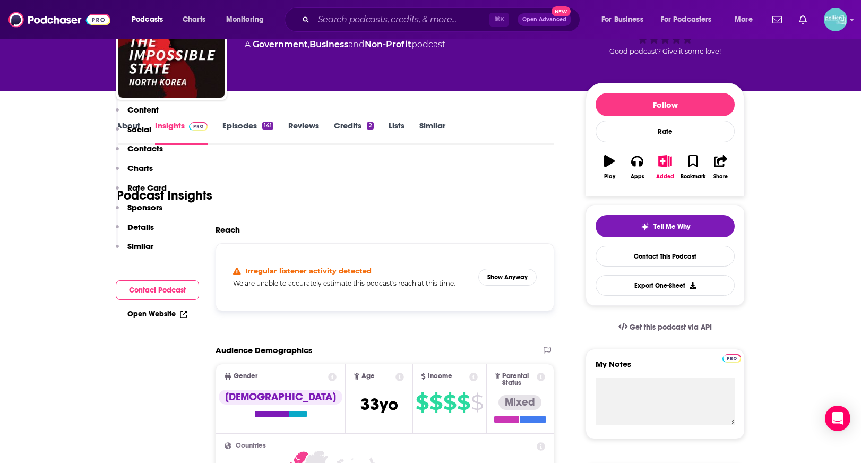
scroll to position [874, 0]
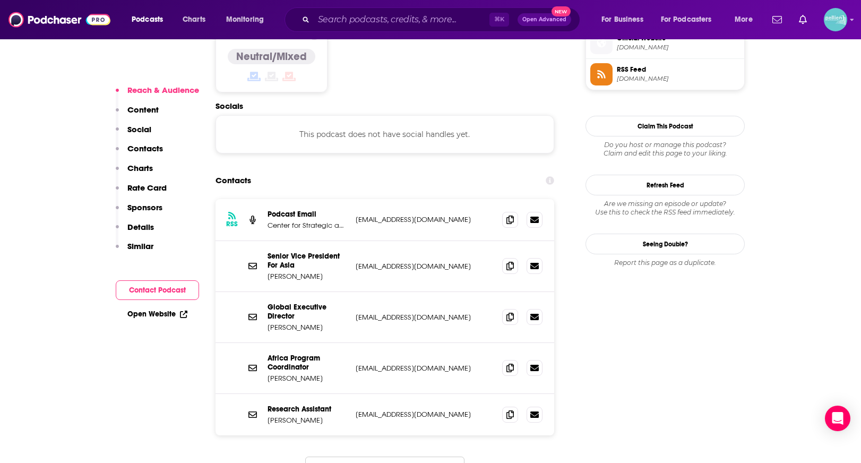
click at [396, 457] on button "Load More..." at bounding box center [384, 471] width 159 height 29
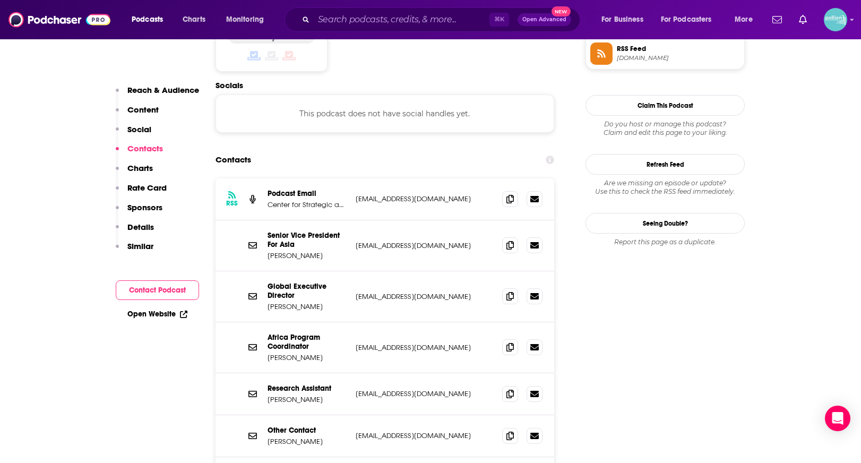
scroll to position [744, 0]
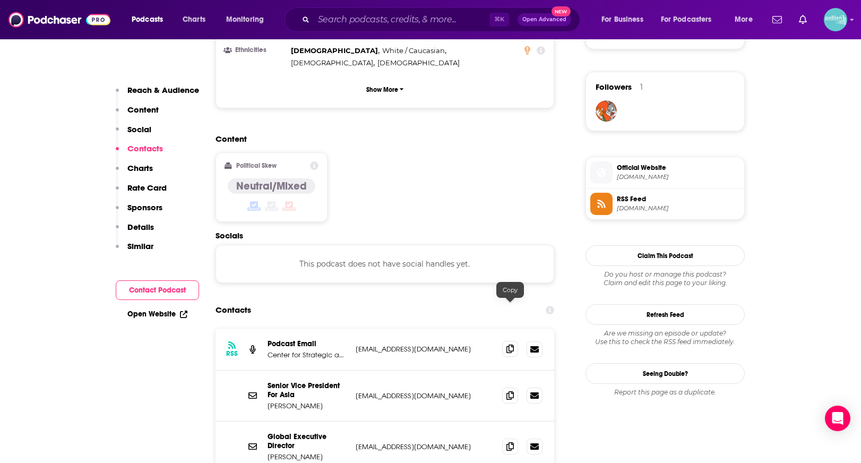
click at [509, 345] on icon at bounding box center [510, 349] width 7 height 8
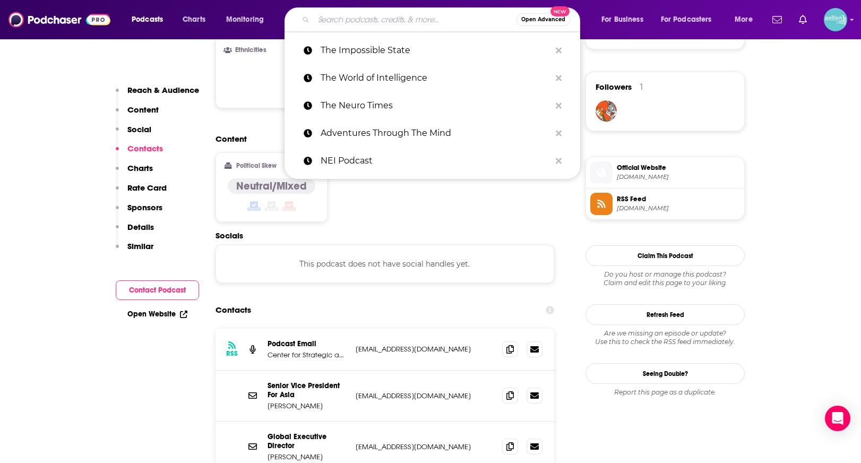
click at [381, 18] on input "Search podcasts, credits, & more..." at bounding box center [415, 19] width 203 height 17
paste input "Distillations | Science History Institute"
type input "Distillations | Science History Institute"
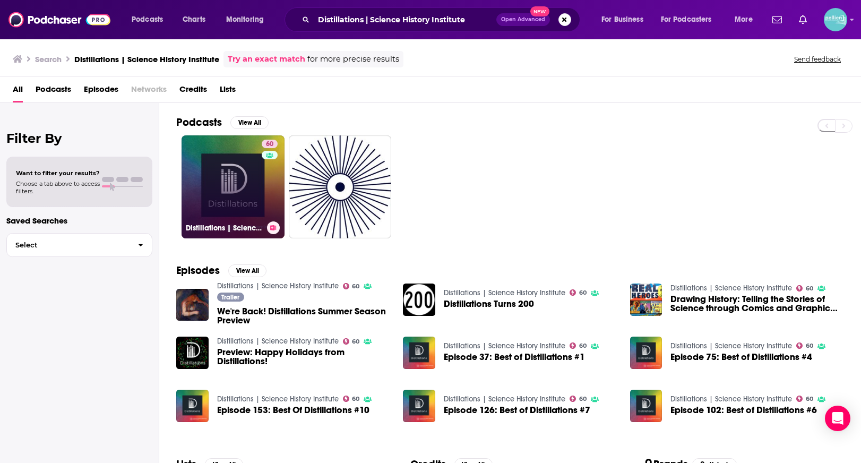
click at [251, 152] on link "60 Distillations | Science History Institute" at bounding box center [233, 186] width 103 height 103
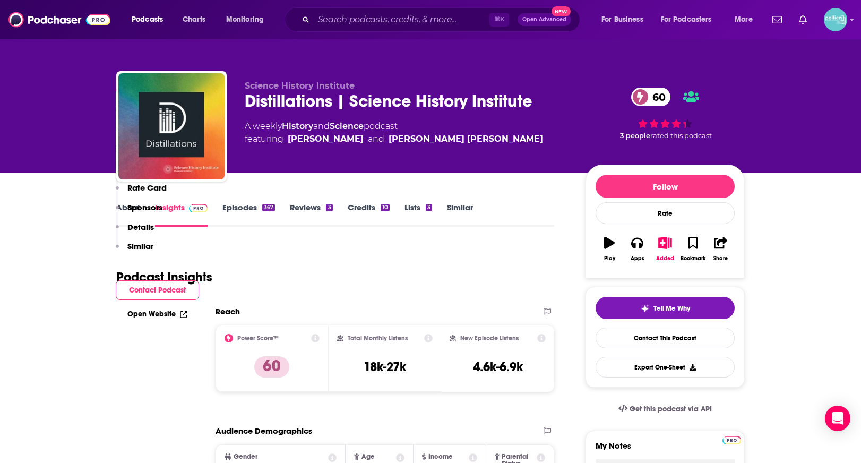
scroll to position [862, 0]
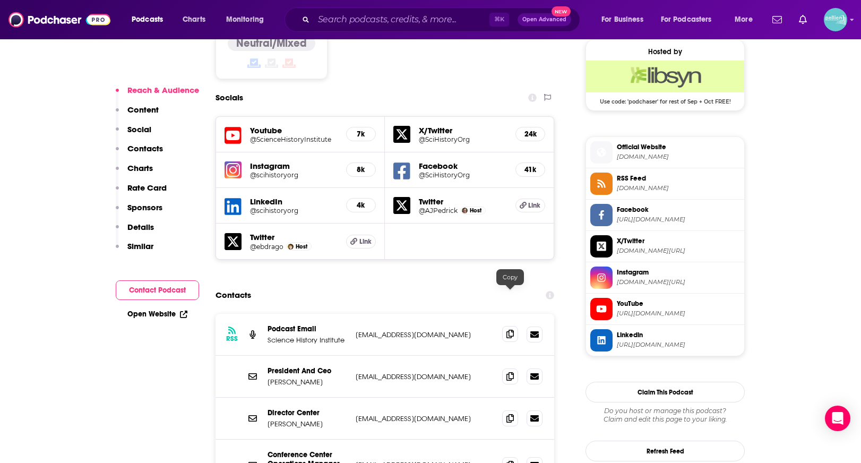
click at [505, 326] on span at bounding box center [510, 334] width 16 height 16
click at [388, 26] on input "Search podcasts, credits, & more..." at bounding box center [402, 19] width 176 height 17
paste input "The Neuro Times"
type input "The Neuro Times"
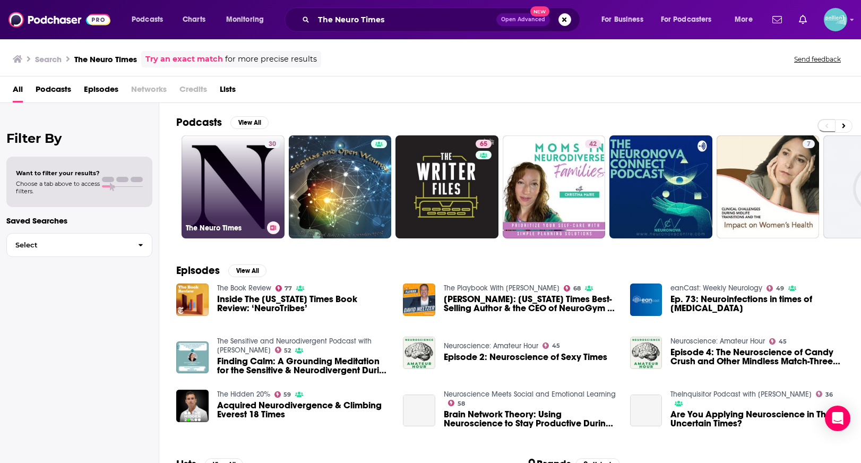
click at [236, 175] on link "30 The Neuro Times" at bounding box center [233, 186] width 103 height 103
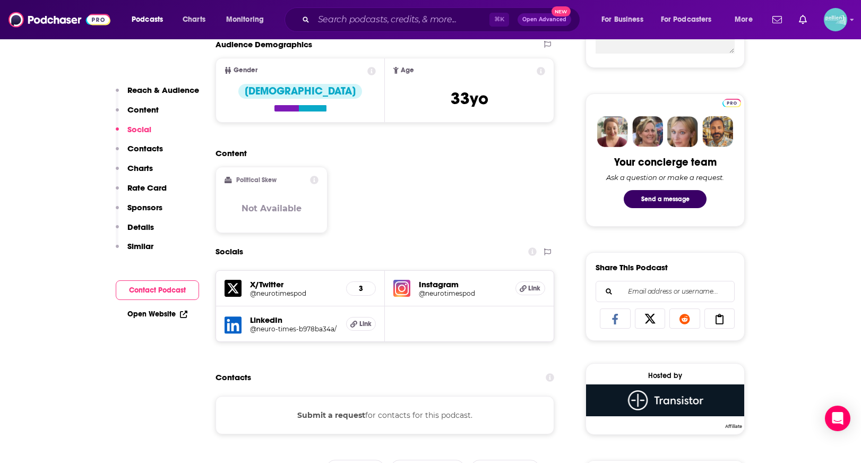
scroll to position [742, 0]
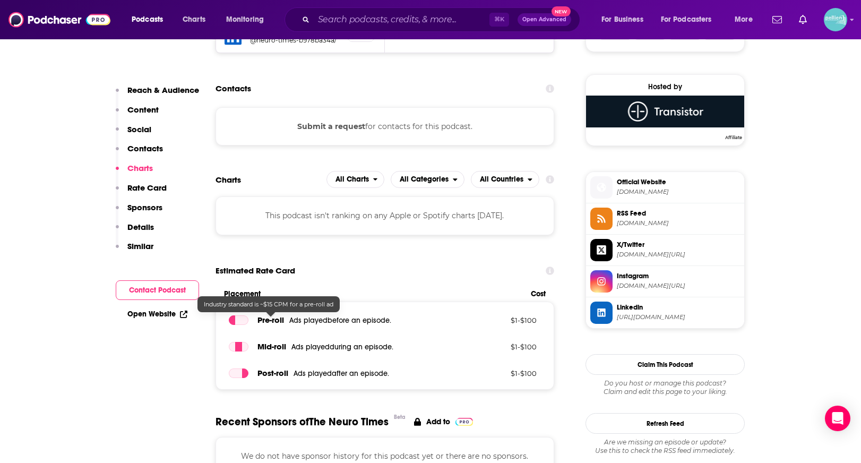
click at [174, 317] on link "Open Website" at bounding box center [157, 314] width 60 height 9
